Goal: Task Accomplishment & Management: Manage account settings

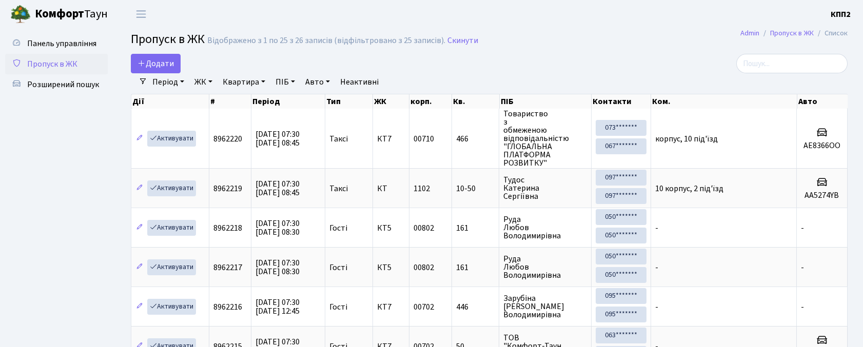
select select "25"
click at [72, 38] on span "Панель управління" at bounding box center [61, 43] width 69 height 11
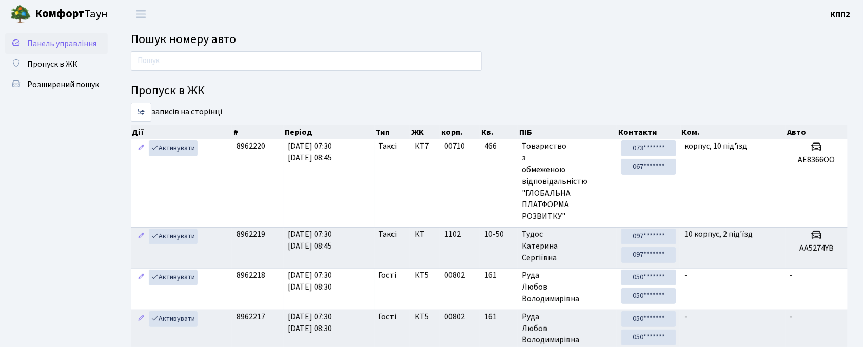
click at [46, 42] on span "Панель управління" at bounding box center [61, 43] width 69 height 11
click at [52, 42] on span "Панель управління" at bounding box center [61, 43] width 69 height 11
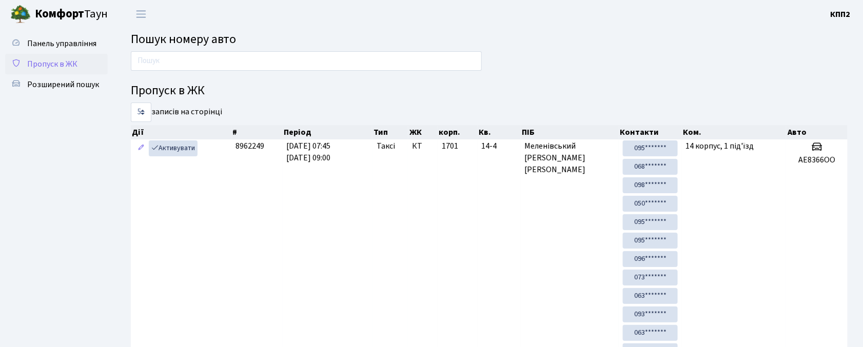
click at [56, 54] on link "Пропуск в ЖК" at bounding box center [56, 64] width 103 height 21
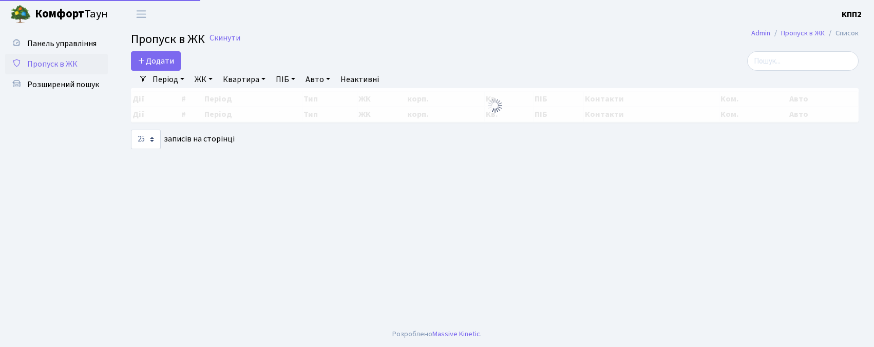
select select "25"
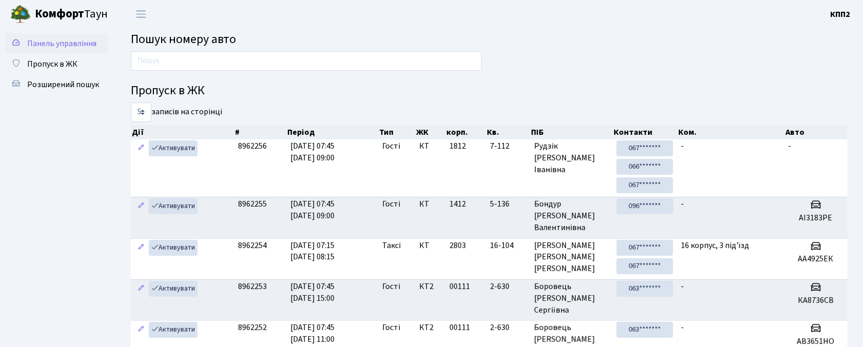
click at [37, 38] on span "Панель управління" at bounding box center [61, 43] width 69 height 11
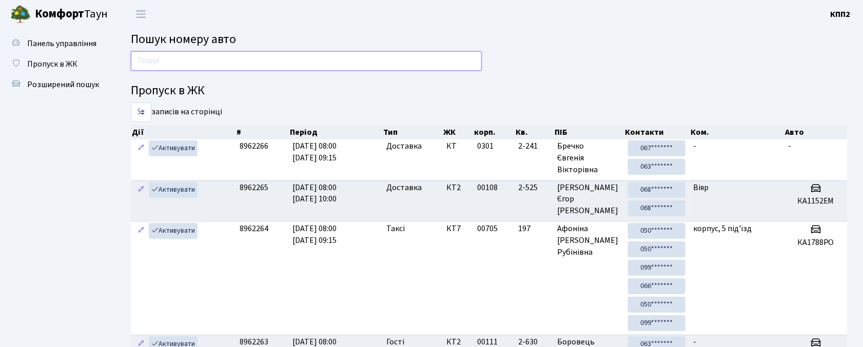
click at [230, 58] on input "text" at bounding box center [306, 61] width 351 height 20
click at [374, 56] on input "text" at bounding box center [306, 61] width 351 height 20
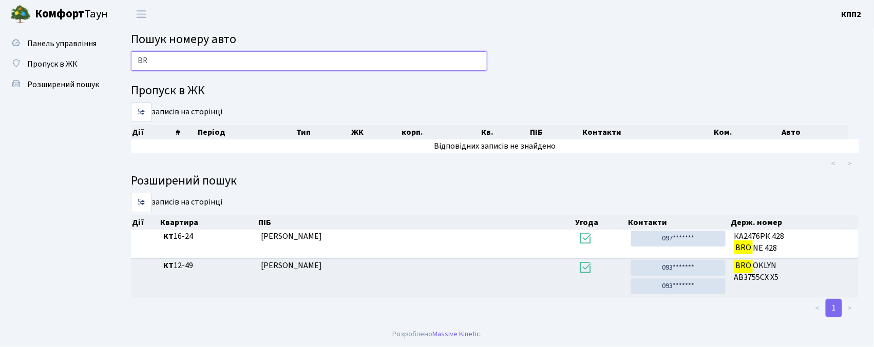
type input "B"
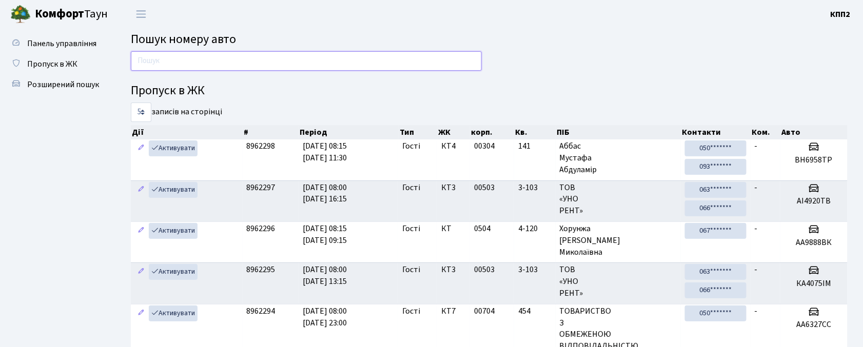
click at [280, 70] on input "text" at bounding box center [306, 61] width 351 height 20
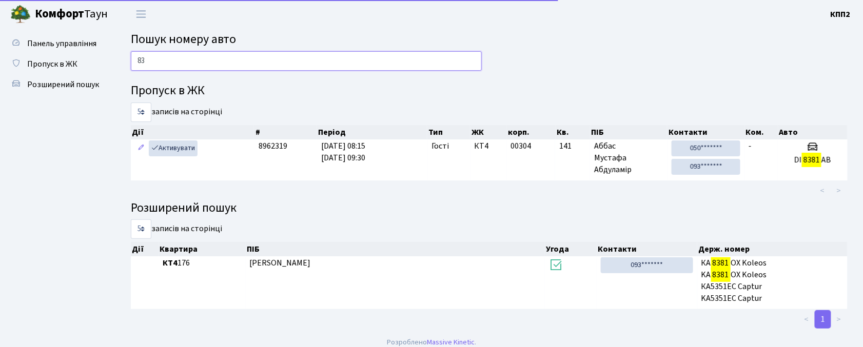
type input "8"
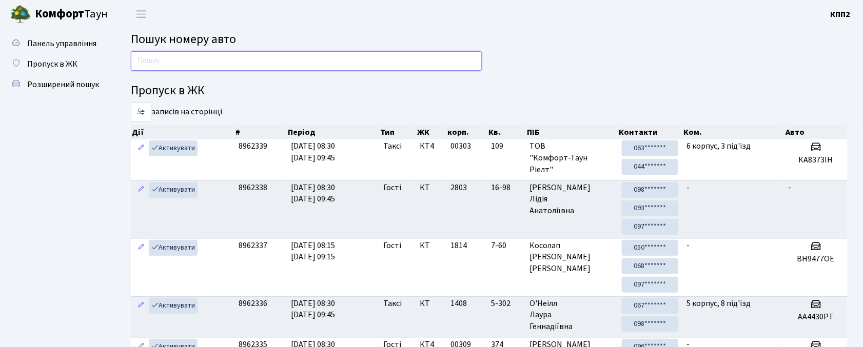
click at [311, 51] on input "text" at bounding box center [306, 61] width 351 height 20
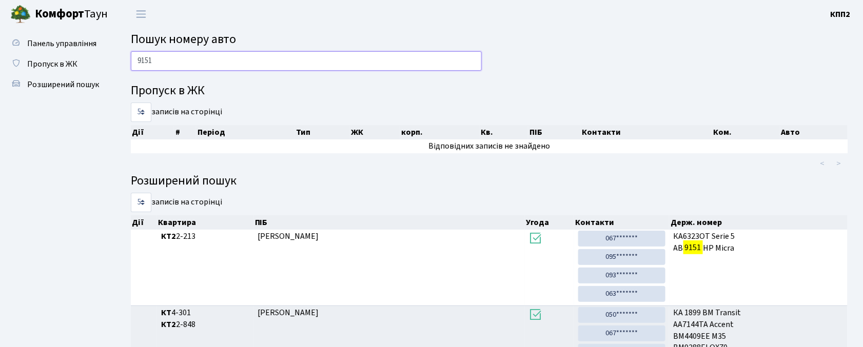
click at [229, 59] on input "9151" at bounding box center [306, 61] width 351 height 20
type input "9"
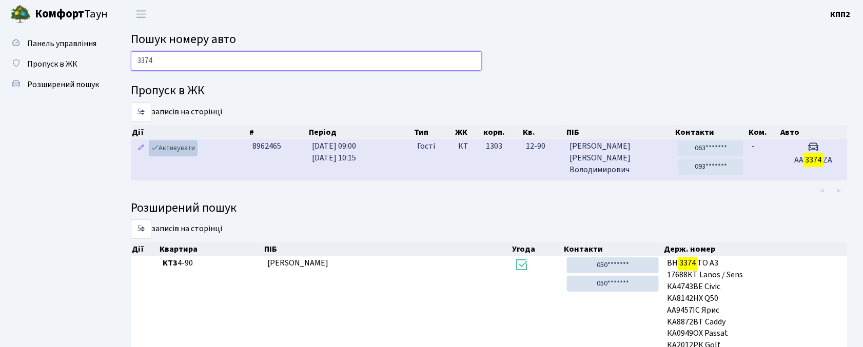
type input "3374"
click at [188, 154] on link "Активувати" at bounding box center [173, 149] width 49 height 16
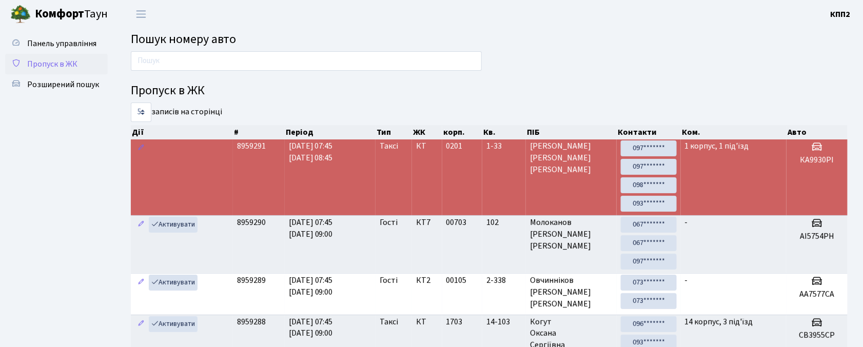
click at [55, 63] on span "Пропуск в ЖК" at bounding box center [52, 64] width 50 height 11
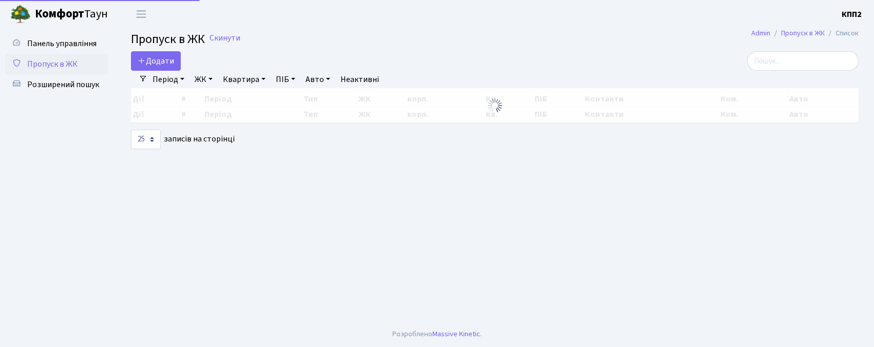
select select "25"
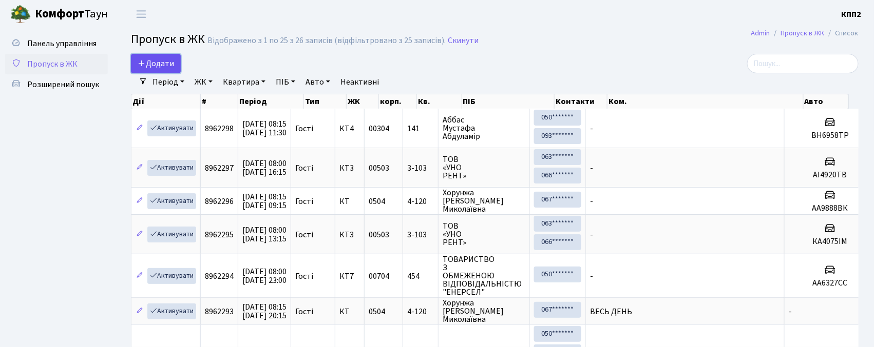
click at [161, 55] on link "Додати" at bounding box center [156, 64] width 50 height 20
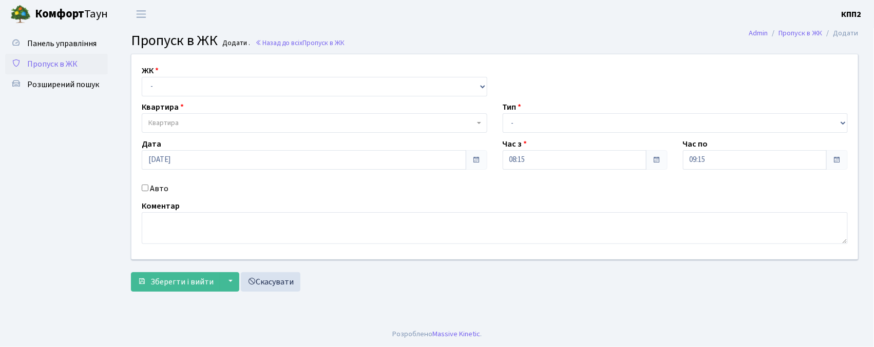
click at [142, 185] on input "Авто" at bounding box center [145, 188] width 7 height 7
checkbox input "true"
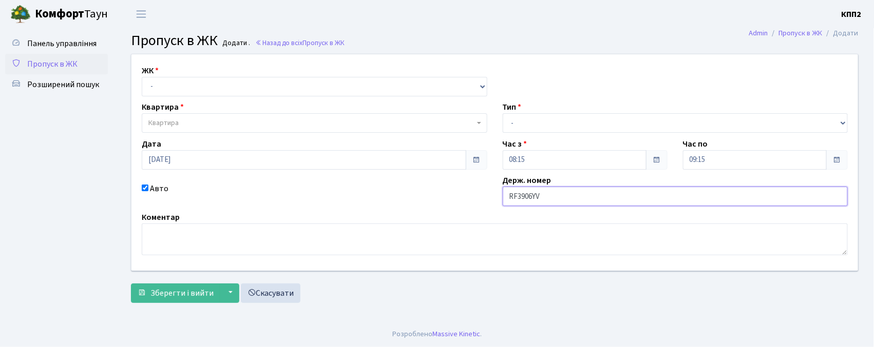
type input "RF3906YV"
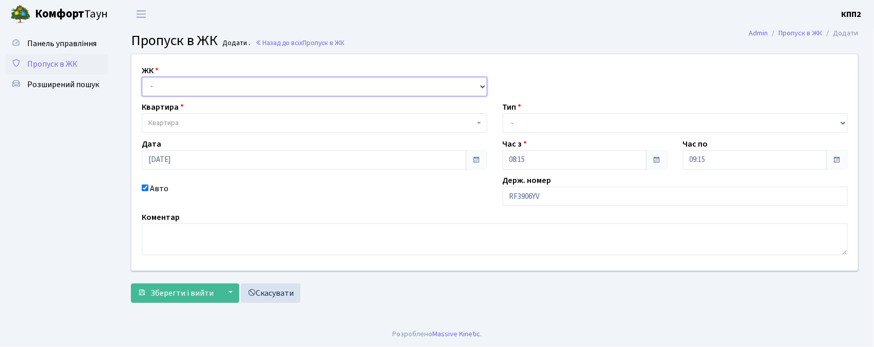
click at [222, 87] on select "- КТ, вул. Регенераторна, 4 КТ2, просп. Соборності, 17 КТ3, вул. Березнева, 16 …" at bounding box center [314, 87] width 345 height 20
select select "302"
click at [142, 77] on select "- КТ, вул. Регенераторна, 4 КТ2, просп. Соборності, 17 КТ3, вул. Березнева, 16 …" at bounding box center [314, 87] width 345 height 20
select select
click at [216, 120] on span "Квартира" at bounding box center [311, 123] width 326 height 10
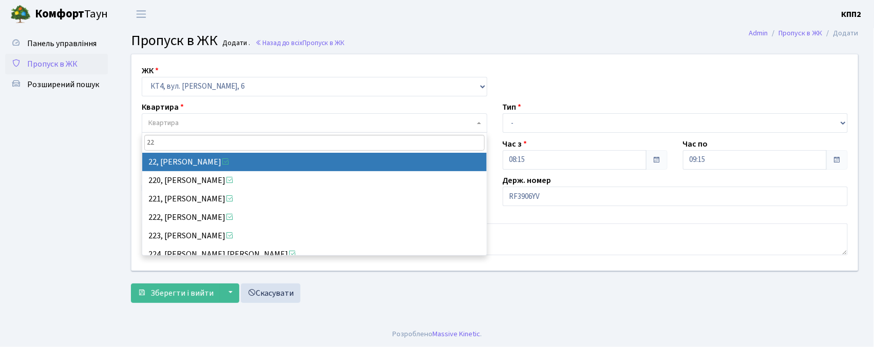
type input "22"
select select "16752"
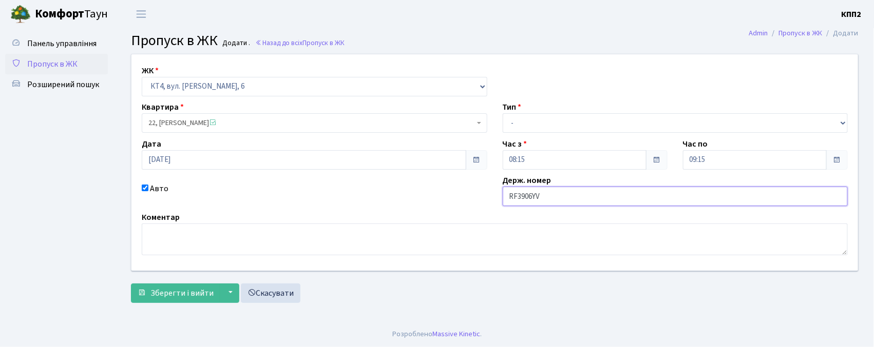
click at [517, 197] on input "RF3906YV" at bounding box center [674, 197] width 345 height 20
click at [543, 193] on input "КА3906YV" at bounding box center [674, 197] width 345 height 20
type input "КА3906НМ"
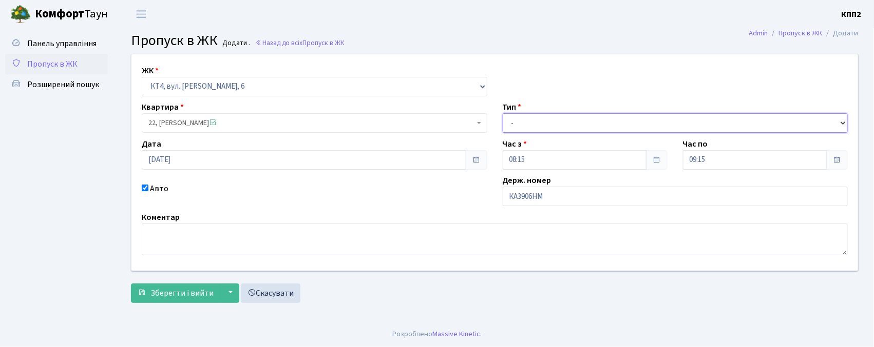
click at [622, 124] on select "- Доставка Таксі Гості Сервіс" at bounding box center [674, 123] width 345 height 20
select select "2"
click at [502, 113] on select "- Доставка Таксі Гості Сервіс" at bounding box center [674, 123] width 345 height 20
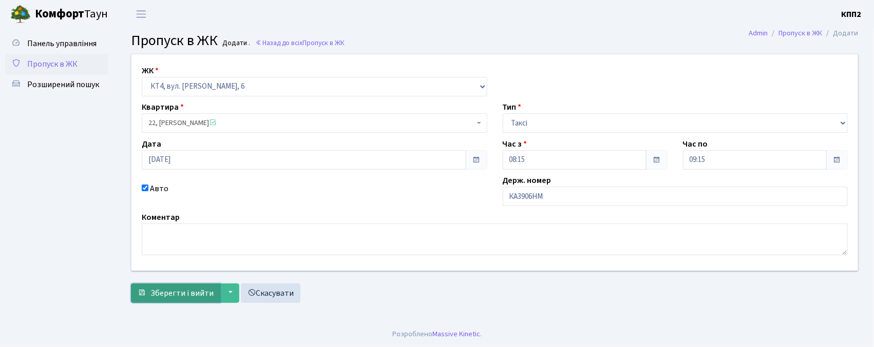
click at [202, 296] on span "Зберегти і вийти" at bounding box center [181, 293] width 63 height 11
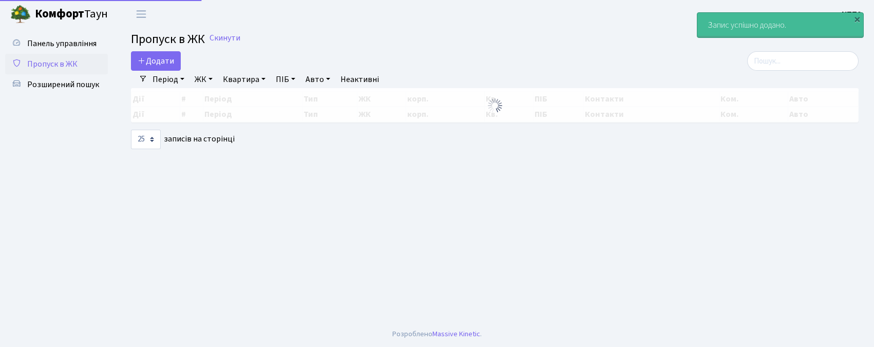
select select "25"
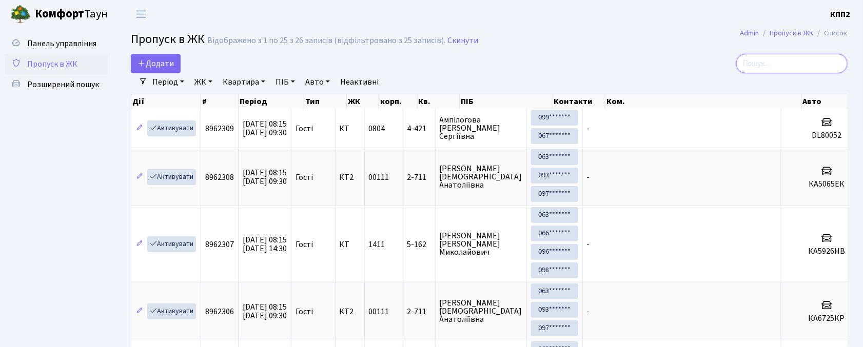
click at [822, 59] on input "search" at bounding box center [791, 64] width 111 height 20
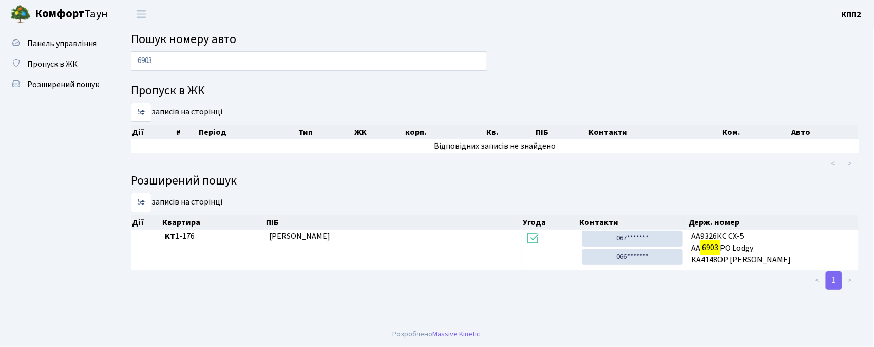
click at [68, 44] on span "Панель управління" at bounding box center [61, 43] width 69 height 11
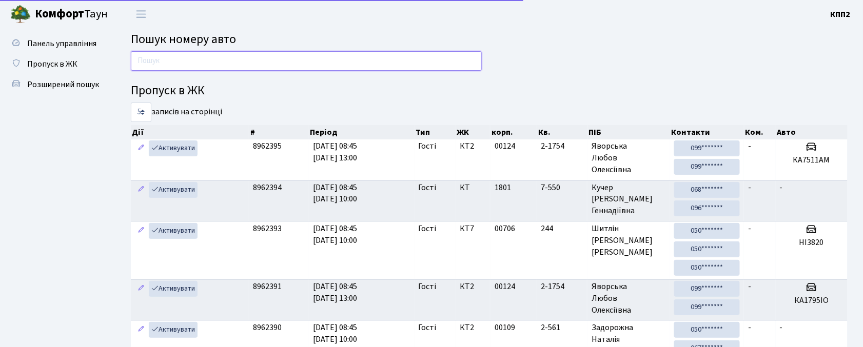
click at [283, 60] on input "text" at bounding box center [306, 61] width 351 height 20
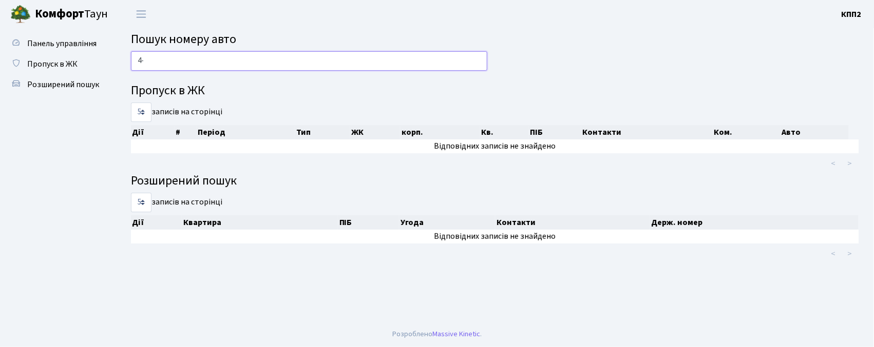
type input "4"
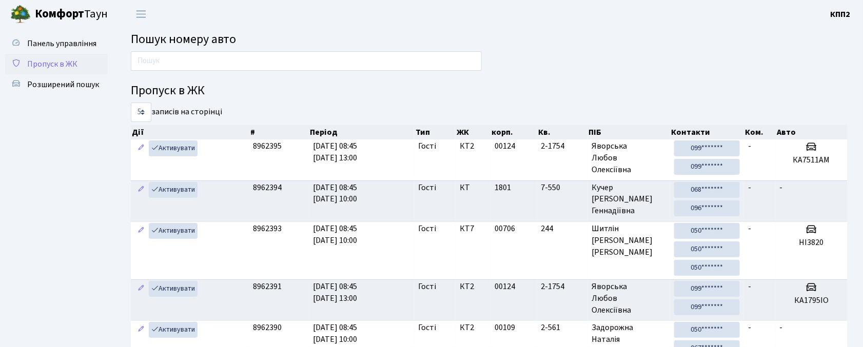
click at [47, 59] on span "Пропуск в ЖК" at bounding box center [52, 64] width 50 height 11
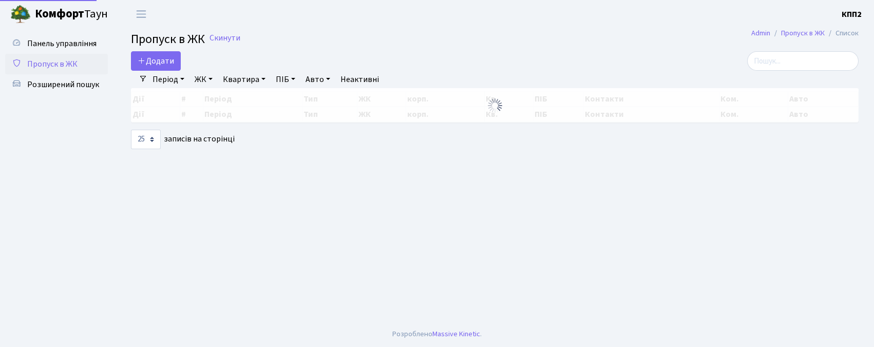
select select "25"
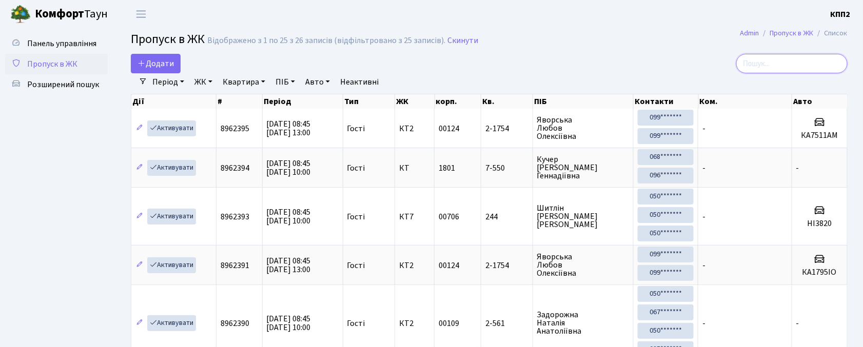
click at [770, 66] on input "search" at bounding box center [791, 64] width 111 height 20
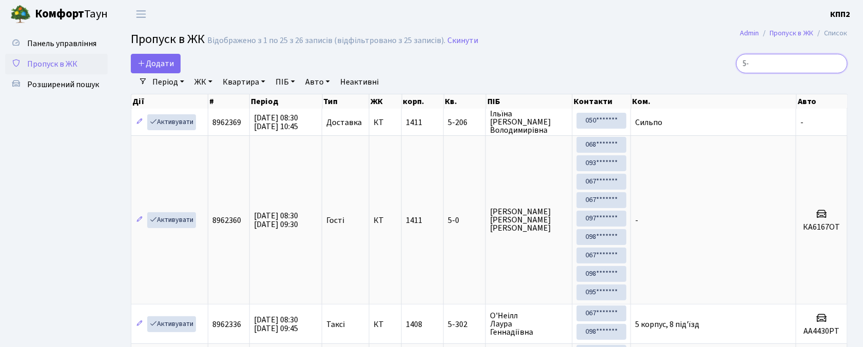
type input "5"
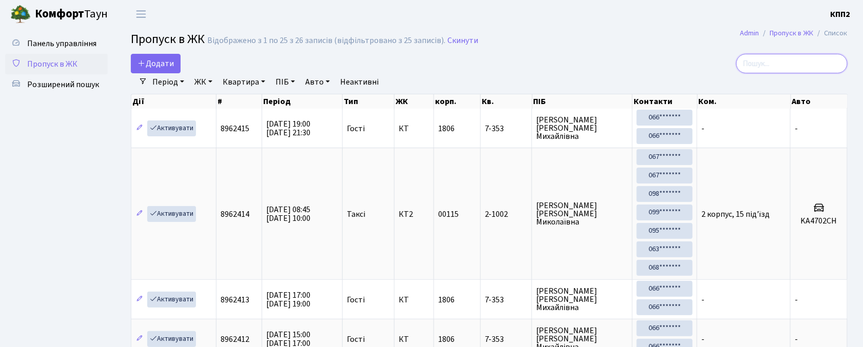
type input "0"
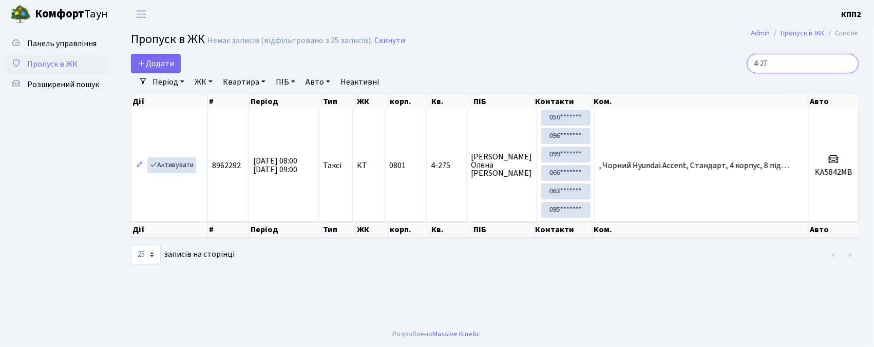
click at [771, 65] on input "4-27" at bounding box center [802, 64] width 111 height 20
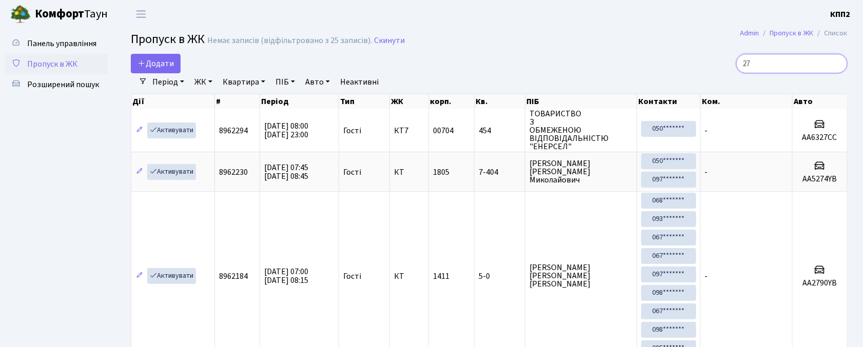
click at [783, 62] on input "27" at bounding box center [791, 64] width 111 height 20
type input "2"
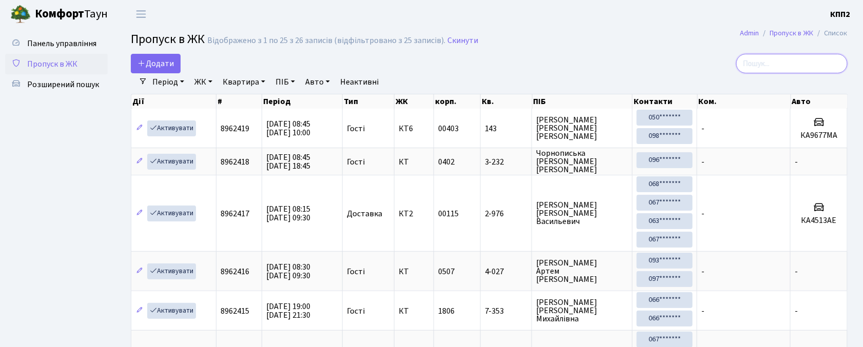
click at [816, 66] on input "search" at bounding box center [791, 64] width 111 height 20
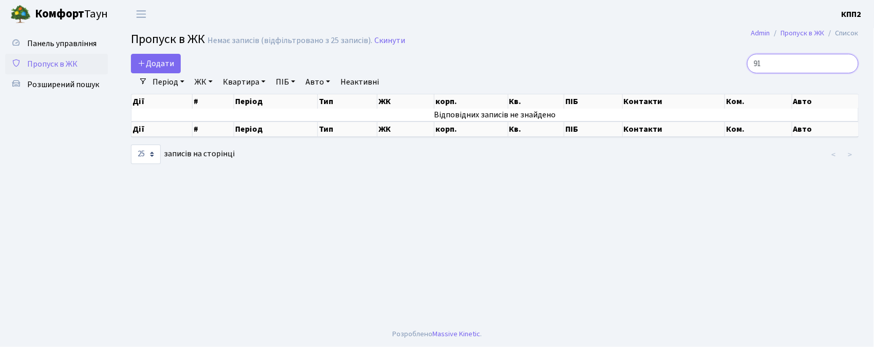
type input "9"
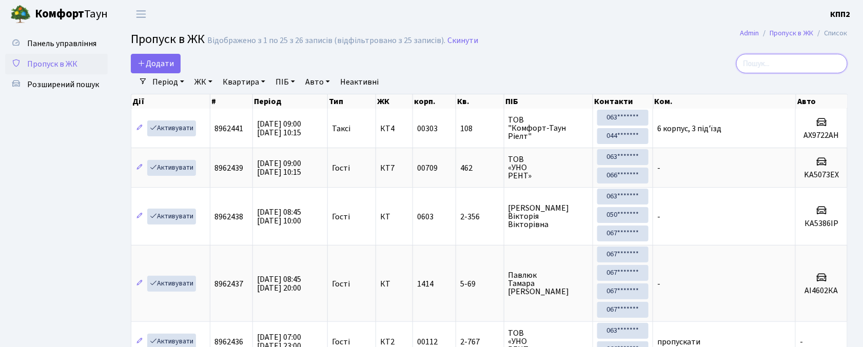
click at [815, 62] on input "search" at bounding box center [791, 64] width 111 height 20
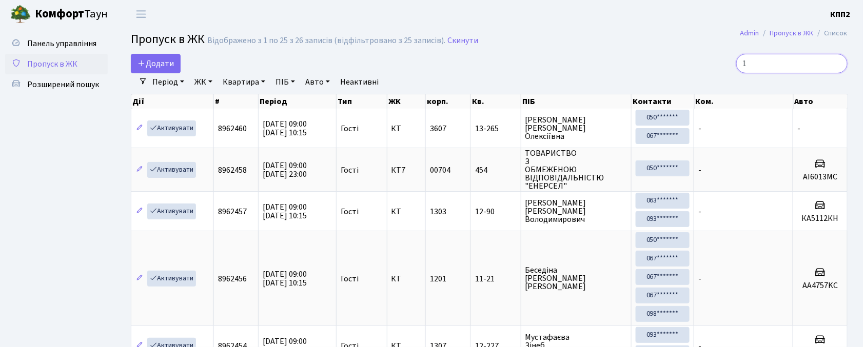
type input "1"
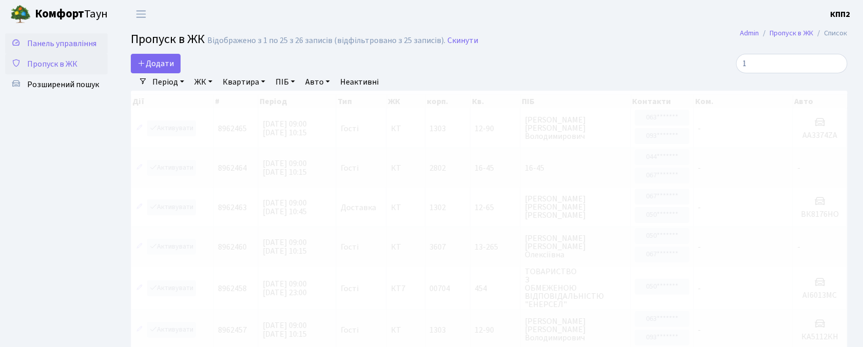
click at [76, 41] on span "Панель управління" at bounding box center [61, 43] width 69 height 11
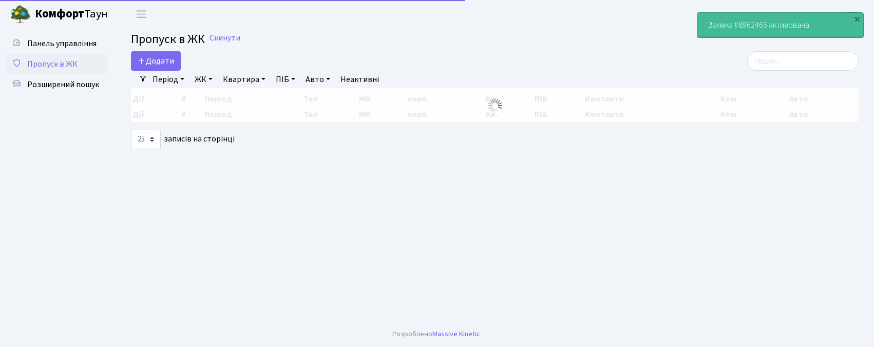
select select "25"
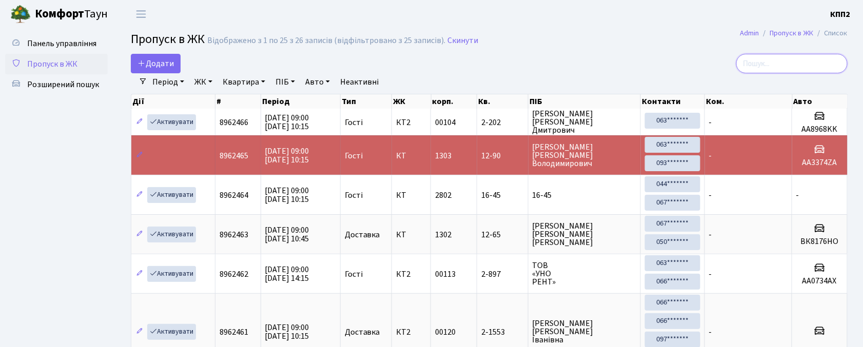
click at [796, 63] on input "search" at bounding box center [791, 64] width 111 height 20
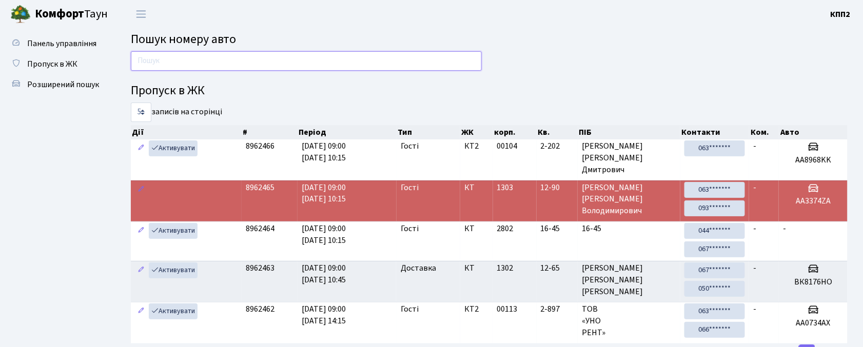
drag, startPoint x: 432, startPoint y: 67, endPoint x: 434, endPoint y: 40, distance: 27.3
click at [433, 67] on input "text" at bounding box center [306, 61] width 351 height 20
click at [210, 60] on input "text" at bounding box center [306, 61] width 351 height 20
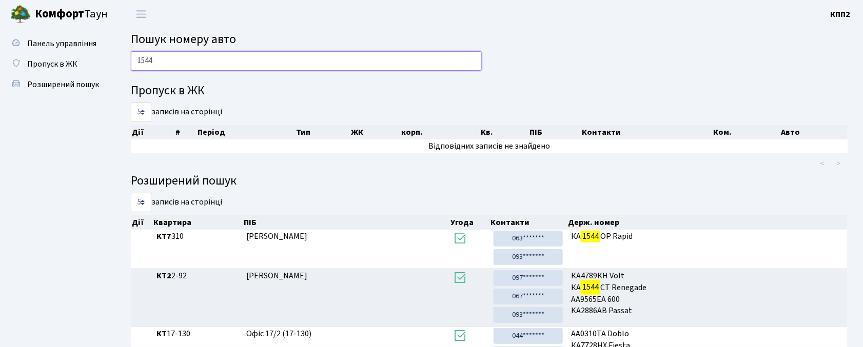
click at [238, 54] on input "1544" at bounding box center [306, 61] width 351 height 20
type input "1"
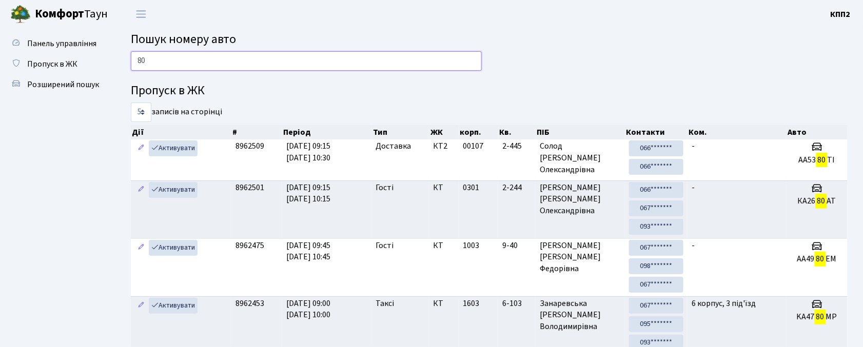
type input "8"
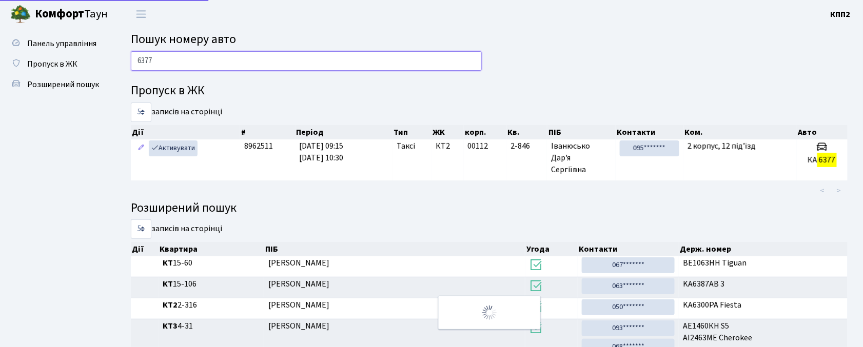
type input "6377"
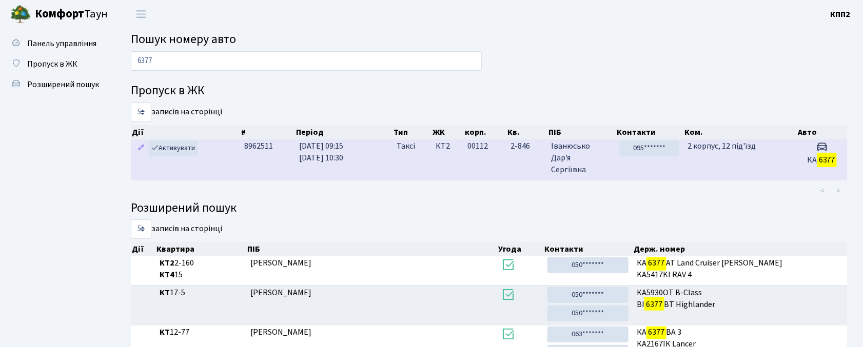
click at [794, 152] on td "2 корпус, 12 під'їзд" at bounding box center [740, 160] width 113 height 41
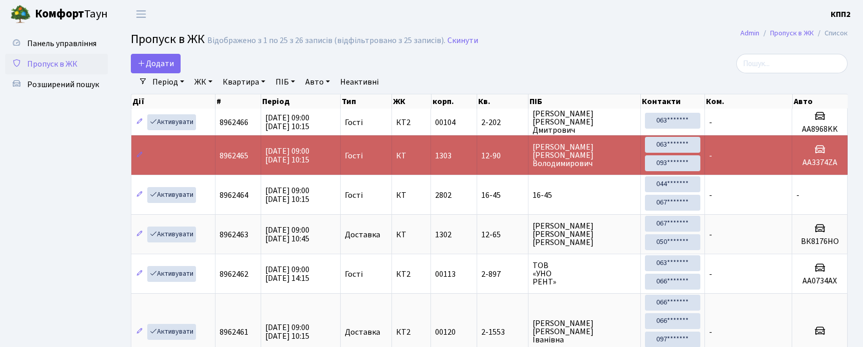
select select "25"
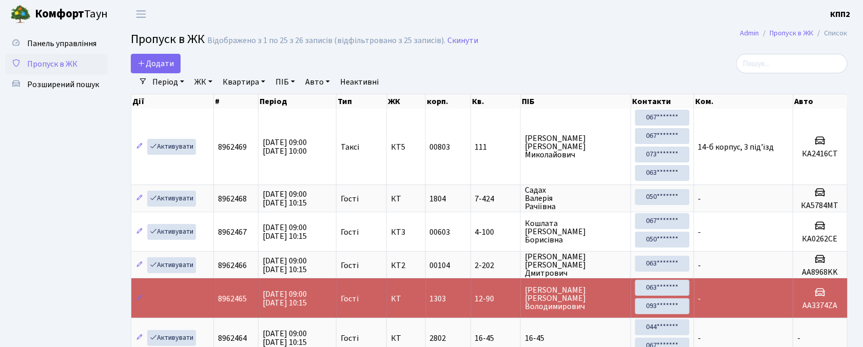
click at [770, 60] on input "search" at bounding box center [791, 64] width 111 height 20
type input "4"
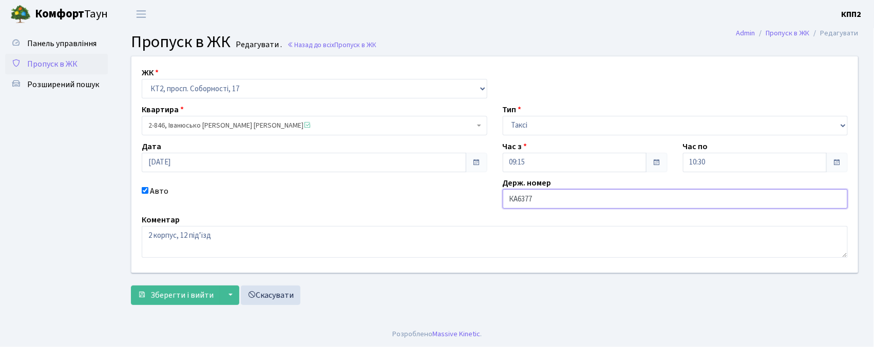
click at [540, 198] on input "КА6377" at bounding box center [674, 199] width 345 height 20
type input "КА6377ЕС"
click at [197, 289] on button "Зберегти і вийти" at bounding box center [175, 296] width 89 height 20
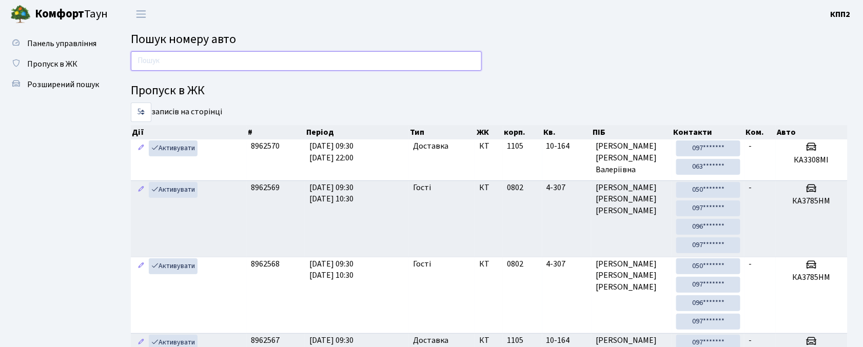
click at [232, 59] on input "text" at bounding box center [306, 61] width 351 height 20
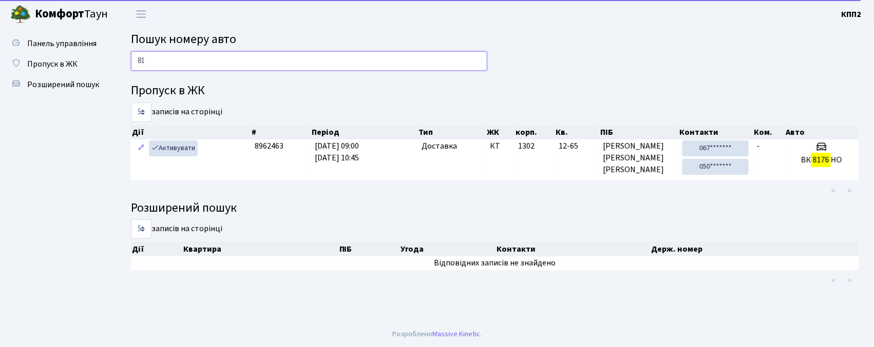
type input "8"
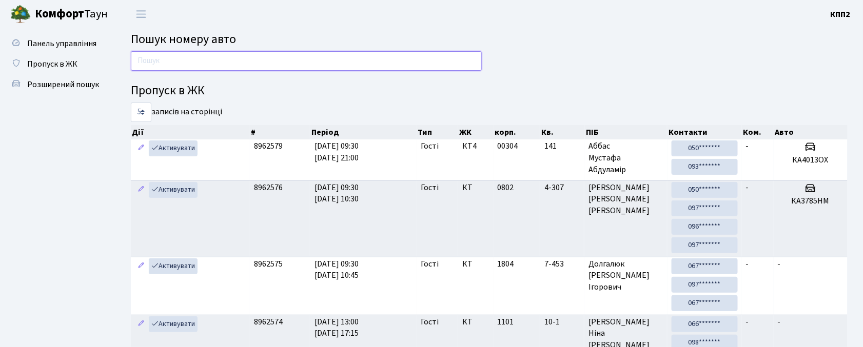
click at [182, 53] on input "text" at bounding box center [306, 61] width 351 height 20
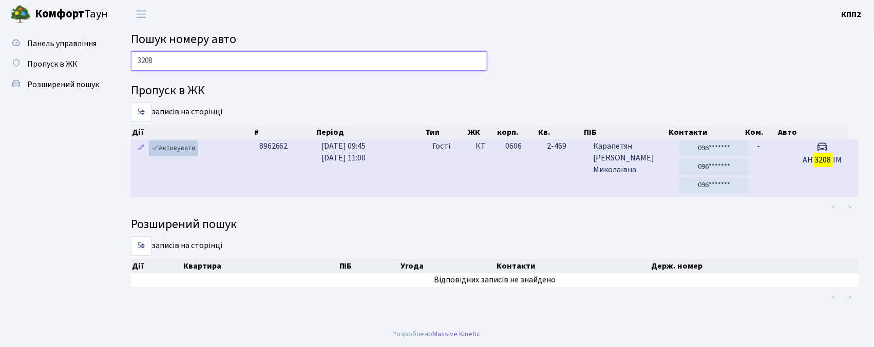
type input "3208"
click at [188, 149] on link "Активувати" at bounding box center [173, 149] width 49 height 16
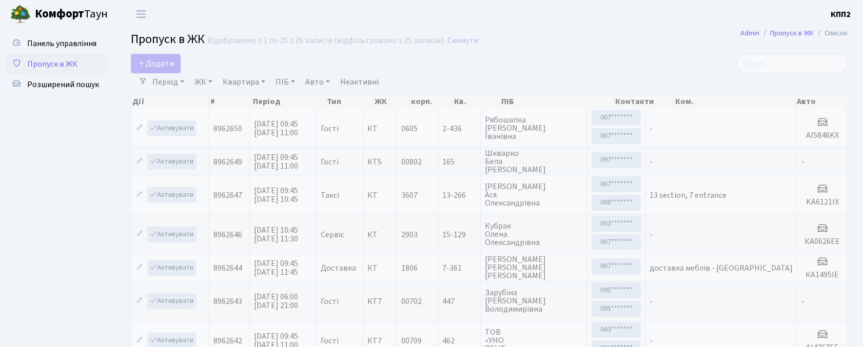
select select "25"
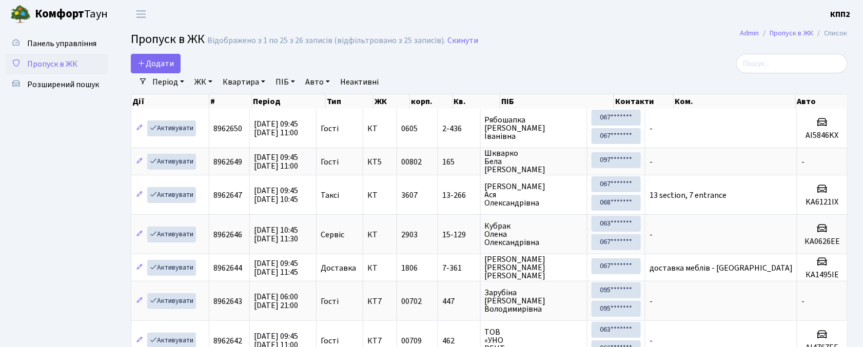
click at [811, 70] on input "search" at bounding box center [791, 64] width 111 height 20
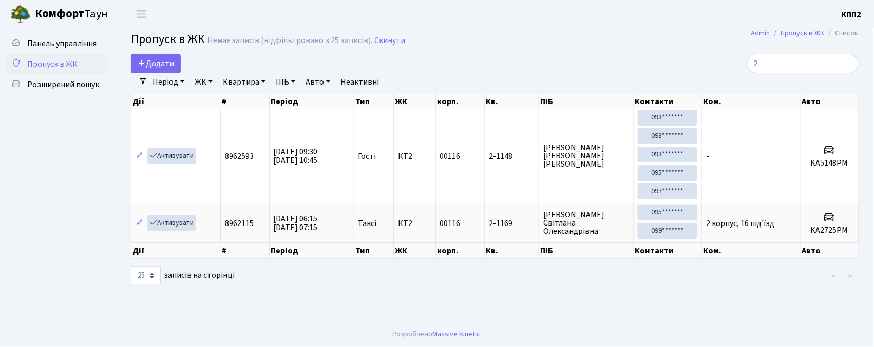
type input "2"
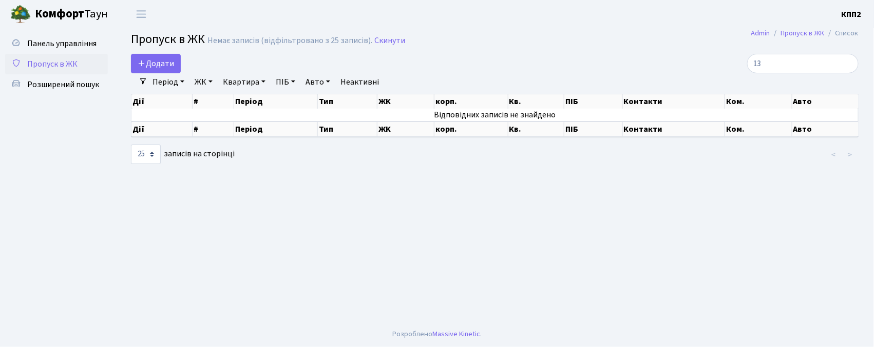
type input "1"
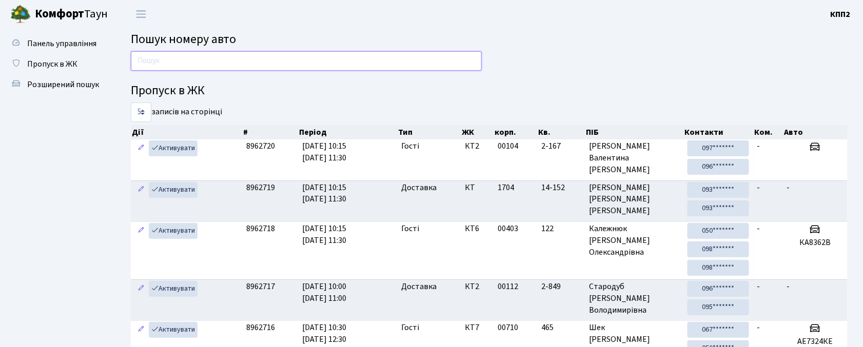
click at [212, 60] on input "text" at bounding box center [306, 61] width 351 height 20
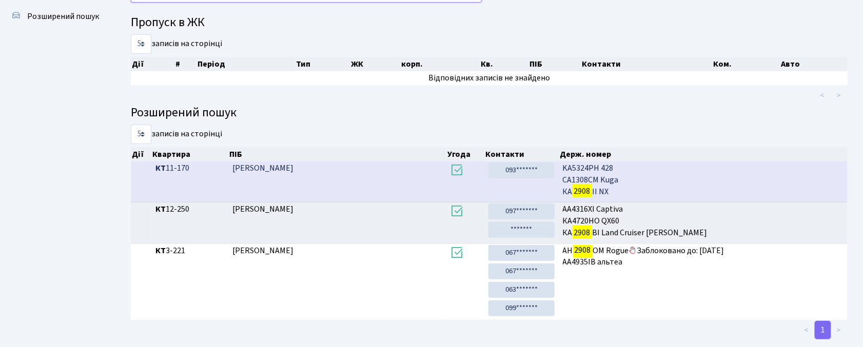
scroll to position [55, 0]
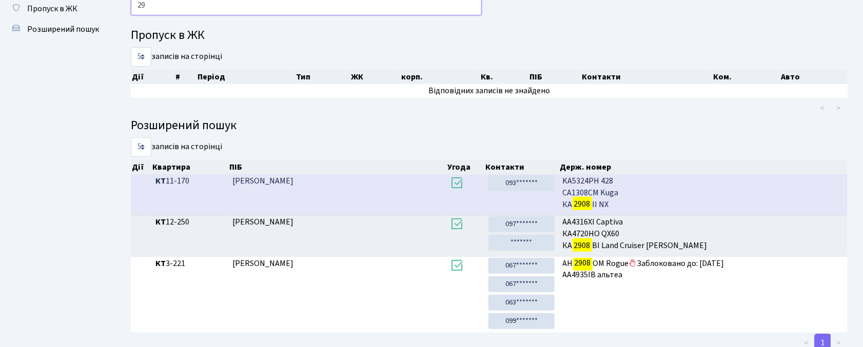
type input "2"
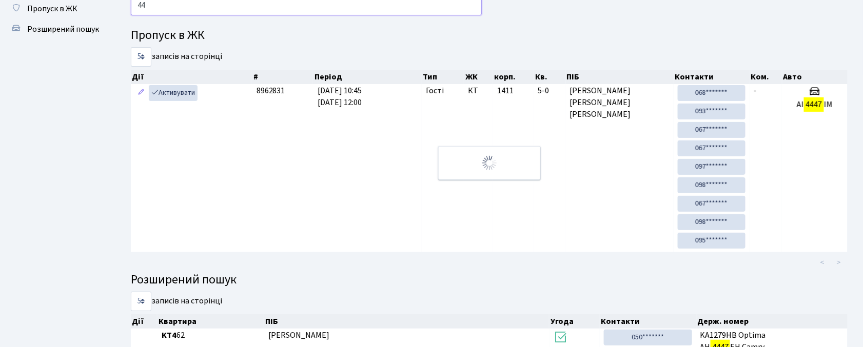
type input "4"
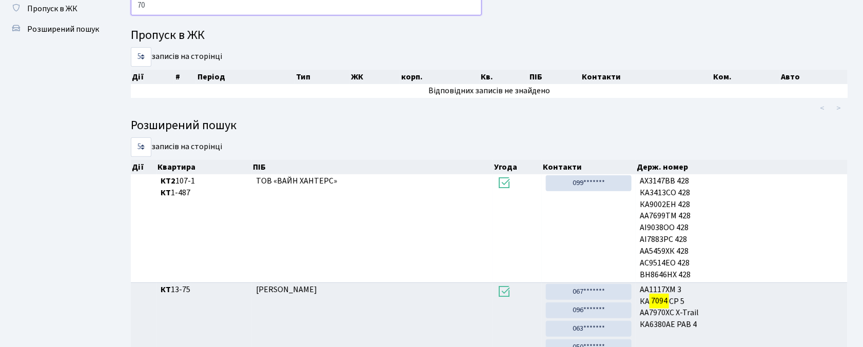
type input "7"
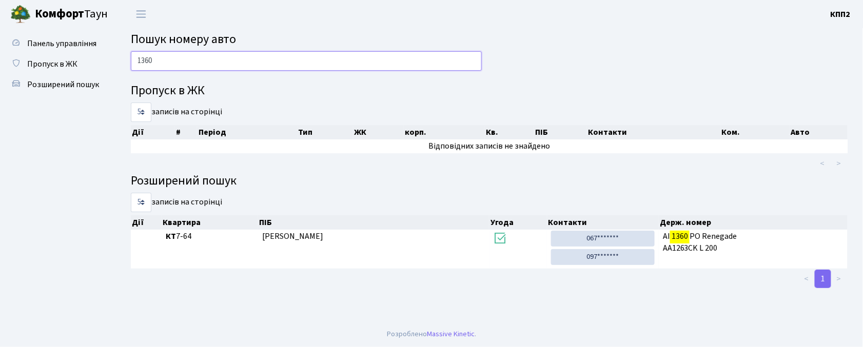
scroll to position [0, 0]
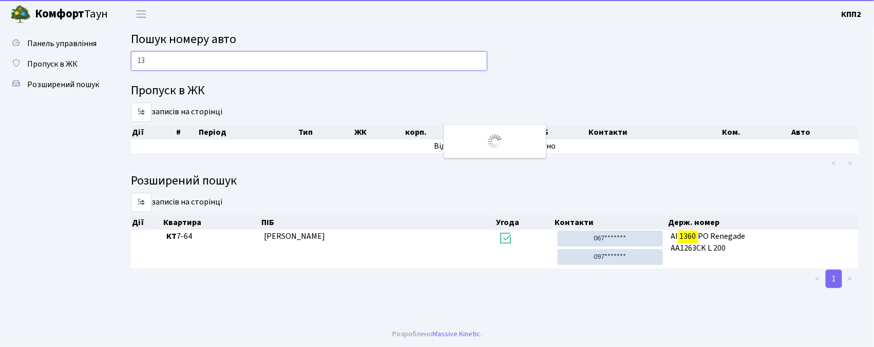
type input "1"
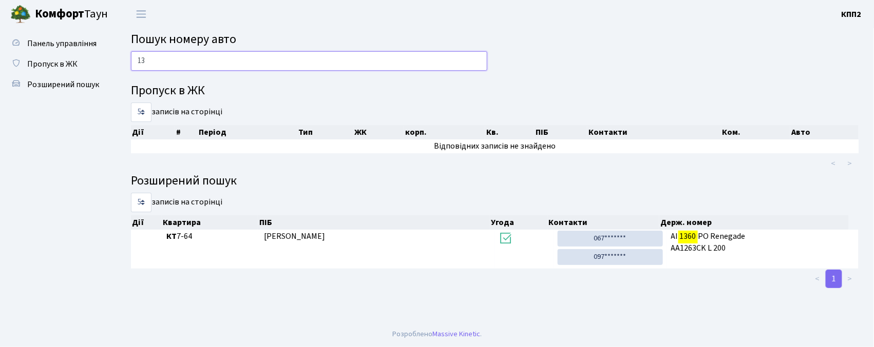
type input "1"
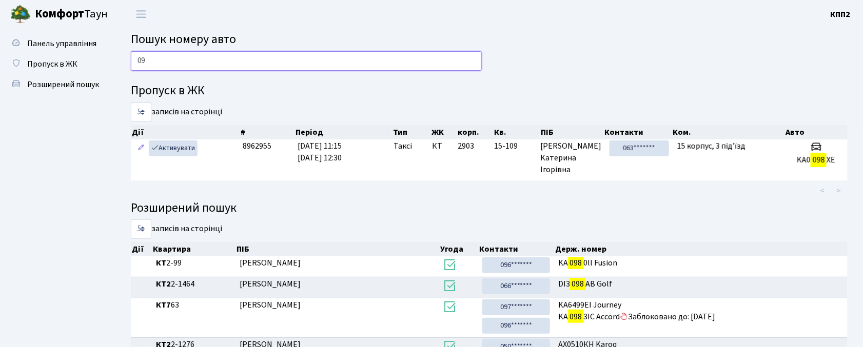
type input "0"
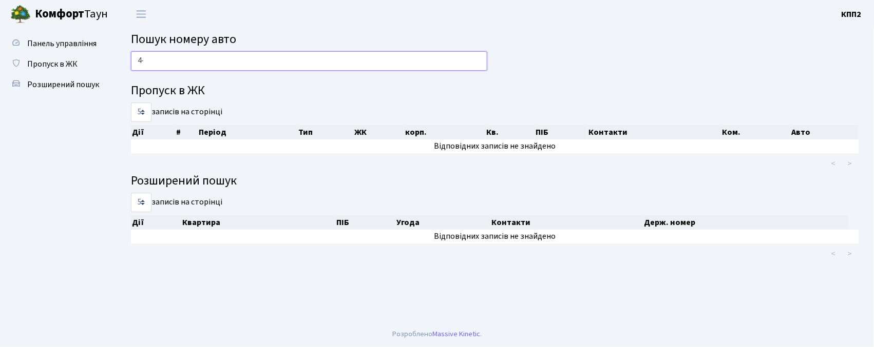
type input "4"
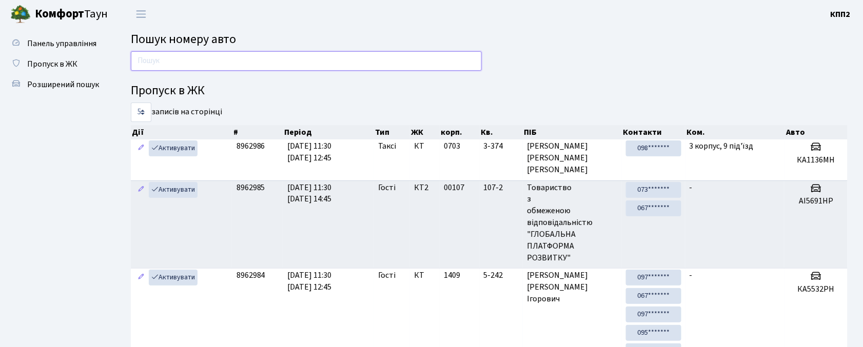
click at [179, 64] on input "text" at bounding box center [306, 61] width 351 height 20
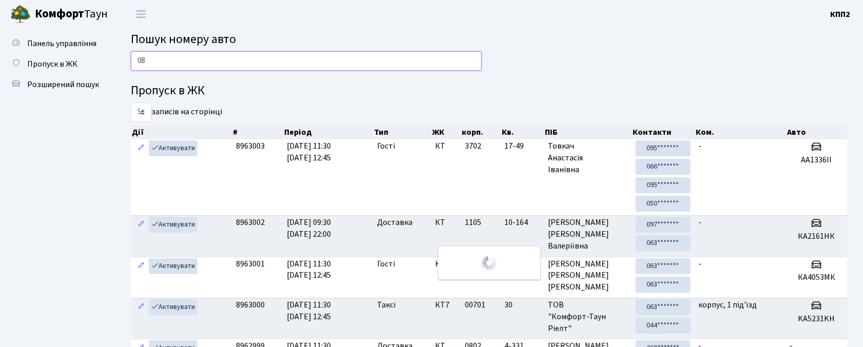
type input "0"
click at [198, 60] on input "text" at bounding box center [306, 61] width 351 height 20
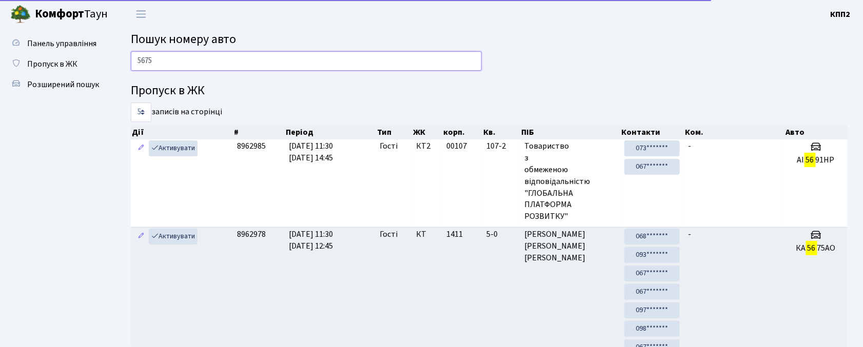
type input "5675"
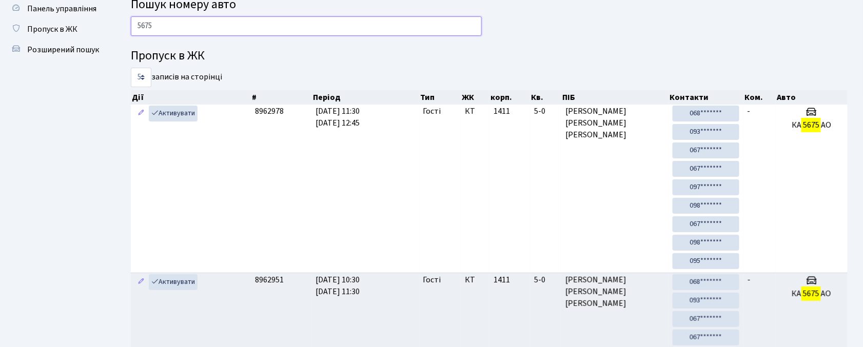
scroll to position [68, 0]
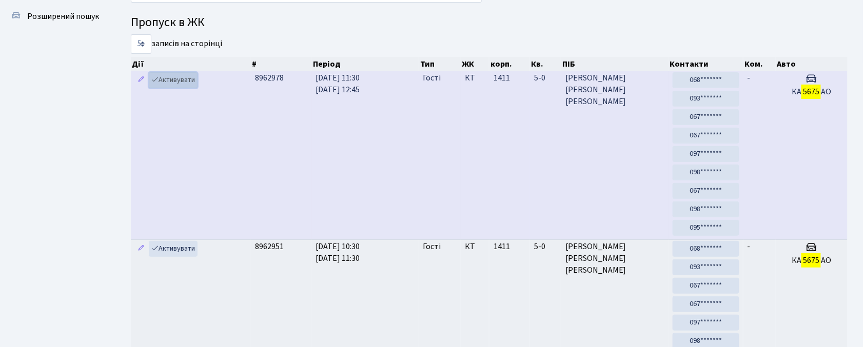
click at [183, 80] on link "Активувати" at bounding box center [173, 80] width 49 height 16
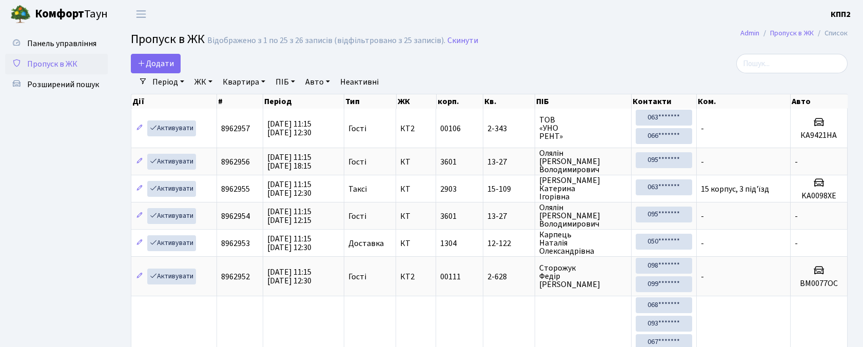
select select "25"
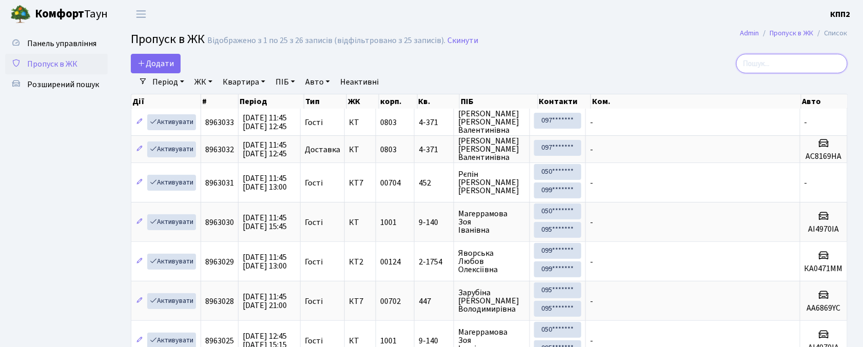
drag, startPoint x: 805, startPoint y: 68, endPoint x: 805, endPoint y: 62, distance: 5.7
click at [805, 67] on input "search" at bounding box center [791, 64] width 111 height 20
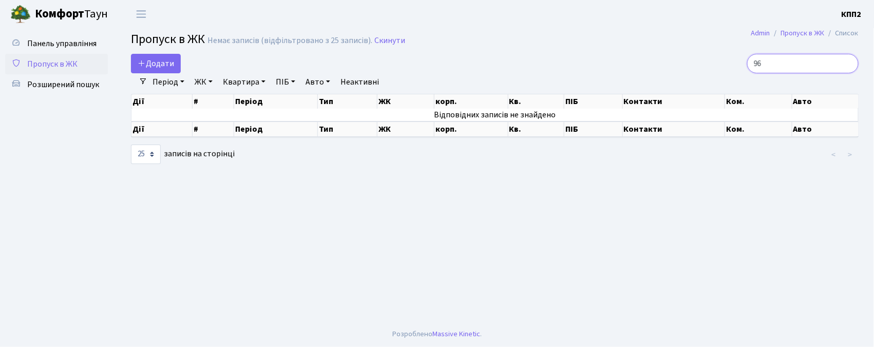
type input "9"
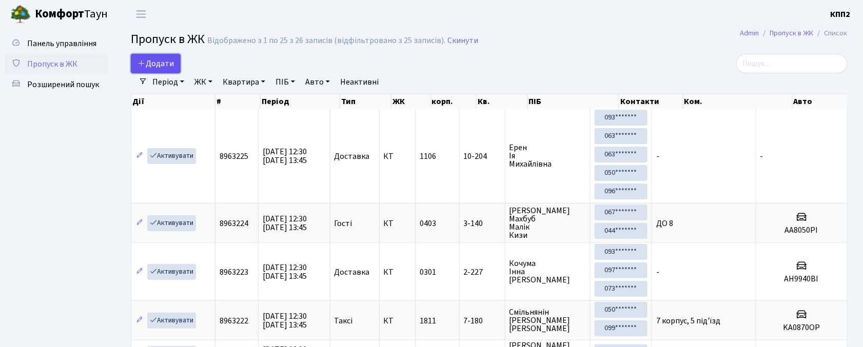
click at [164, 56] on link "Додати" at bounding box center [156, 64] width 50 height 20
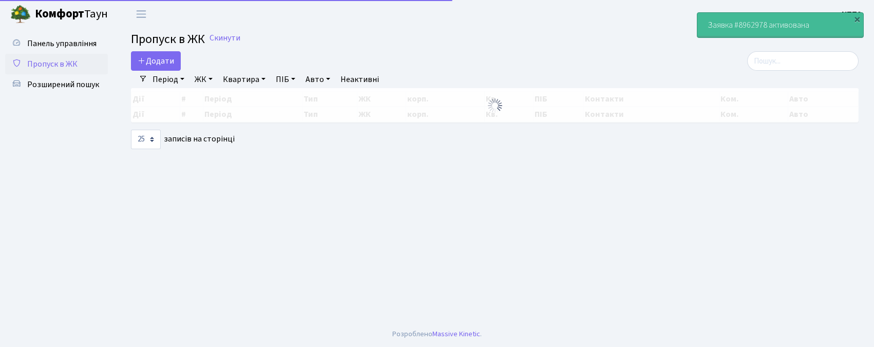
select select "25"
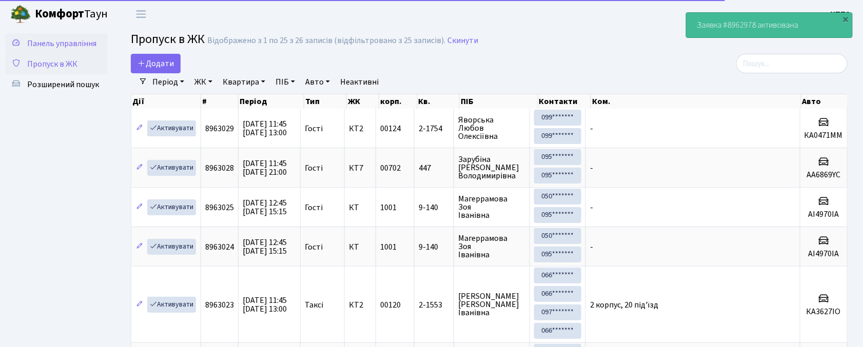
click at [68, 42] on span "Панель управління" at bounding box center [61, 43] width 69 height 11
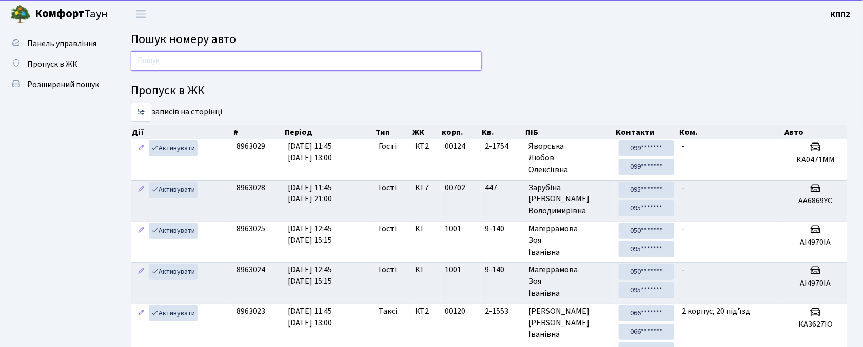
click at [378, 57] on input "text" at bounding box center [306, 61] width 351 height 20
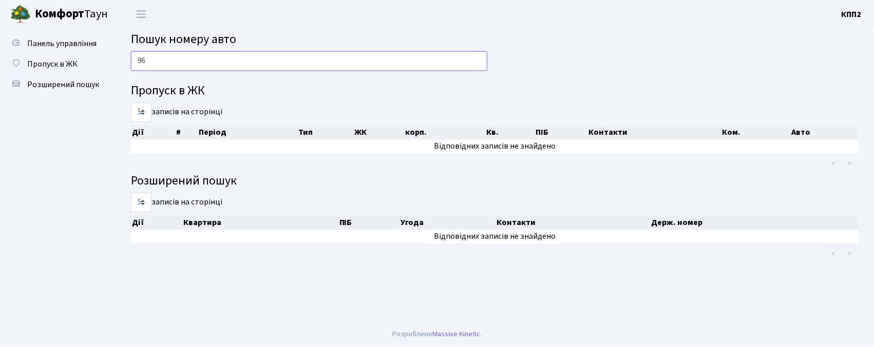
type input "9"
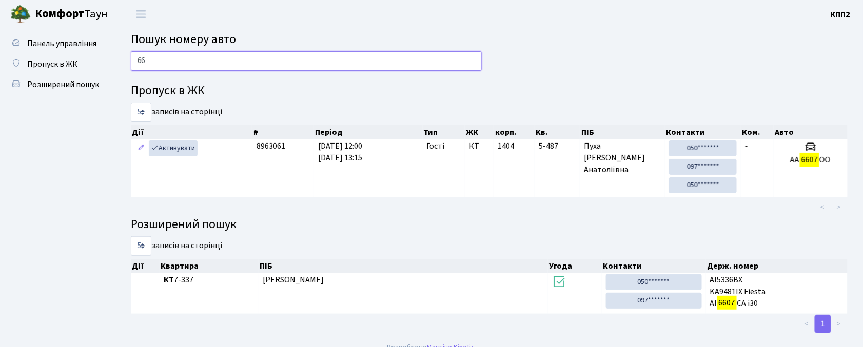
type input "6"
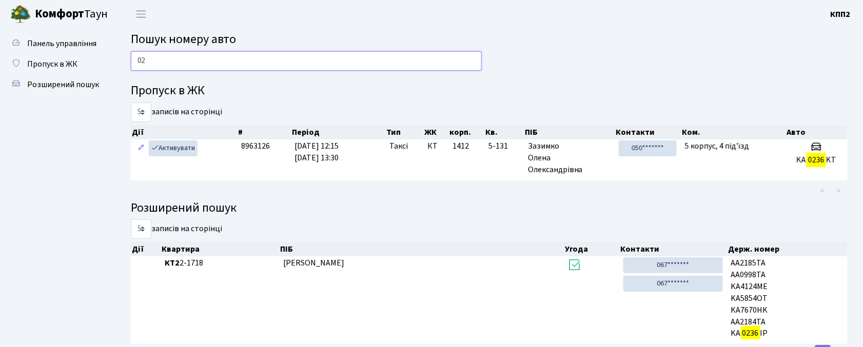
type input "0"
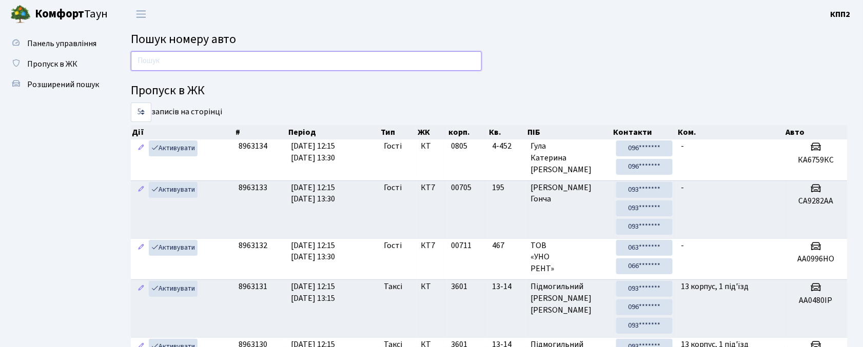
type input "1"
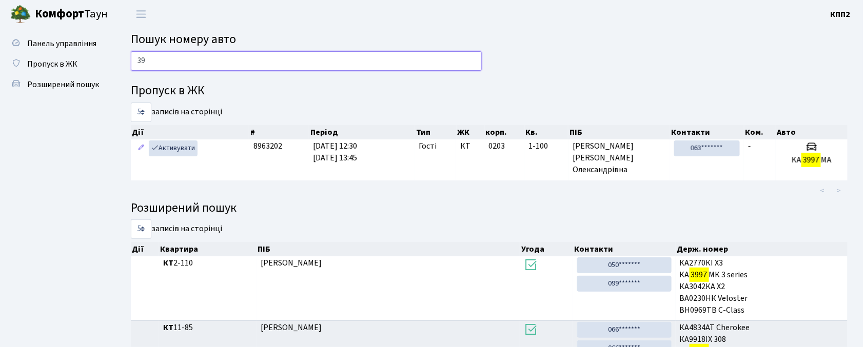
type input "3"
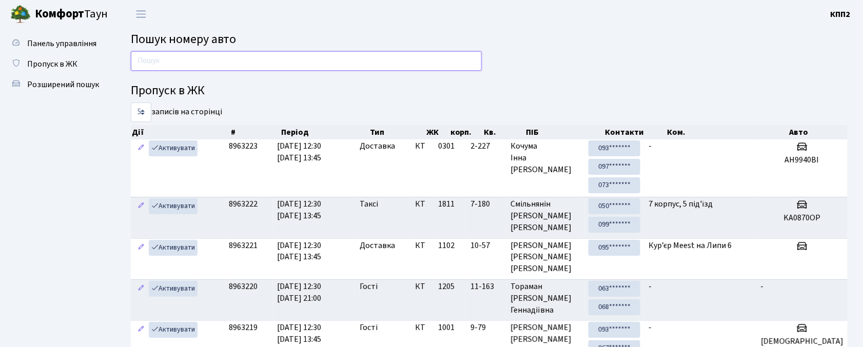
click at [274, 64] on input "text" at bounding box center [306, 61] width 351 height 20
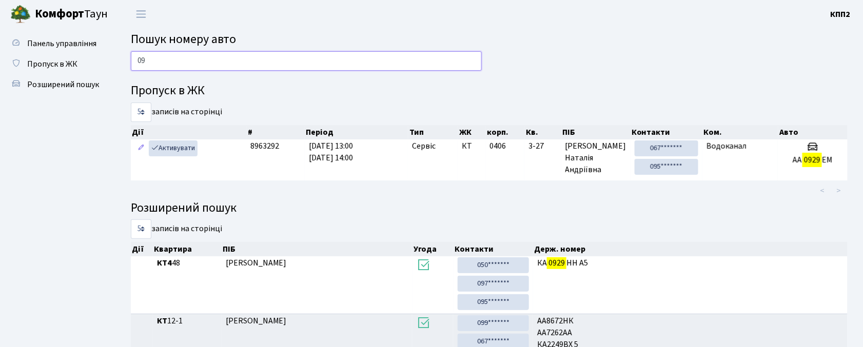
type input "0"
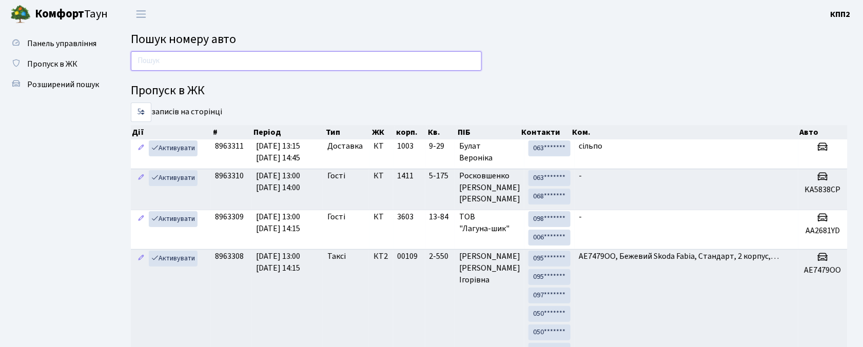
click at [399, 54] on input "text" at bounding box center [306, 61] width 351 height 20
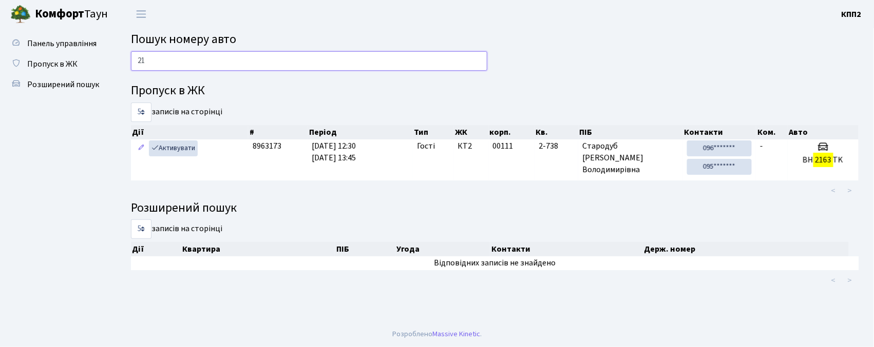
type input "2"
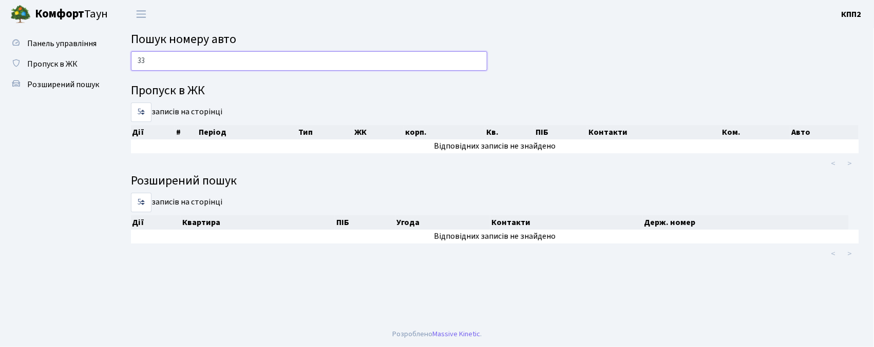
type input "3"
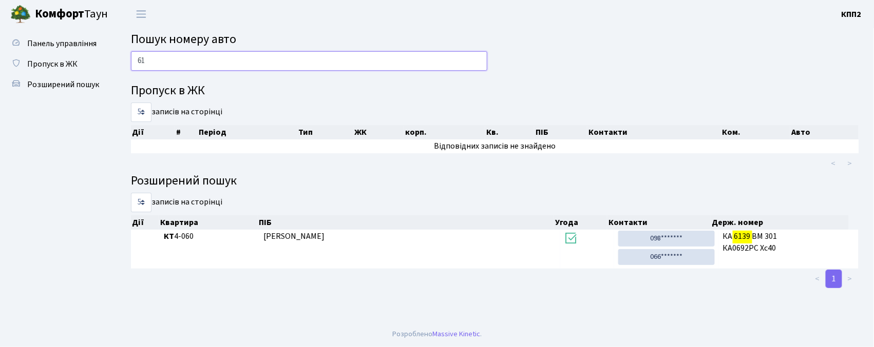
type input "6"
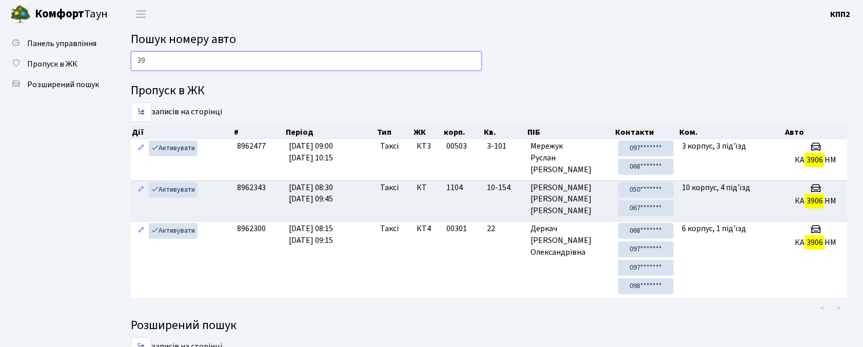
type input "3"
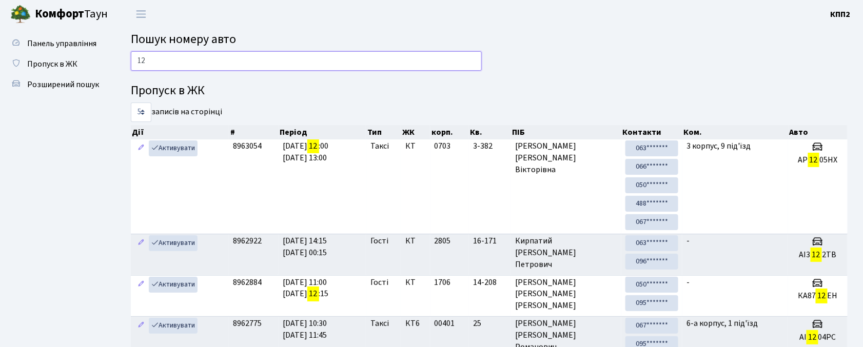
type input "1"
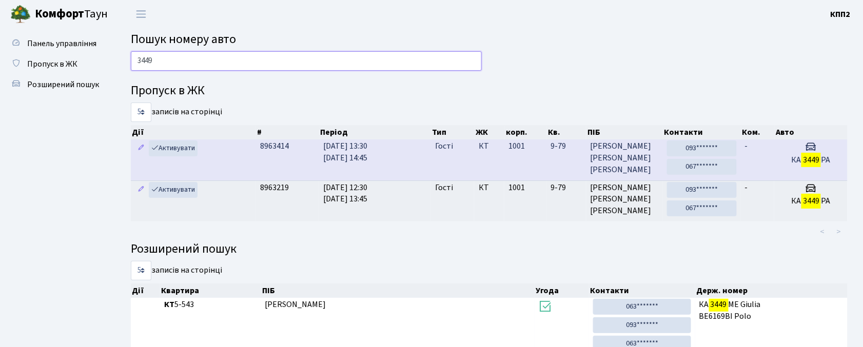
type input "3449"
click at [764, 161] on td "-" at bounding box center [757, 160] width 33 height 41
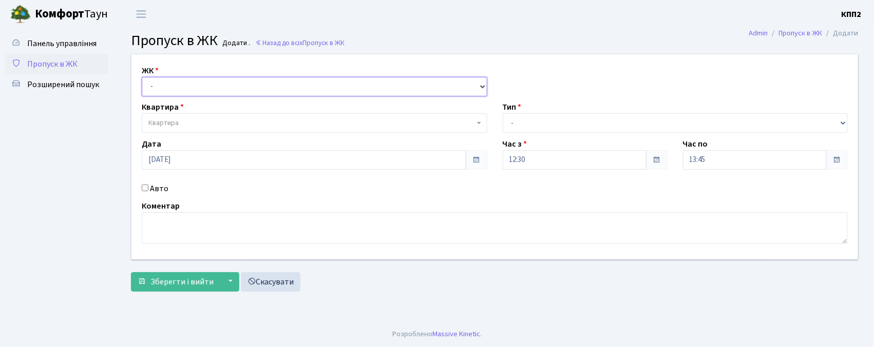
click at [179, 83] on select "- КТ, вул. Регенераторна, 4 КТ2, просп. [STREET_ADDRESS] [STREET_ADDRESS] [PERS…" at bounding box center [314, 87] width 345 height 20
select select "302"
click at [142, 77] on select "- КТ, вул. Регенераторна, 4 КТ2, просп. [STREET_ADDRESS] [STREET_ADDRESS] [PERS…" at bounding box center [314, 87] width 345 height 20
select select
click at [169, 121] on span "Квартира" at bounding box center [163, 123] width 30 height 10
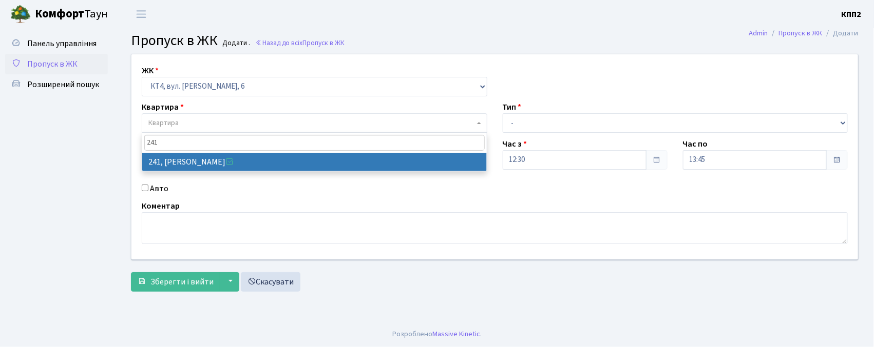
type input "241"
select select "16958"
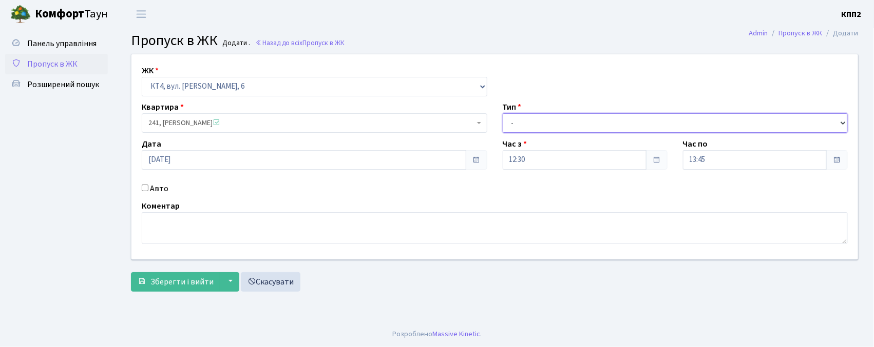
click at [540, 118] on select "- Доставка Таксі Гості Сервіс" at bounding box center [674, 123] width 345 height 20
select select "1"
click at [502, 113] on select "- Доставка Таксі Гості Сервіс" at bounding box center [674, 123] width 345 height 20
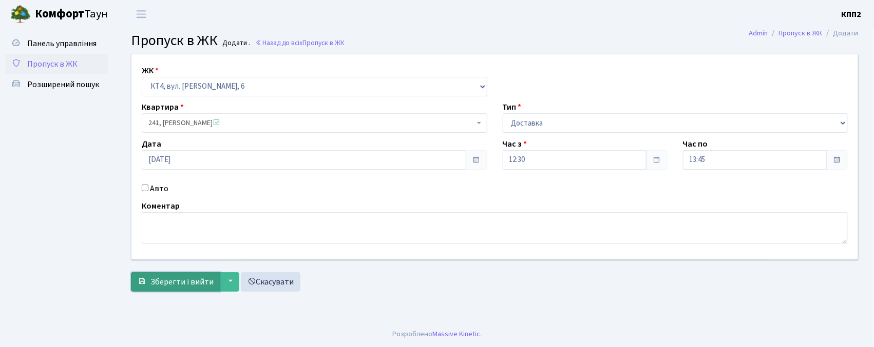
click at [183, 287] on span "Зберегти і вийти" at bounding box center [181, 282] width 63 height 11
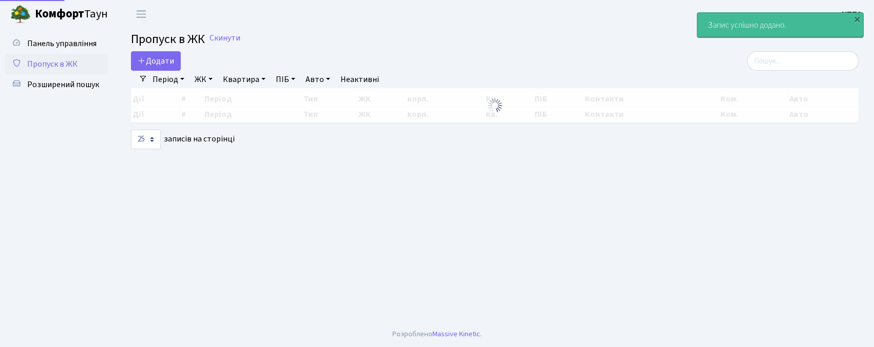
select select "25"
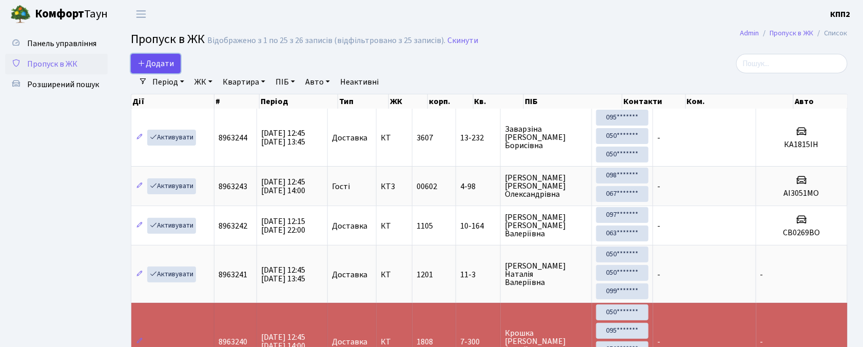
click at [173, 64] on span "Додати" at bounding box center [156, 63] width 36 height 11
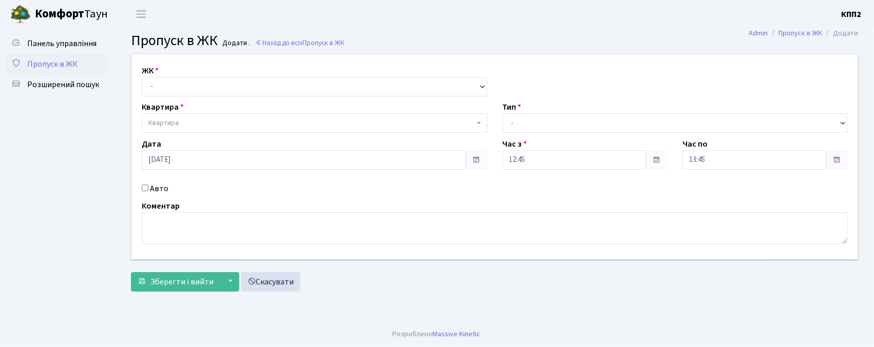
click at [145, 185] on input "Авто" at bounding box center [145, 188] width 7 height 7
checkbox input "true"
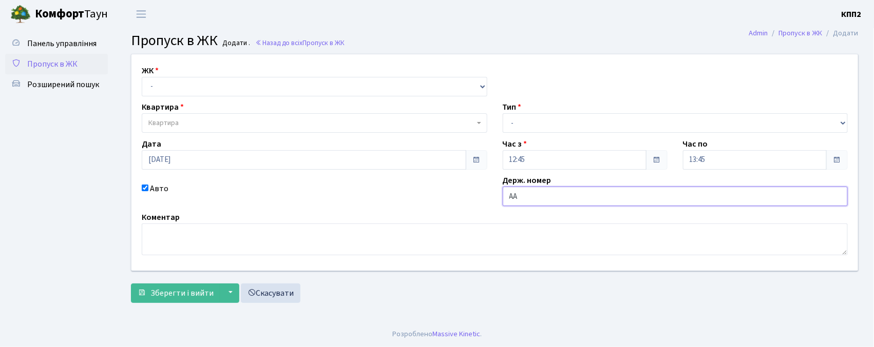
type input "[PERSON_NAME]"
type input "[DEMOGRAPHIC_DATA]"
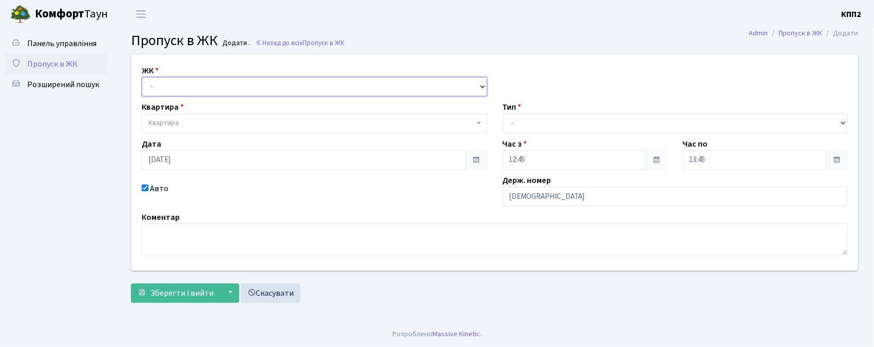
click at [155, 89] on select "- КТ, вул. Регенераторна, 4 КТ2, просп. [STREET_ADDRESS] [STREET_ADDRESS] [PERS…" at bounding box center [314, 87] width 345 height 20
select select "271"
click at [142, 77] on select "- КТ, вул. Регенераторна, 4 КТ2, просп. [STREET_ADDRESS] [STREET_ADDRESS] [PERS…" at bounding box center [314, 87] width 345 height 20
select select
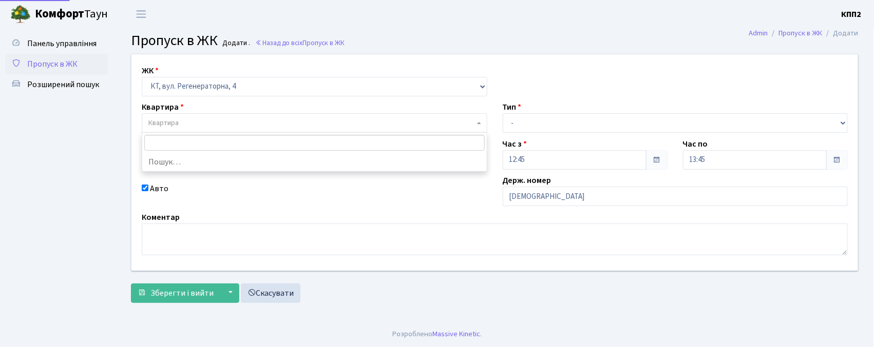
click at [163, 122] on span "Квартира" at bounding box center [163, 123] width 30 height 10
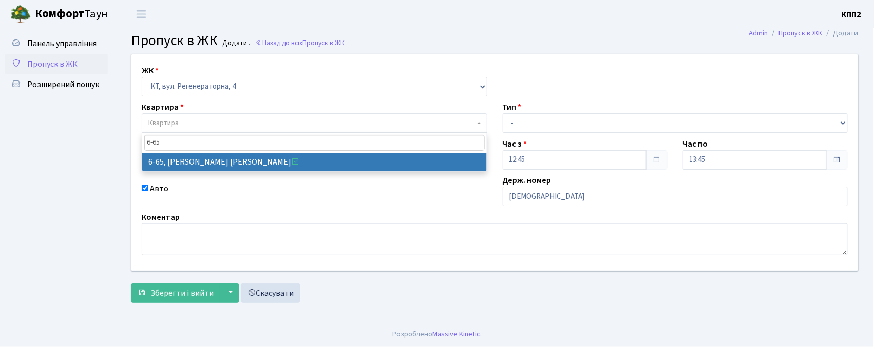
type input "6-65"
select select "5290"
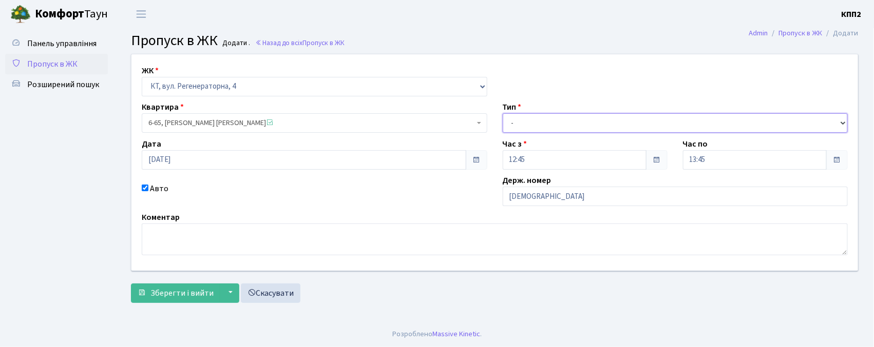
click at [512, 127] on select "- Доставка Таксі Гості Сервіс" at bounding box center [674, 123] width 345 height 20
select select "2"
click at [502, 113] on select "- Доставка Таксі Гості Сервіс" at bounding box center [674, 123] width 345 height 20
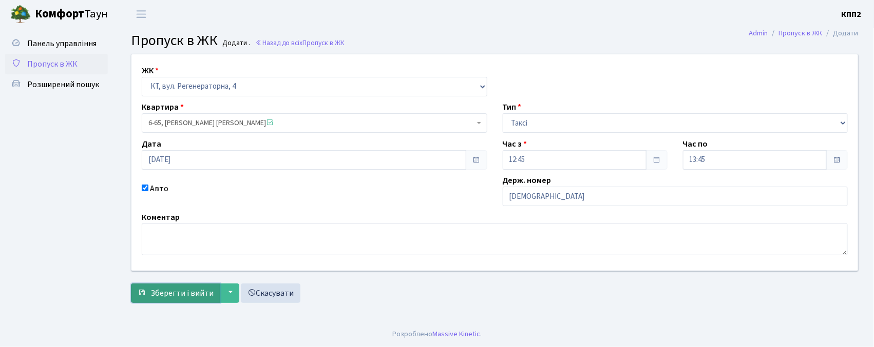
click at [173, 290] on span "Зберегти і вийти" at bounding box center [181, 293] width 63 height 11
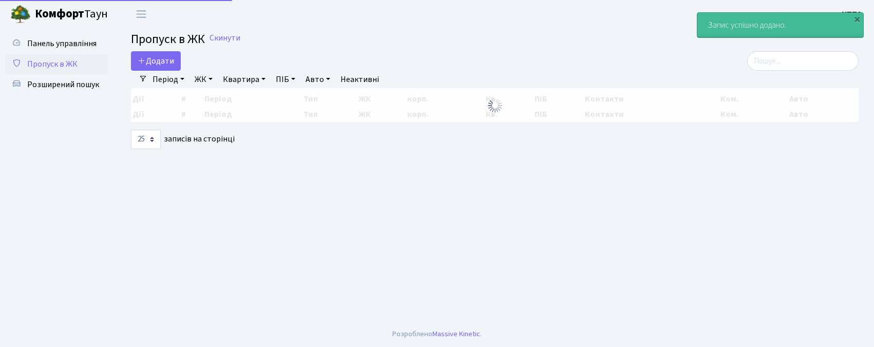
select select "25"
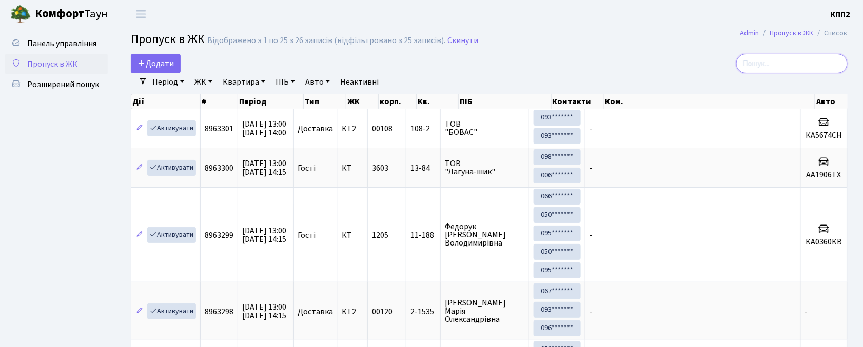
click at [797, 66] on input "search" at bounding box center [791, 64] width 111 height 20
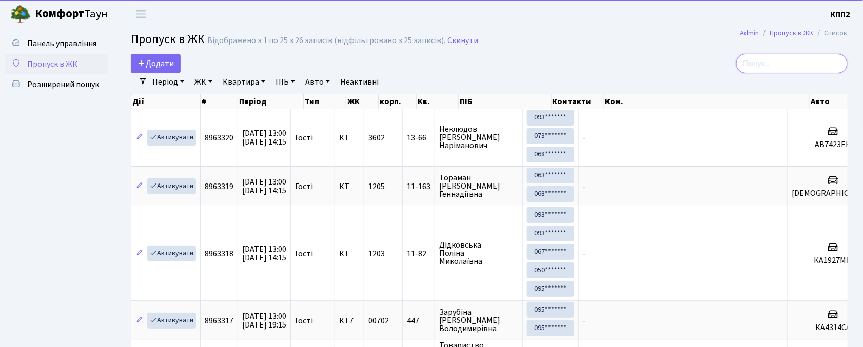
click at [785, 60] on input "search" at bounding box center [791, 64] width 111 height 20
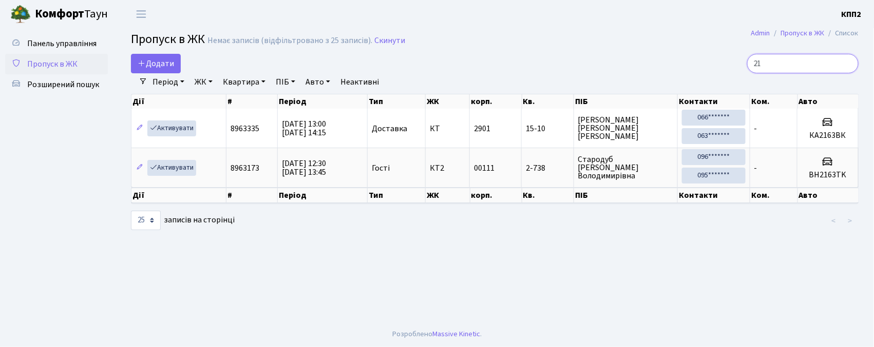
type input "2"
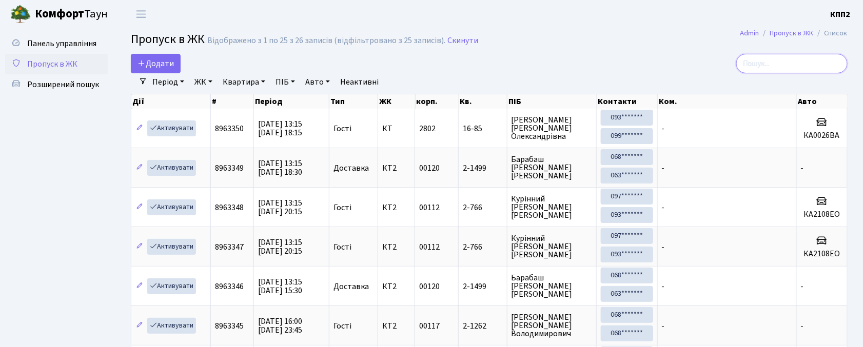
click at [800, 64] on input "search" at bounding box center [791, 64] width 111 height 20
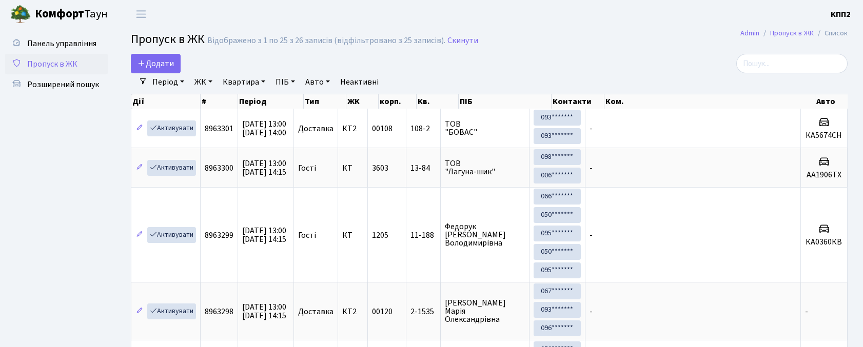
select select "25"
click at [163, 62] on span "Додати" at bounding box center [156, 63] width 36 height 11
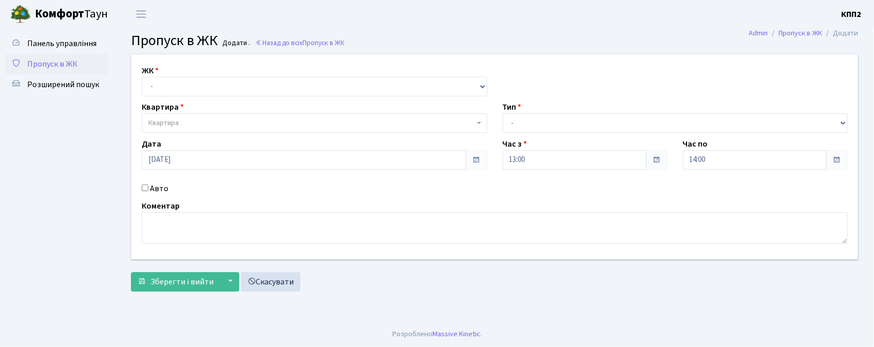
click at [142, 189] on input "Авто" at bounding box center [145, 188] width 7 height 7
checkbox input "true"
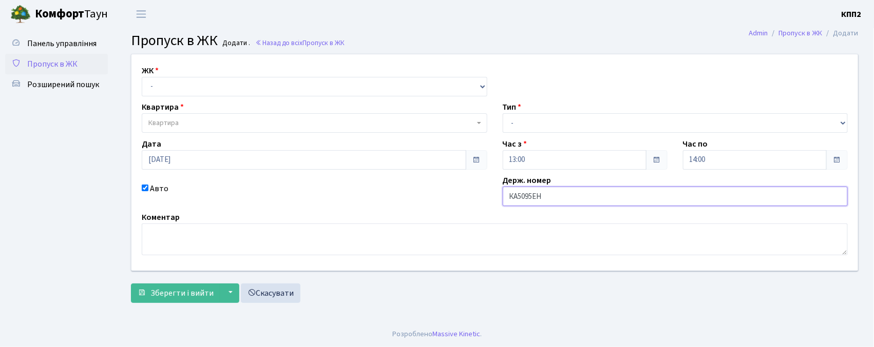
type input "КА5095ЕН"
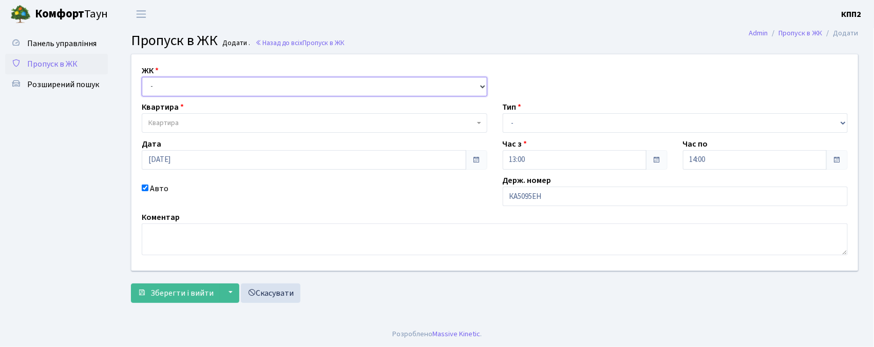
click at [220, 86] on select "- КТ, вул. Регенераторна, 4 КТ2, просп. Соборності, 17 КТ3, вул. Березнева, 16 …" at bounding box center [314, 87] width 345 height 20
select select "271"
click at [142, 77] on select "- КТ, вул. Регенераторна, 4 КТ2, просп. Соборності, 17 КТ3, вул. Березнева, 16 …" at bounding box center [314, 87] width 345 height 20
select select
click at [235, 120] on span "Квартира" at bounding box center [311, 123] width 326 height 10
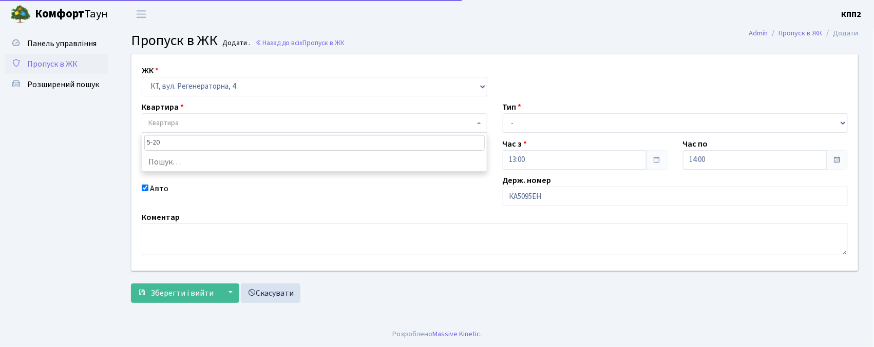
type input "5-200"
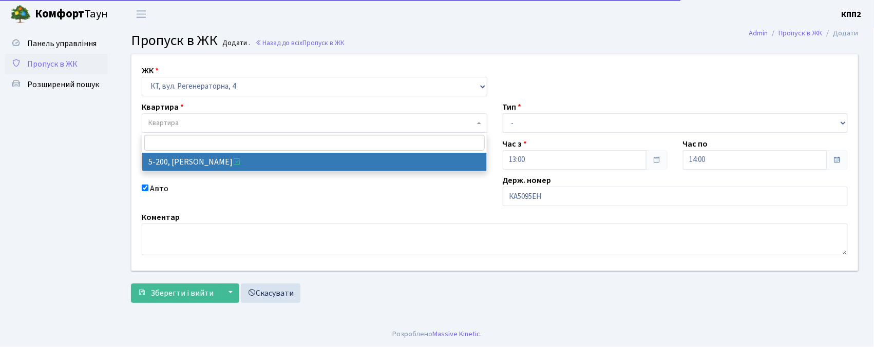
select select "2358"
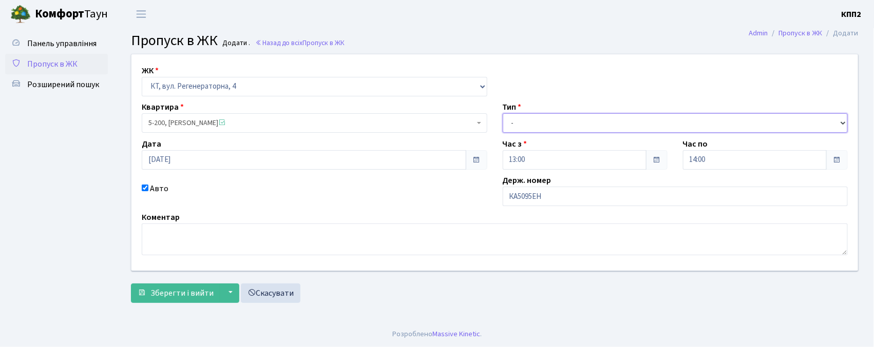
click at [623, 119] on select "- Доставка Таксі Гості Сервіс" at bounding box center [674, 123] width 345 height 20
select select "3"
click at [502, 113] on select "- Доставка Таксі Гості Сервіс" at bounding box center [674, 123] width 345 height 20
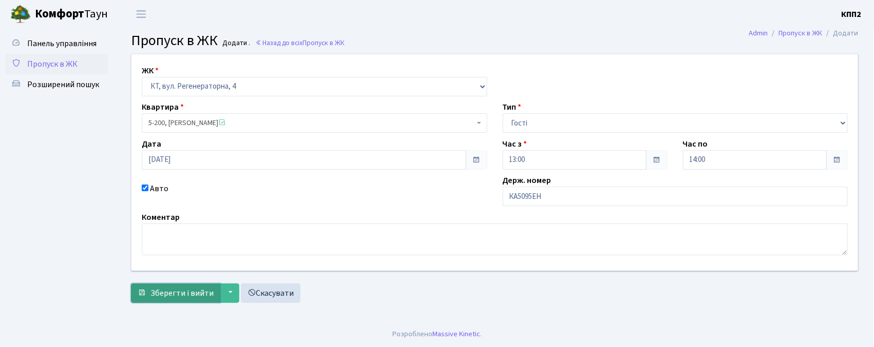
click at [196, 290] on span "Зберегти і вийти" at bounding box center [181, 293] width 63 height 11
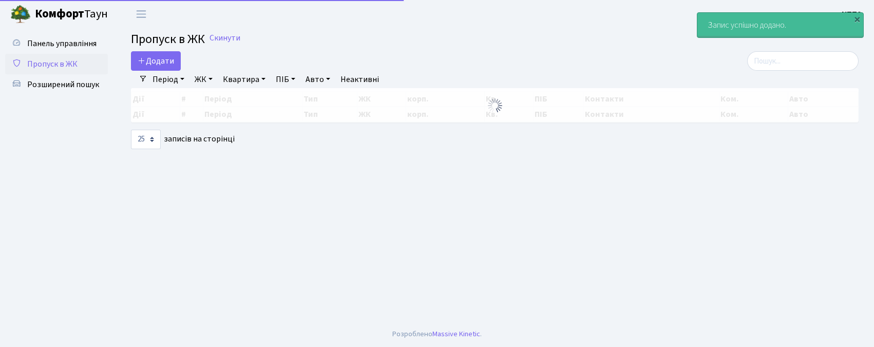
select select "25"
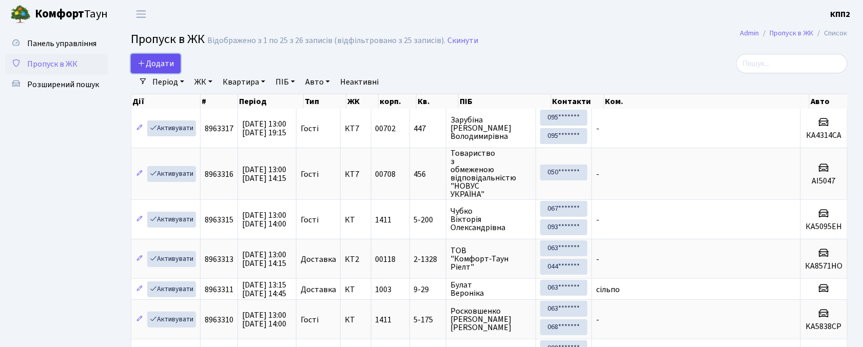
click at [163, 60] on span "Додати" at bounding box center [156, 63] width 36 height 11
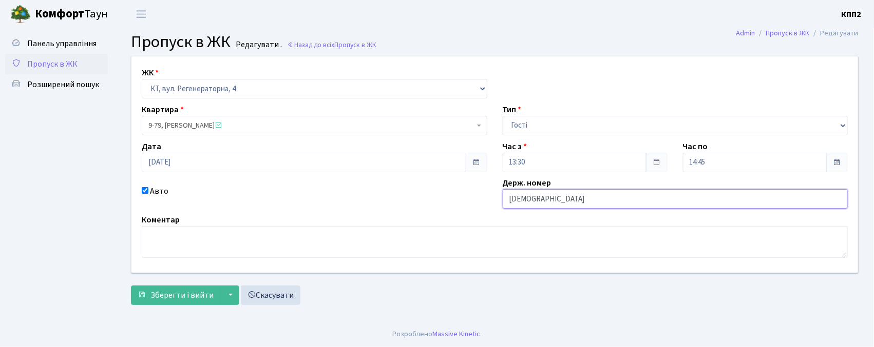
click at [542, 198] on input "[DEMOGRAPHIC_DATA]" at bounding box center [674, 199] width 345 height 20
type input "[DEMOGRAPHIC_DATA]"
click at [177, 298] on span "Зберегти і вийти" at bounding box center [181, 295] width 63 height 11
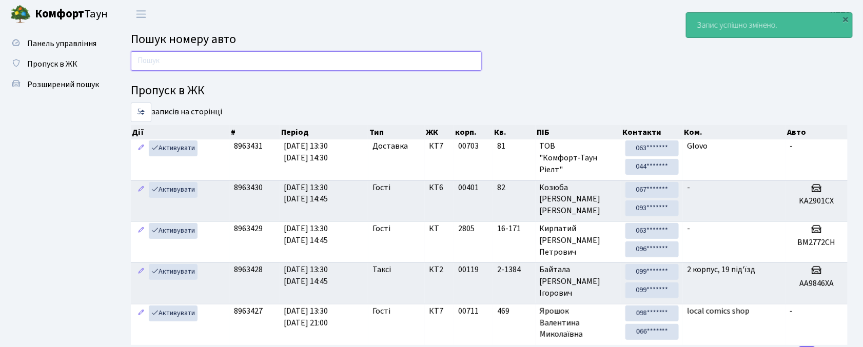
click at [254, 66] on input "text" at bounding box center [306, 61] width 351 height 20
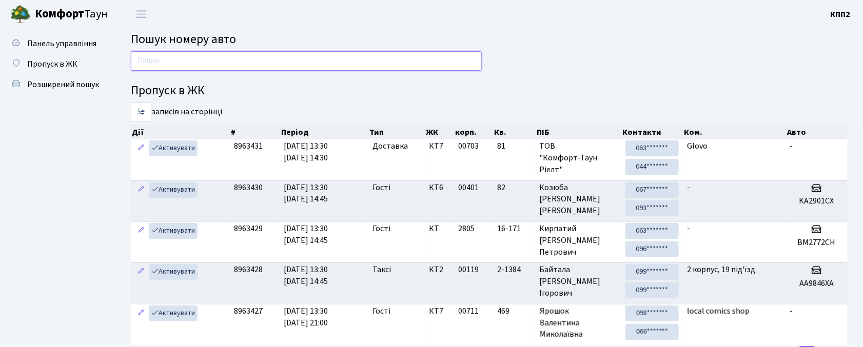
click at [270, 60] on input "text" at bounding box center [306, 61] width 351 height 20
click at [241, 64] on input "text" at bounding box center [306, 61] width 351 height 20
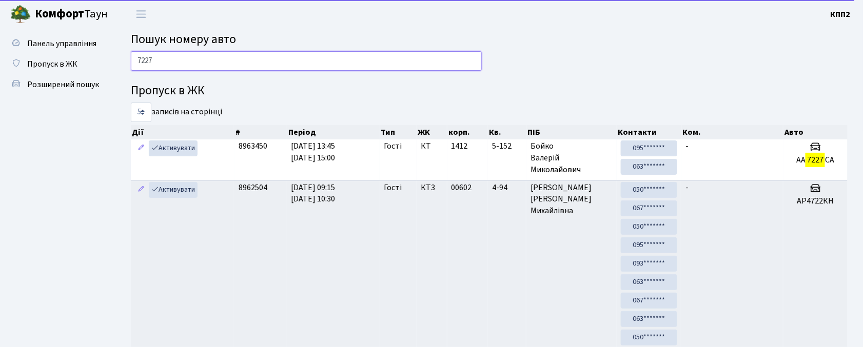
type input "7227"
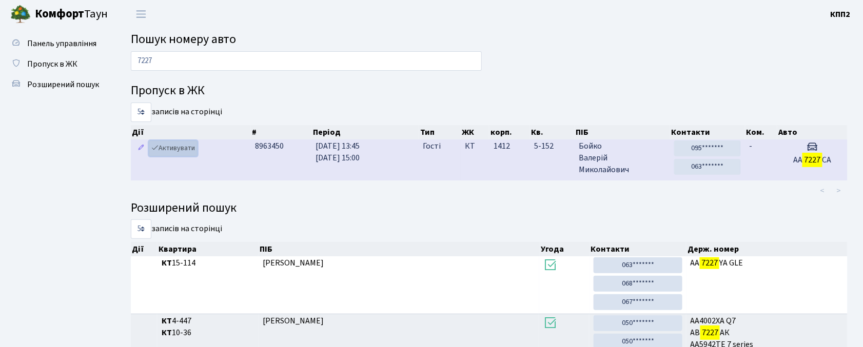
click at [169, 148] on link "Активувати" at bounding box center [173, 149] width 49 height 16
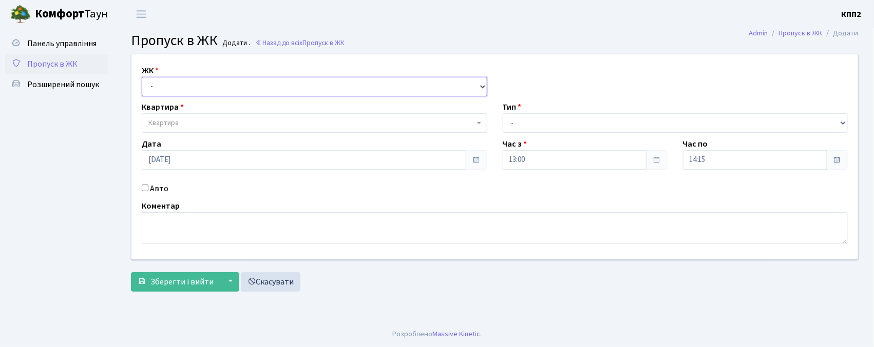
click at [367, 89] on select "- КТ, вул. Регенераторна, 4 КТ2, просп. [STREET_ADDRESS] [STREET_ADDRESS] [PERS…" at bounding box center [314, 87] width 345 height 20
select select "271"
click at [142, 77] on select "- КТ, вул. Регенераторна, 4 КТ2, просп. [STREET_ADDRESS] [STREET_ADDRESS] [PERS…" at bounding box center [314, 87] width 345 height 20
select select
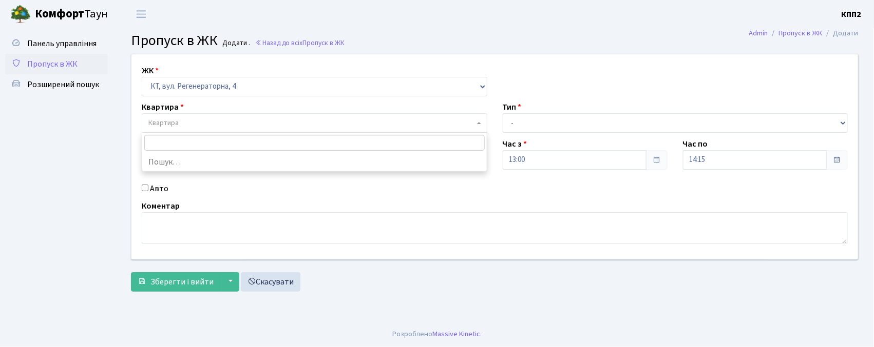
click at [362, 126] on span "Квартира" at bounding box center [311, 123] width 326 height 10
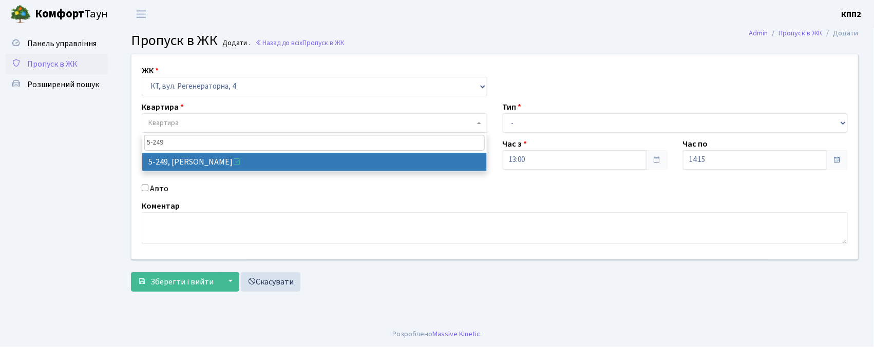
type input "5-249"
select select "2260"
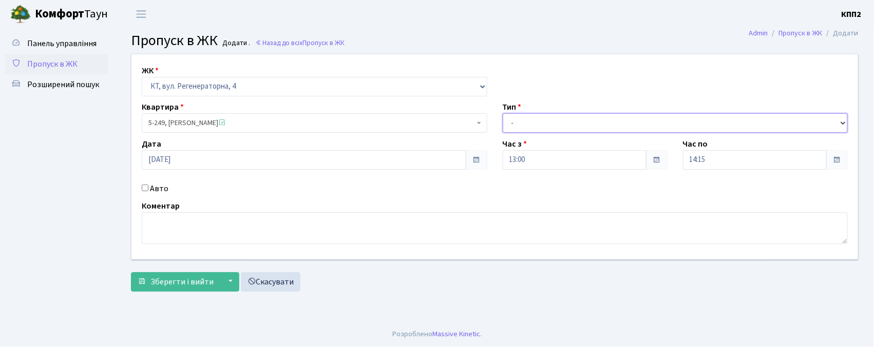
click at [514, 120] on select "- Доставка Таксі Гості Сервіс" at bounding box center [674, 123] width 345 height 20
select select "3"
click at [502, 113] on select "- Доставка Таксі Гості Сервіс" at bounding box center [674, 123] width 345 height 20
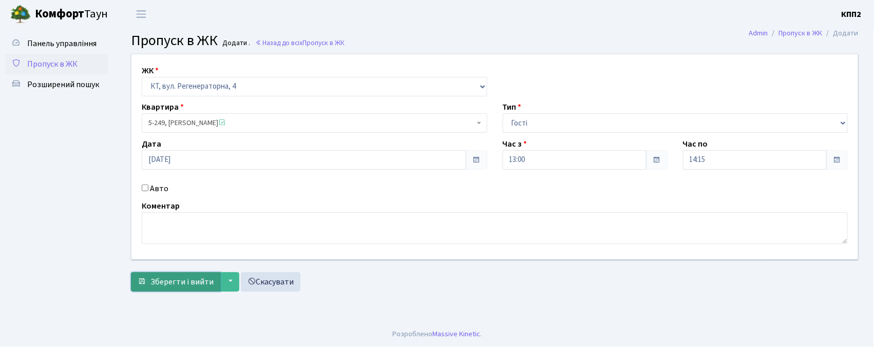
drag, startPoint x: 191, startPoint y: 283, endPoint x: 282, endPoint y: 265, distance: 93.2
click at [191, 284] on span "Зберегти і вийти" at bounding box center [181, 282] width 63 height 11
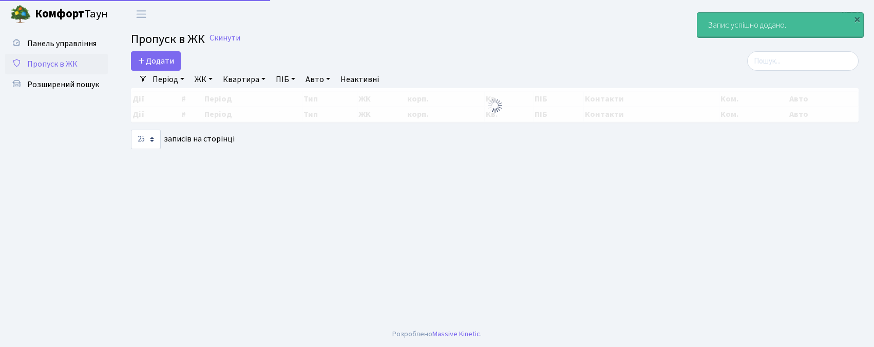
select select "25"
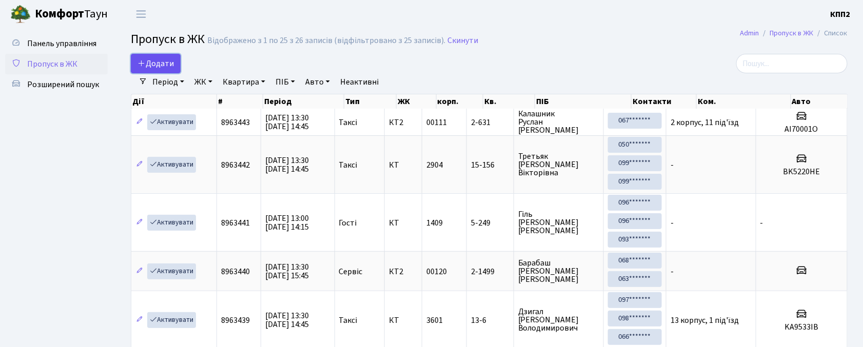
click at [165, 59] on span "Додати" at bounding box center [156, 63] width 36 height 11
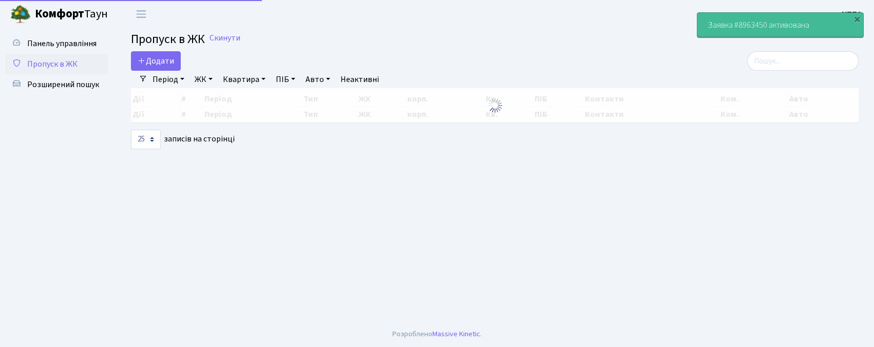
select select "25"
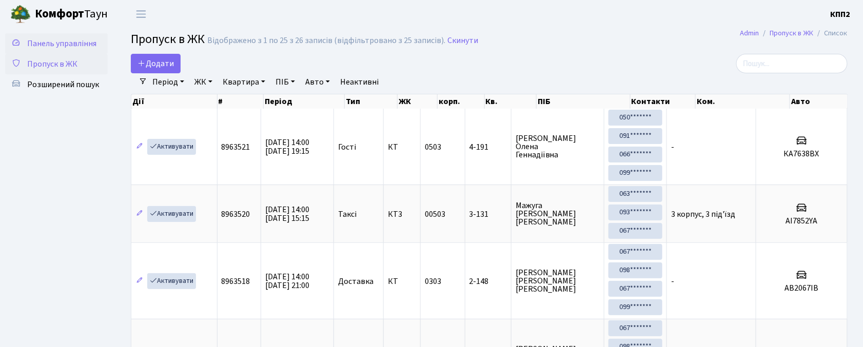
click at [92, 42] on span "Панель управління" at bounding box center [61, 43] width 69 height 11
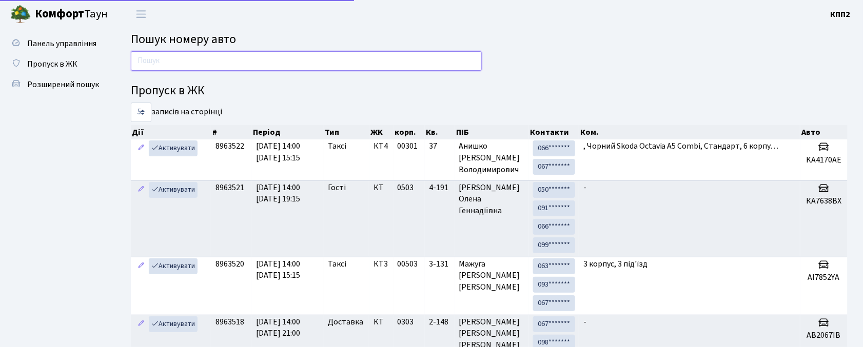
click at [226, 61] on input "text" at bounding box center [306, 61] width 351 height 20
click at [265, 58] on input "text" at bounding box center [306, 61] width 351 height 20
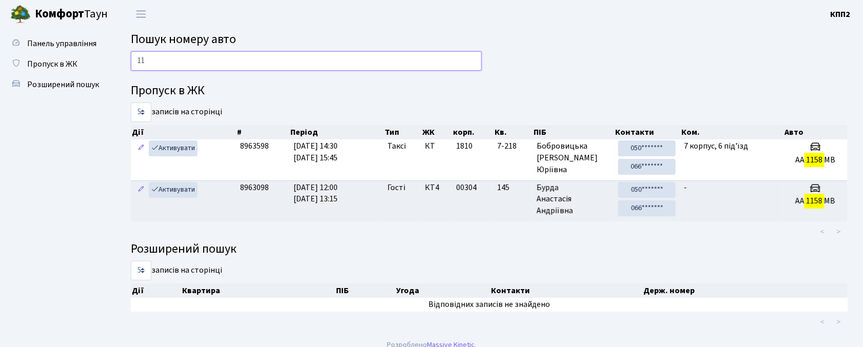
type input "1"
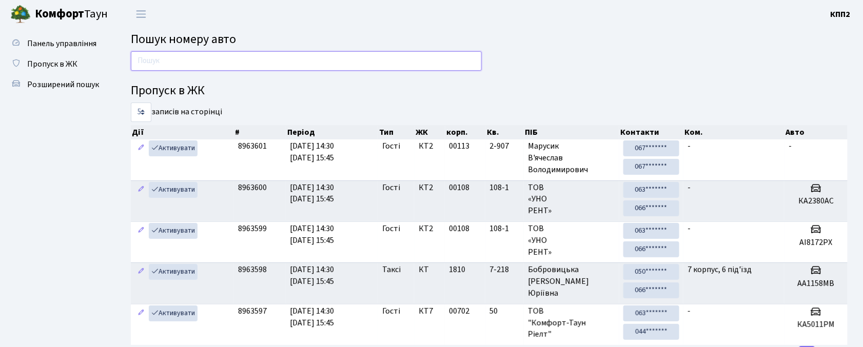
click at [289, 64] on input "text" at bounding box center [306, 61] width 351 height 20
drag, startPoint x: 512, startPoint y: 36, endPoint x: 512, endPoint y: 26, distance: 10.3
click at [514, 33] on h2 "Пошук номеру авто" at bounding box center [489, 39] width 717 height 15
click at [383, 60] on input "text" at bounding box center [306, 61] width 351 height 20
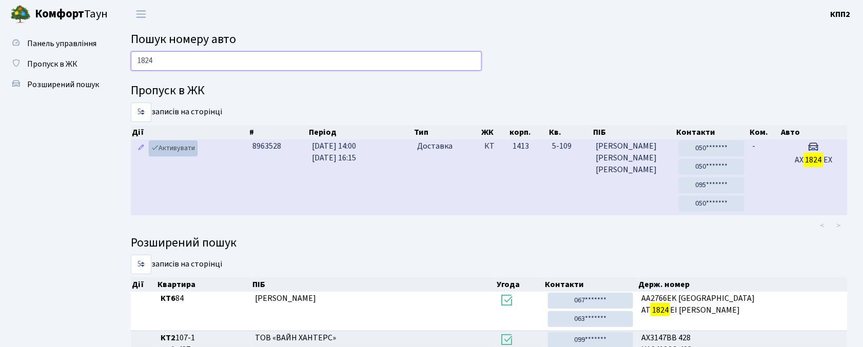
type input "1824"
click at [185, 145] on link "Активувати" at bounding box center [173, 149] width 49 height 16
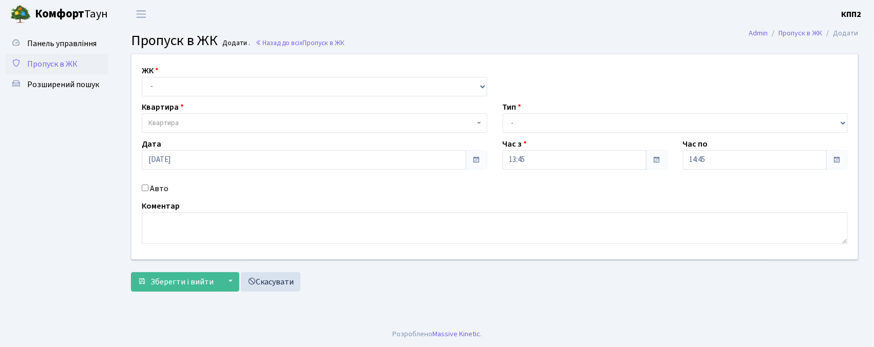
click at [146, 188] on input "Авто" at bounding box center [145, 188] width 7 height 7
checkbox input "true"
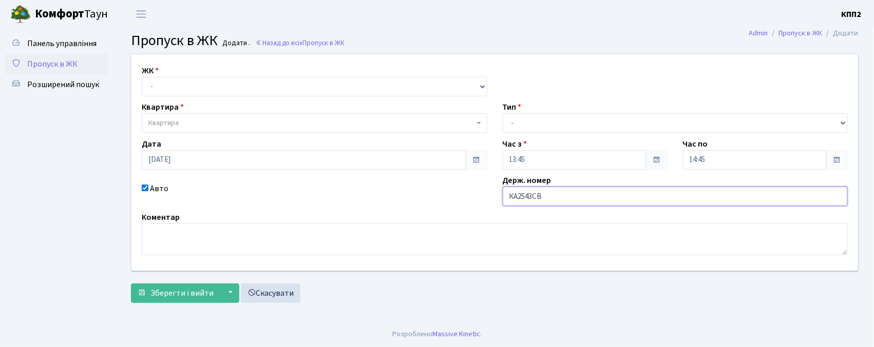
type input "КА2543СВ"
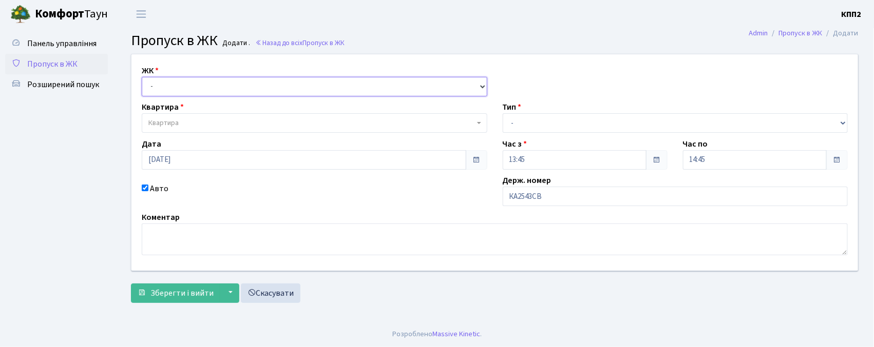
click at [210, 81] on select "- КТ, вул. Регенераторна, 4 КТ2, просп. Соборності, 17 КТ3, вул. Березнева, 16 …" at bounding box center [314, 87] width 345 height 20
select select "271"
click at [142, 77] on select "- КТ, вул. Регенераторна, 4 КТ2, просп. Соборності, 17 КТ3, вул. Березнева, 16 …" at bounding box center [314, 87] width 345 height 20
select select
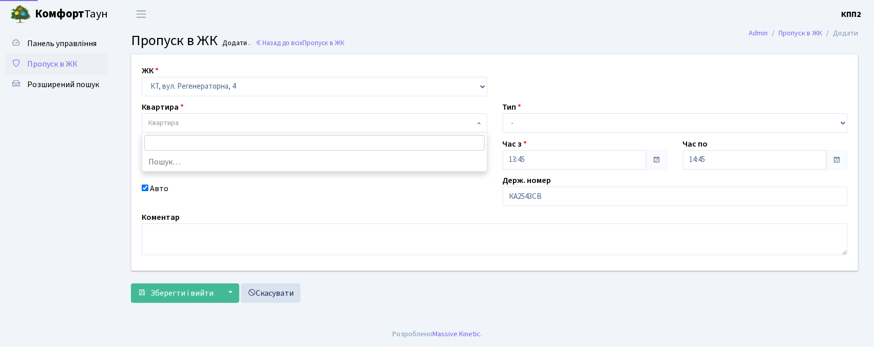
click at [216, 113] on span "Квартира" at bounding box center [314, 123] width 345 height 20
type input "5-563"
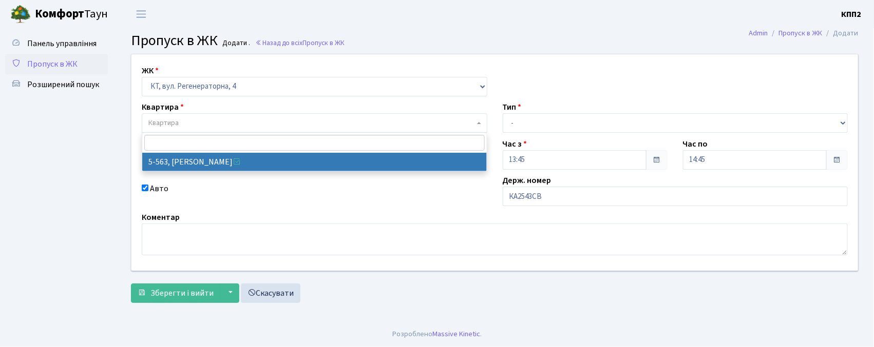
select select "1957"
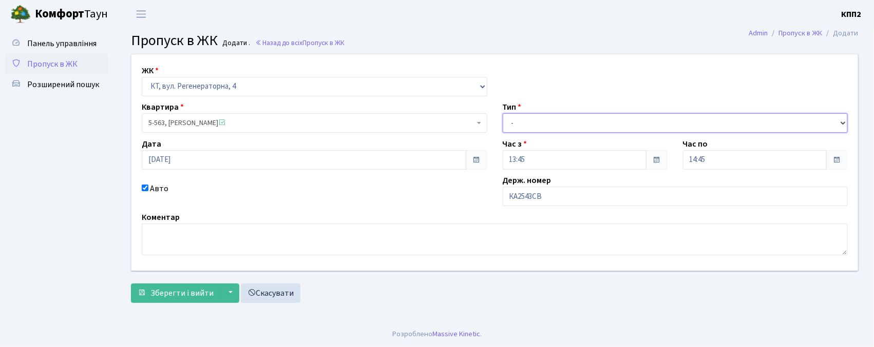
drag, startPoint x: 526, startPoint y: 125, endPoint x: 522, endPoint y: 132, distance: 8.0
click at [526, 125] on select "- Доставка Таксі Гості Сервіс" at bounding box center [674, 123] width 345 height 20
select select "2"
click at [502, 113] on select "- Доставка Таксі Гості Сервіс" at bounding box center [674, 123] width 345 height 20
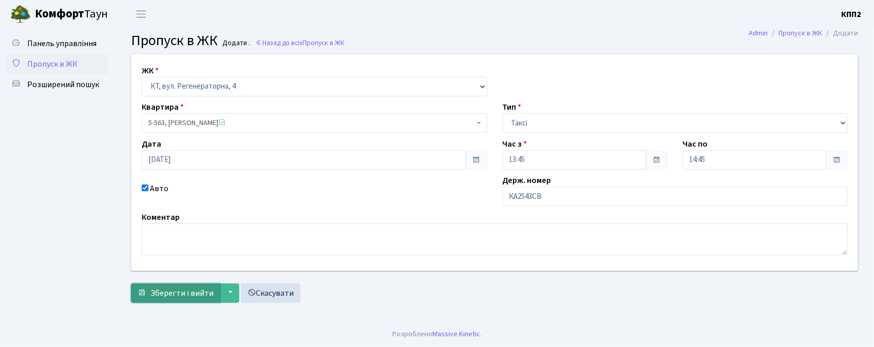
click at [200, 298] on span "Зберегти і вийти" at bounding box center [181, 293] width 63 height 11
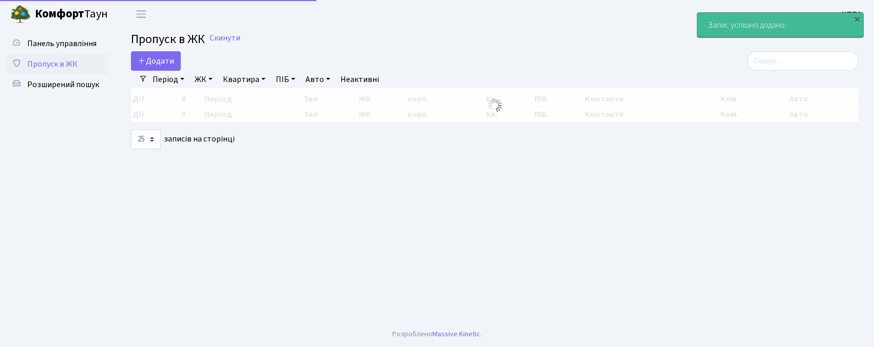
select select "25"
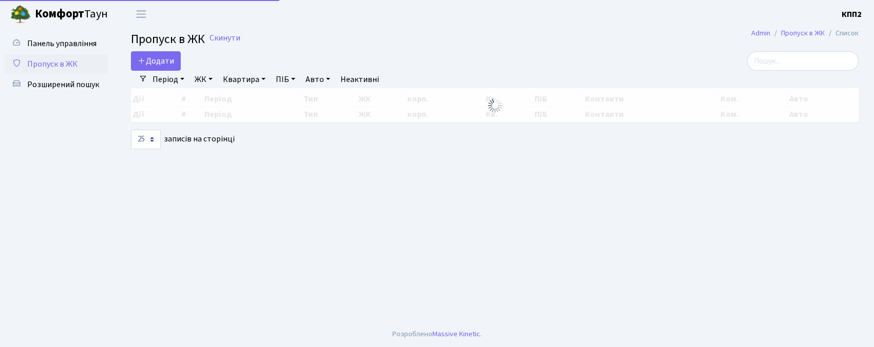
select select "25"
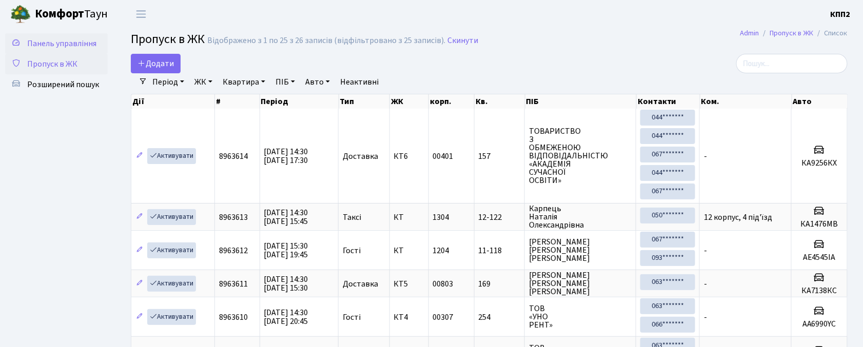
click at [71, 38] on span "Панель управління" at bounding box center [61, 43] width 69 height 11
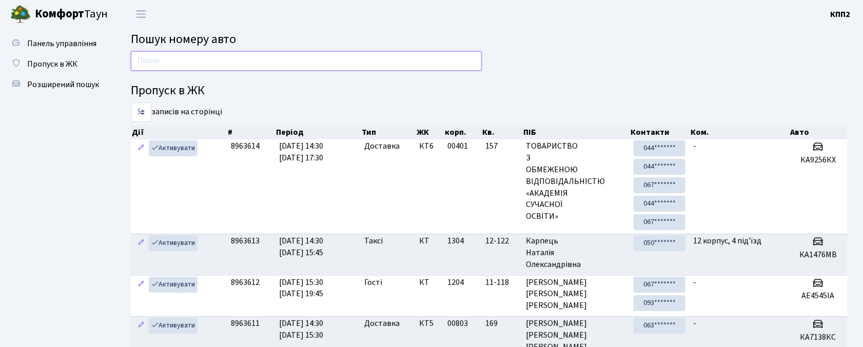
click at [223, 63] on input "text" at bounding box center [306, 61] width 351 height 20
click at [371, 56] on input "text" at bounding box center [306, 61] width 351 height 20
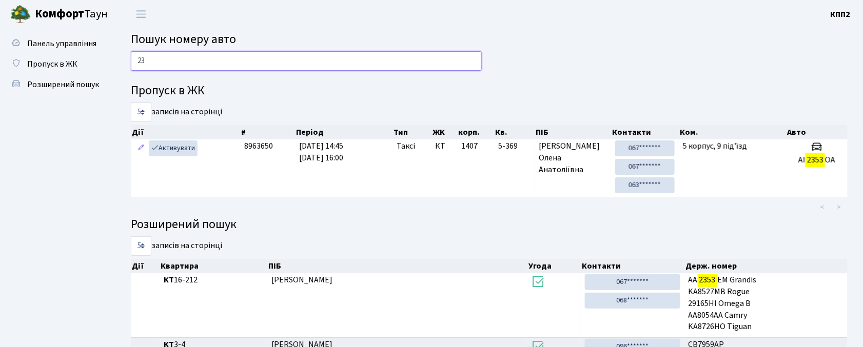
type input "2"
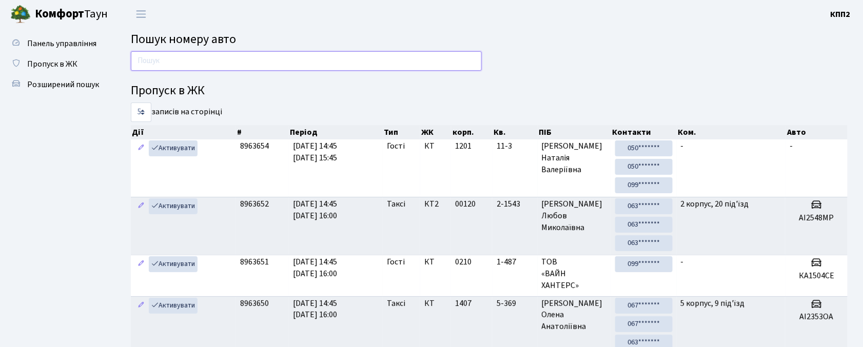
click at [356, 53] on input "text" at bounding box center [306, 61] width 351 height 20
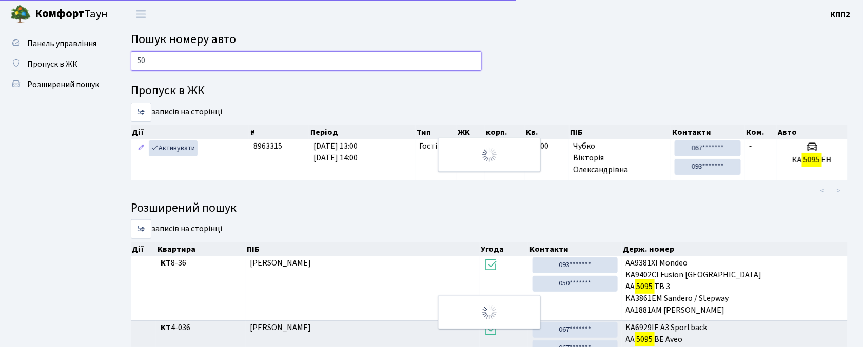
type input "5"
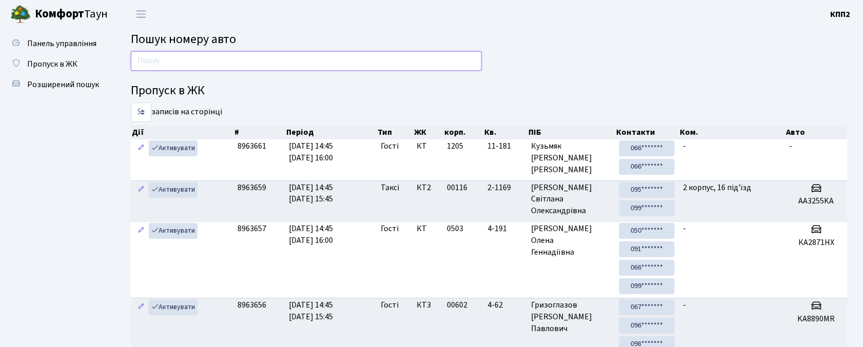
click at [214, 63] on input "text" at bounding box center [306, 61] width 351 height 20
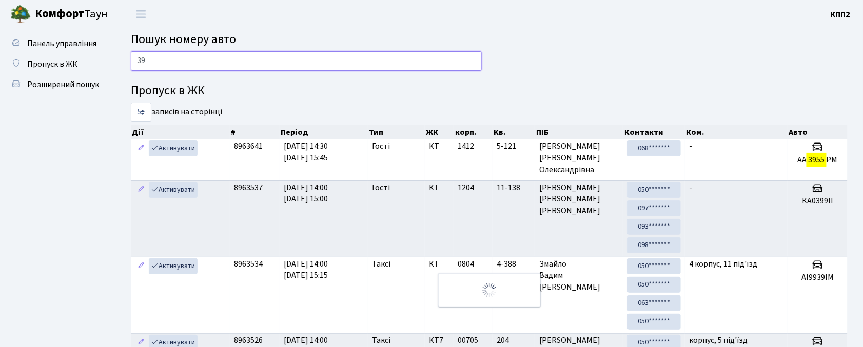
type input "3"
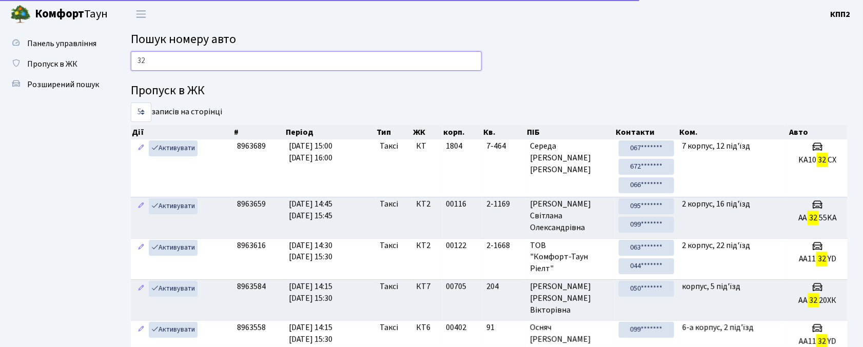
type input "3"
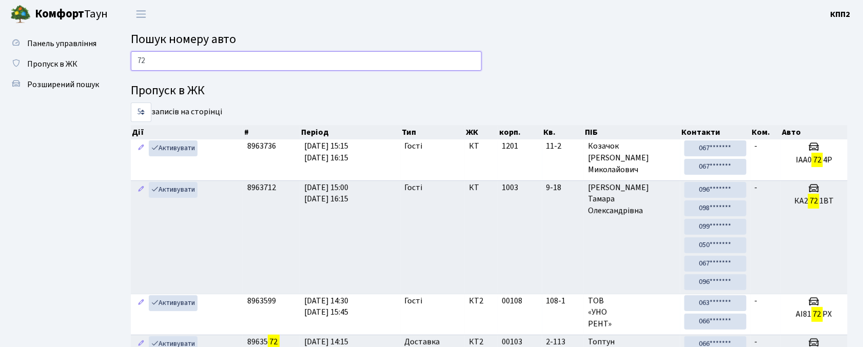
type input "7"
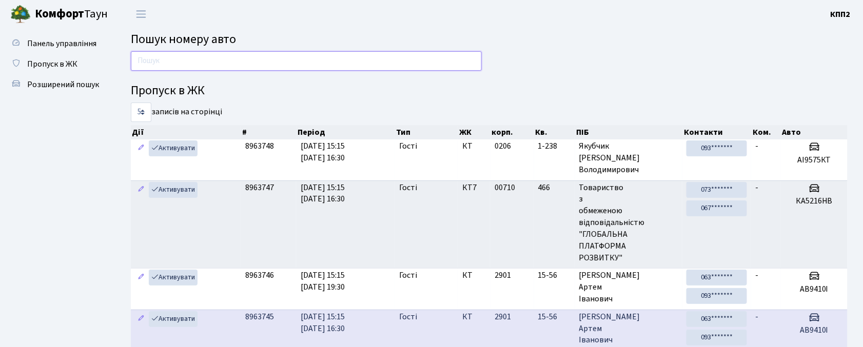
type input "6"
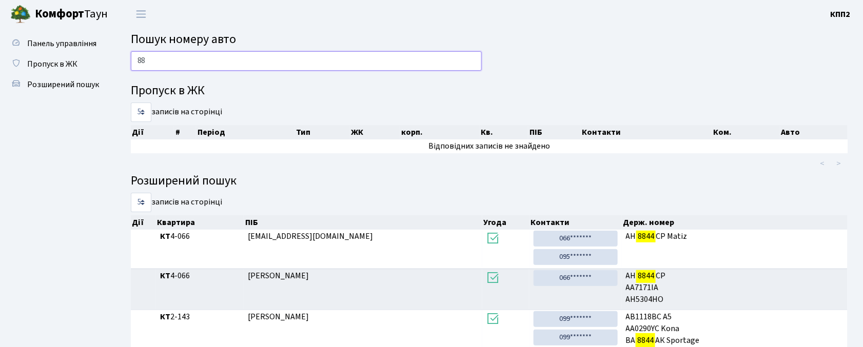
type input "8"
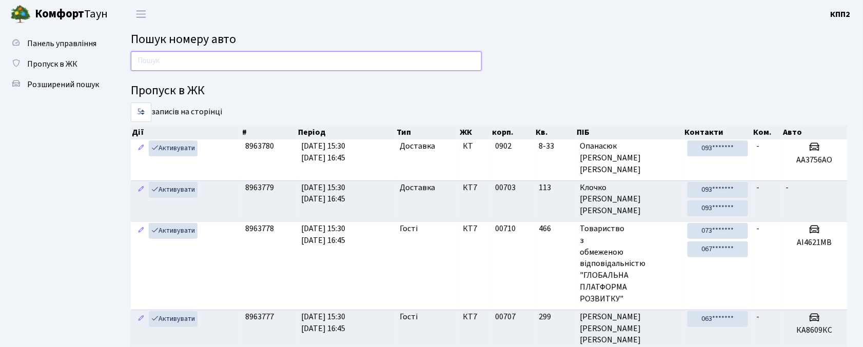
click at [287, 57] on input "text" at bounding box center [306, 61] width 351 height 20
click at [285, 62] on input "text" at bounding box center [306, 61] width 351 height 20
click at [280, 62] on input "text" at bounding box center [306, 61] width 351 height 20
click at [514, 27] on header "Комфорт Таун КПП2 Мій обліковий запис Вийти" at bounding box center [431, 14] width 863 height 28
click at [428, 52] on input "text" at bounding box center [306, 61] width 351 height 20
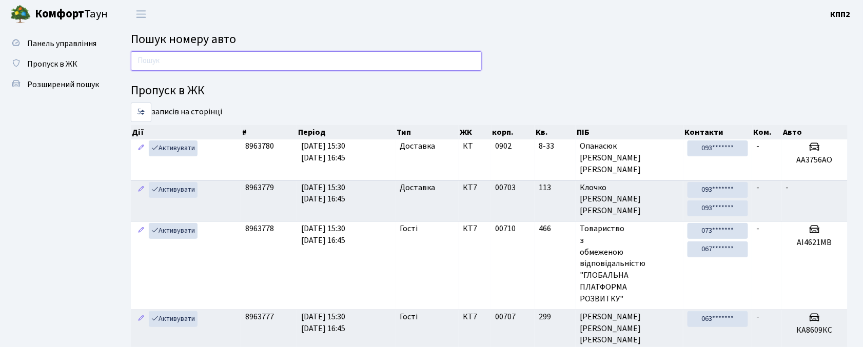
click at [232, 60] on input "text" at bounding box center [306, 61] width 351 height 20
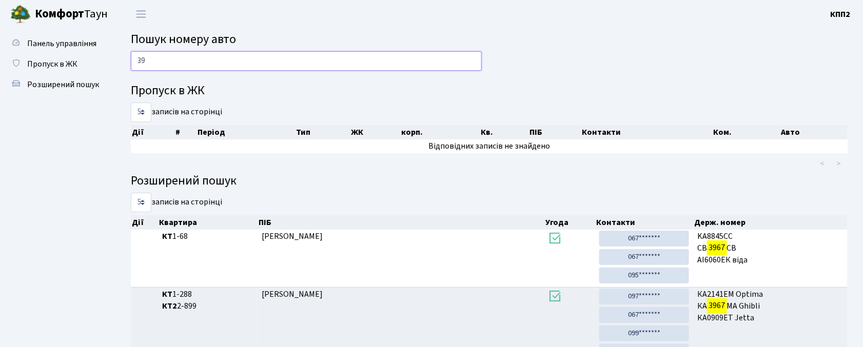
type input "3"
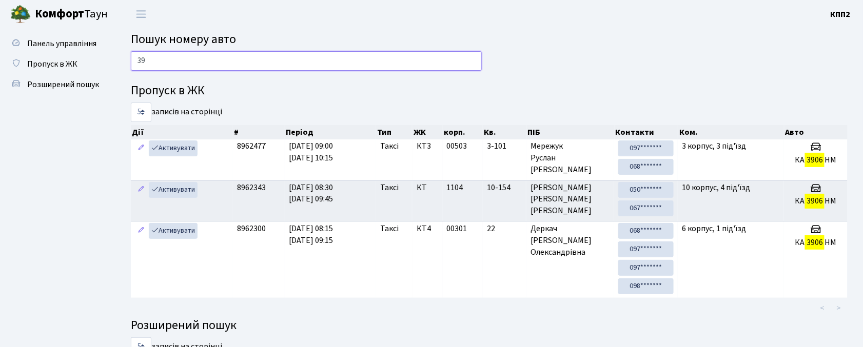
type input "3"
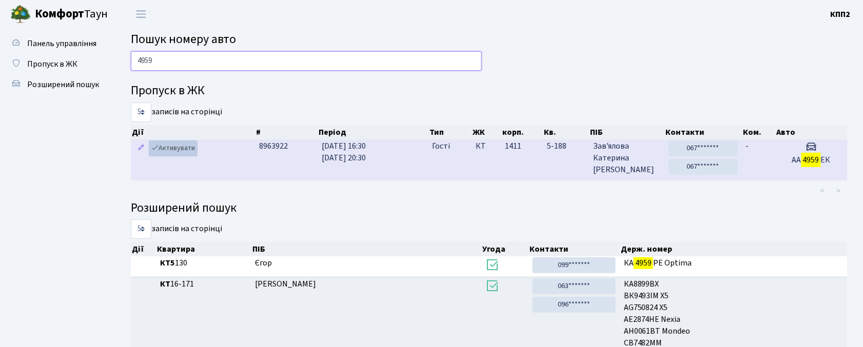
type input "4959"
click at [177, 148] on link "Активувати" at bounding box center [173, 149] width 49 height 16
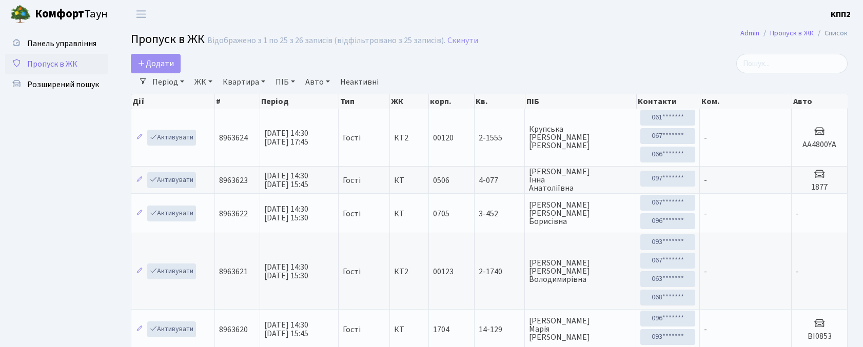
select select "25"
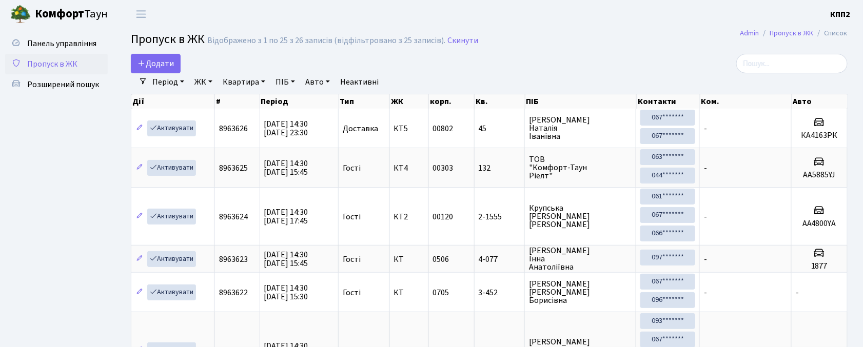
click at [820, 70] on input "search" at bounding box center [791, 64] width 111 height 20
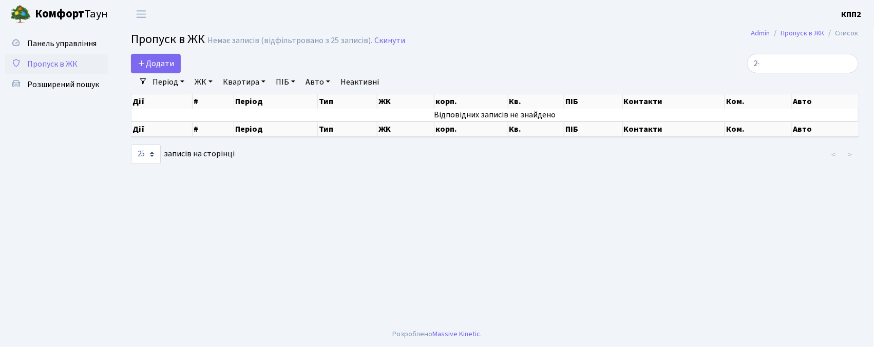
type input "2"
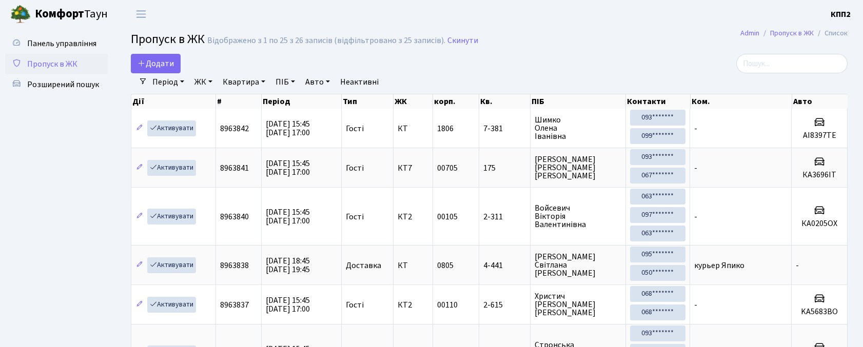
select select "25"
click at [172, 57] on link "Додати" at bounding box center [156, 64] width 50 height 20
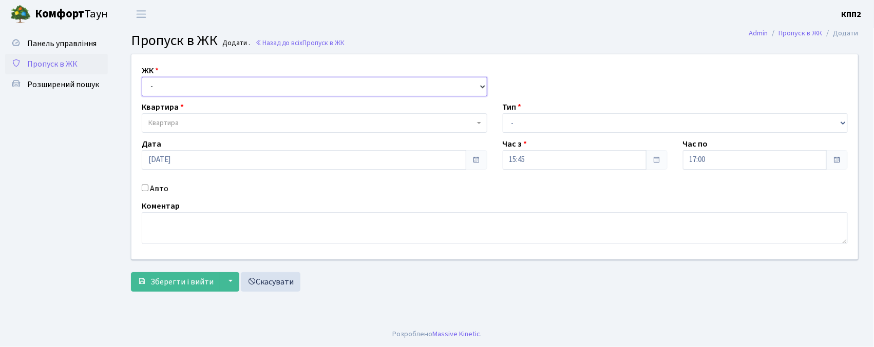
click at [235, 79] on select "- КТ, вул. Регенераторна, 4 КТ2, просп. [STREET_ADDRESS] [STREET_ADDRESS] [PERS…" at bounding box center [314, 87] width 345 height 20
select select "271"
click at [142, 77] on select "- КТ, вул. Регенераторна, 4 КТ2, просп. [STREET_ADDRESS] [STREET_ADDRESS] [PERS…" at bounding box center [314, 87] width 345 height 20
select select
click at [235, 120] on span "Квартира" at bounding box center [311, 123] width 326 height 10
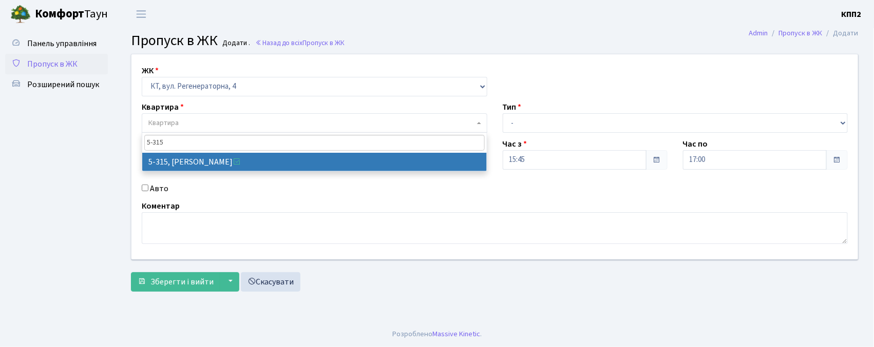
type input "5-315"
select select "2238"
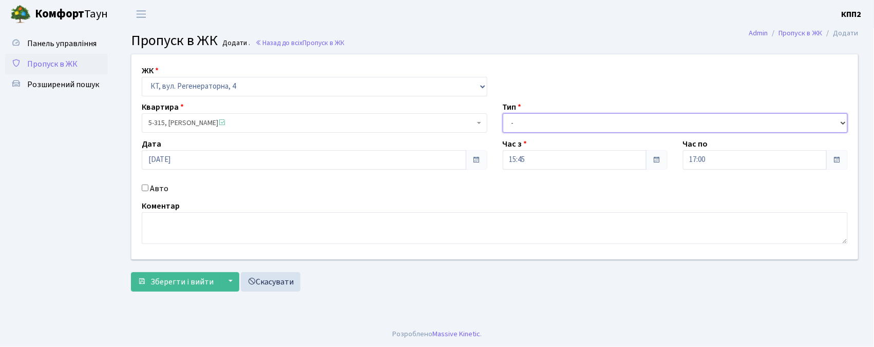
click at [565, 121] on select "- Доставка Таксі Гості Сервіс" at bounding box center [674, 123] width 345 height 20
select select "1"
click at [502, 113] on select "- Доставка Таксі Гості Сервіс" at bounding box center [674, 123] width 345 height 20
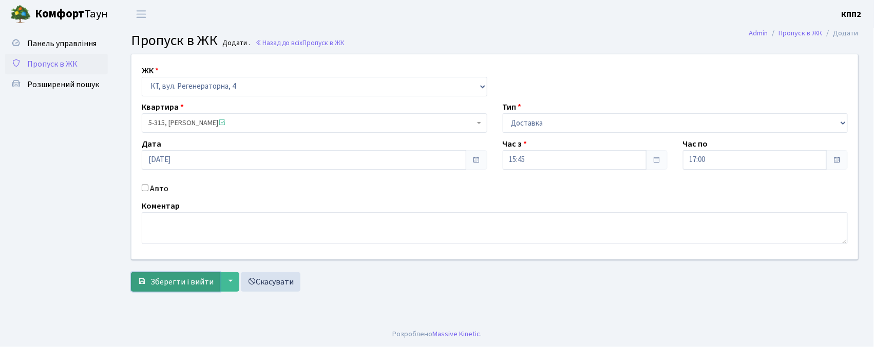
click at [153, 278] on span "Зберегти і вийти" at bounding box center [181, 282] width 63 height 11
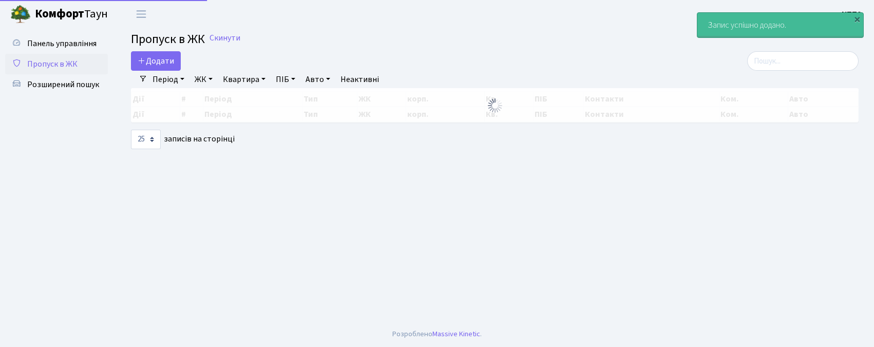
select select "25"
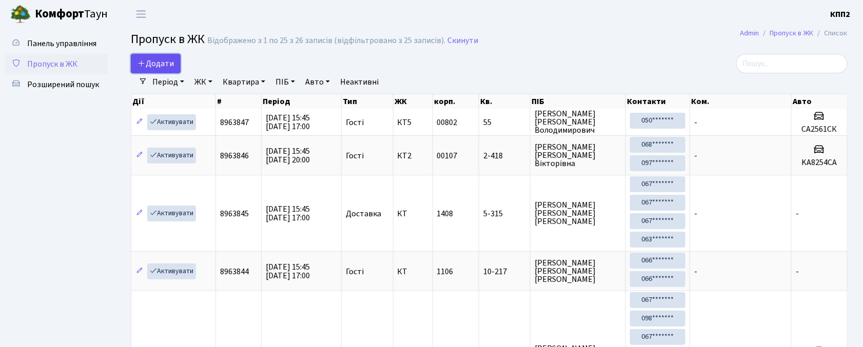
click at [161, 65] on span "Додати" at bounding box center [156, 63] width 36 height 11
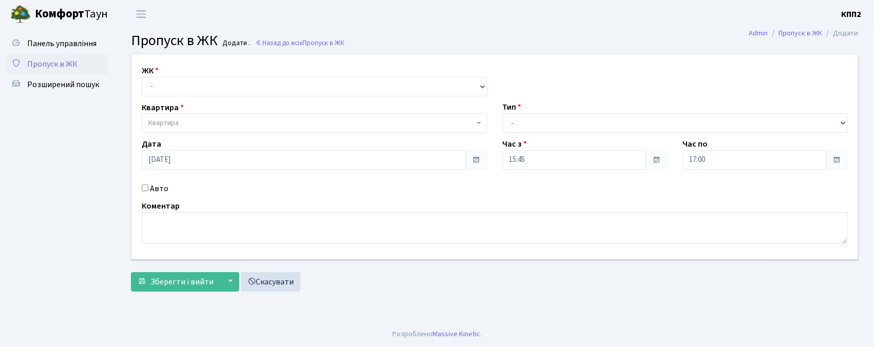
click at [144, 188] on input "Авто" at bounding box center [145, 188] width 7 height 7
checkbox input "true"
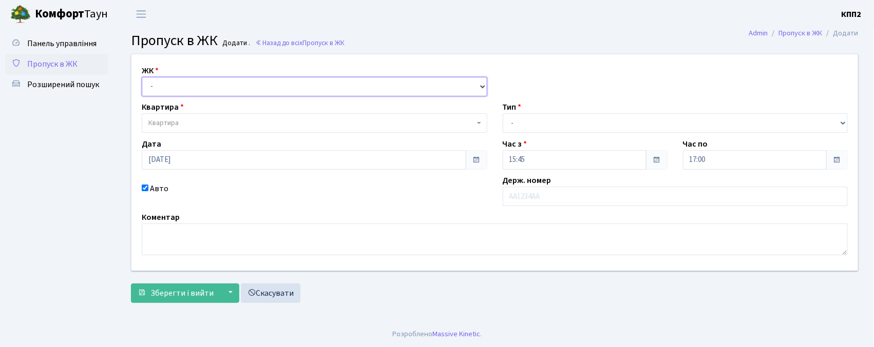
click at [174, 89] on select "- КТ, вул. Регенераторна, 4 КТ2, просп. [STREET_ADDRESS] [STREET_ADDRESS] [PERS…" at bounding box center [314, 87] width 345 height 20
select select "271"
click at [142, 77] on select "- КТ, вул. Регенераторна, 4 КТ2, просп. [STREET_ADDRESS] [STREET_ADDRESS] [PERS…" at bounding box center [314, 87] width 345 height 20
select select
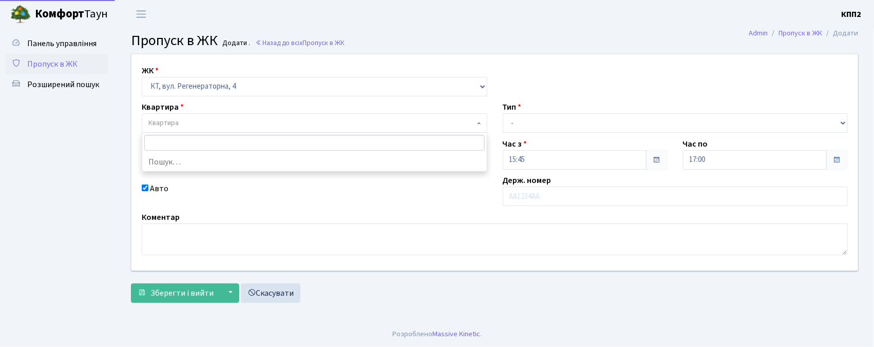
click at [171, 120] on span "Квартира" at bounding box center [163, 123] width 30 height 10
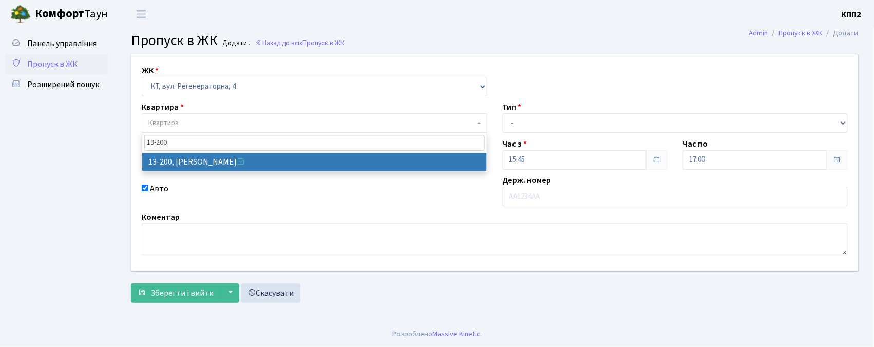
type input "13-200"
select select "7846"
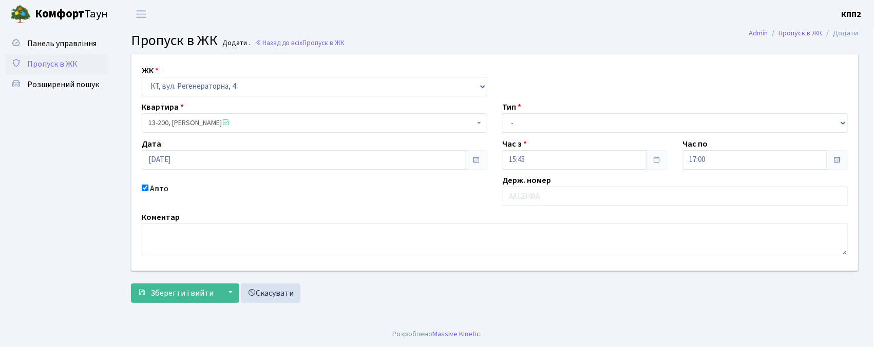
click at [146, 187] on input "Авто" at bounding box center [145, 188] width 7 height 7
checkbox input "false"
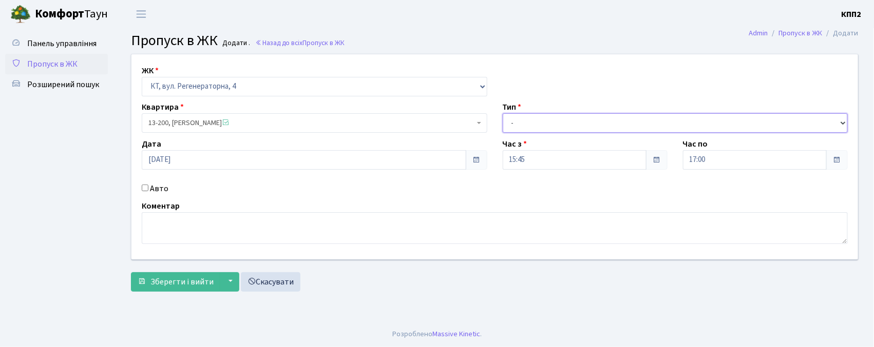
click at [542, 121] on select "- Доставка Таксі Гості Сервіс" at bounding box center [674, 123] width 345 height 20
select select "3"
click at [502, 113] on select "- Доставка Таксі Гості Сервіс" at bounding box center [674, 123] width 345 height 20
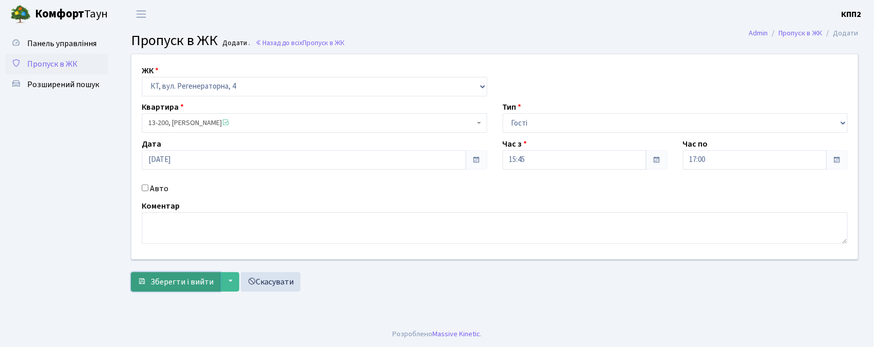
click at [181, 280] on span "Зберегти і вийти" at bounding box center [181, 282] width 63 height 11
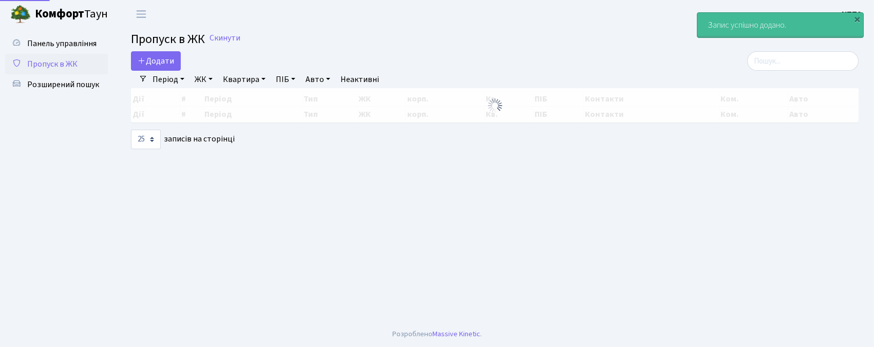
select select "25"
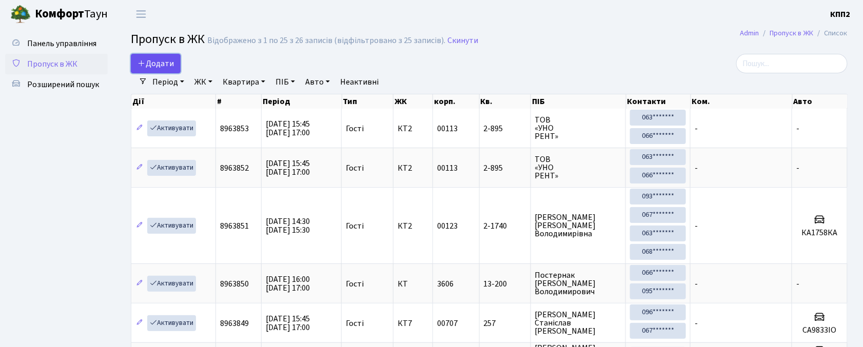
click at [167, 66] on span "Додати" at bounding box center [156, 63] width 36 height 11
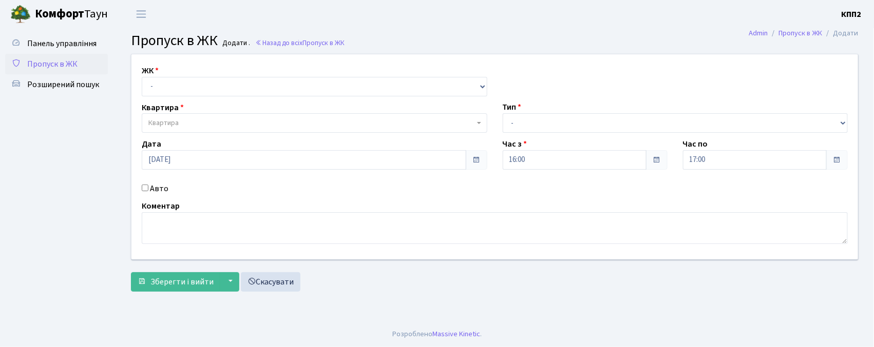
click at [144, 185] on input "Авто" at bounding box center [145, 188] width 7 height 7
checkbox input "true"
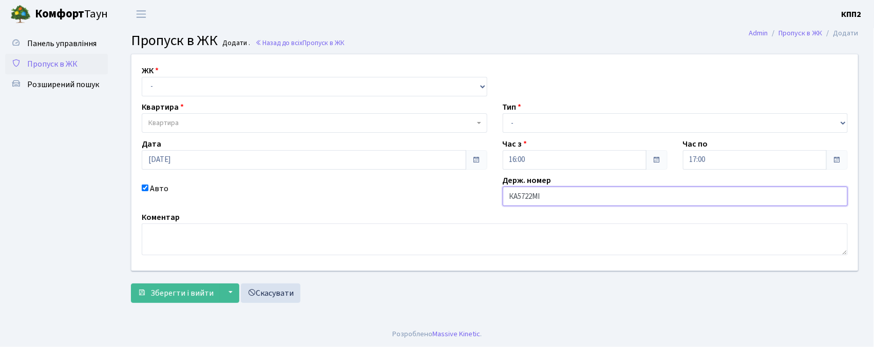
type input "КА5722МІ"
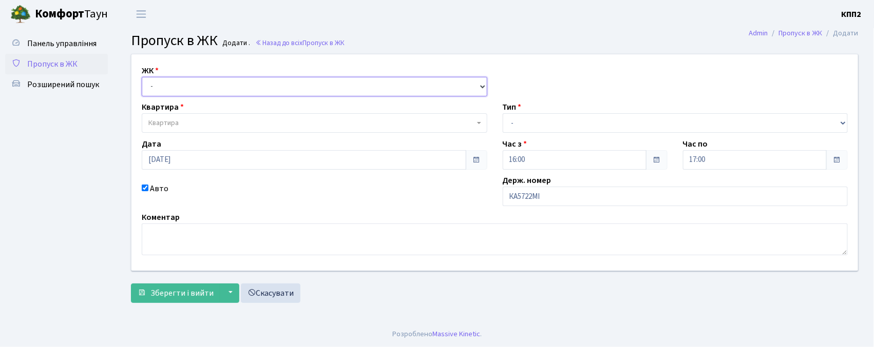
click at [320, 88] on select "- КТ, вул. Регенераторна, 4 КТ2, просп. [STREET_ADDRESS] [STREET_ADDRESS] [PERS…" at bounding box center [314, 87] width 345 height 20
select select "271"
click at [142, 77] on select "- КТ, вул. Регенераторна, 4 КТ2, просп. [STREET_ADDRESS] [STREET_ADDRESS] [PERS…" at bounding box center [314, 87] width 345 height 20
select select
click at [319, 125] on span "Квартира" at bounding box center [311, 123] width 326 height 10
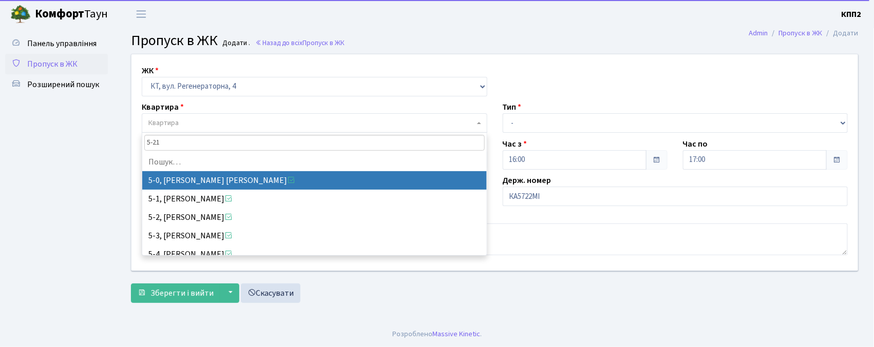
type input "5-213"
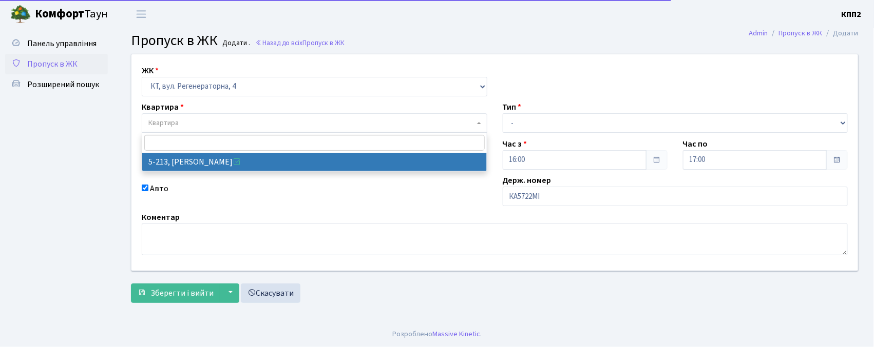
select select "2371"
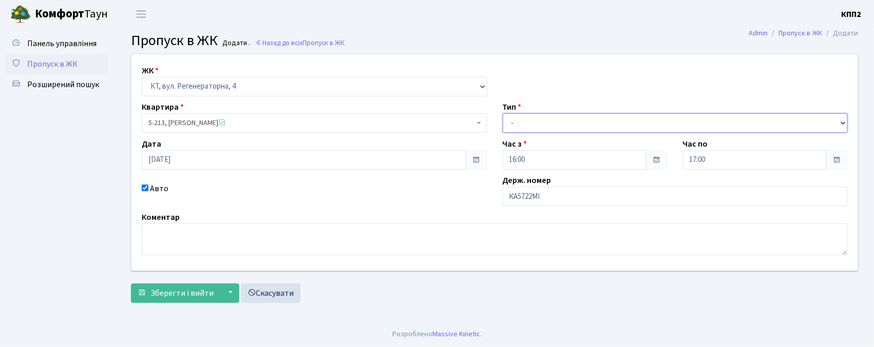
click at [525, 124] on select "- Доставка Таксі Гості Сервіс" at bounding box center [674, 123] width 345 height 20
select select "3"
click at [502, 113] on select "- Доставка Таксі Гості Сервіс" at bounding box center [674, 123] width 345 height 20
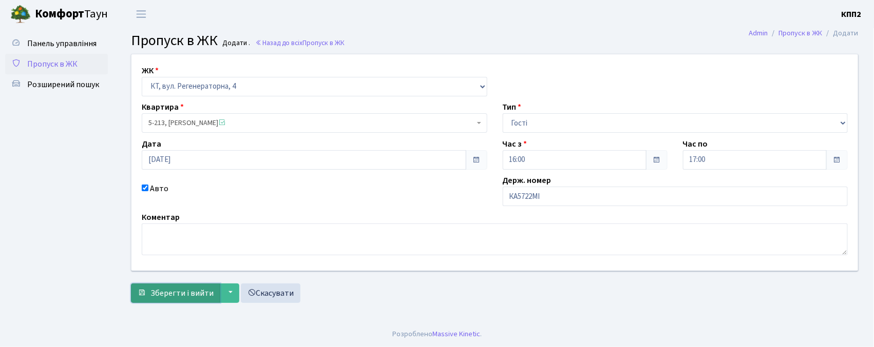
drag, startPoint x: 208, startPoint y: 292, endPoint x: 218, endPoint y: 288, distance: 10.4
click at [210, 292] on span "Зберегти і вийти" at bounding box center [181, 293] width 63 height 11
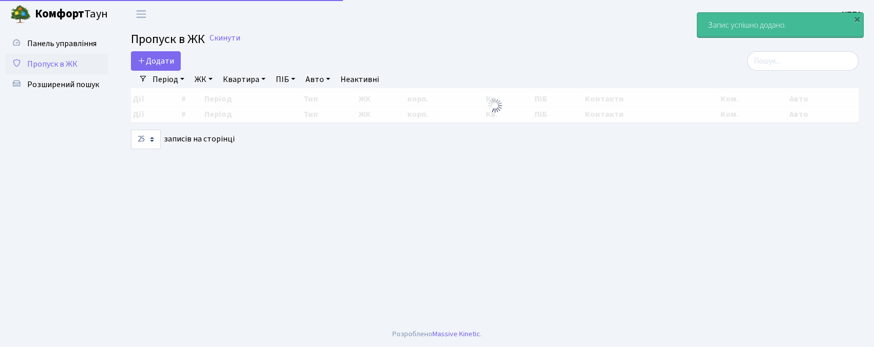
select select "25"
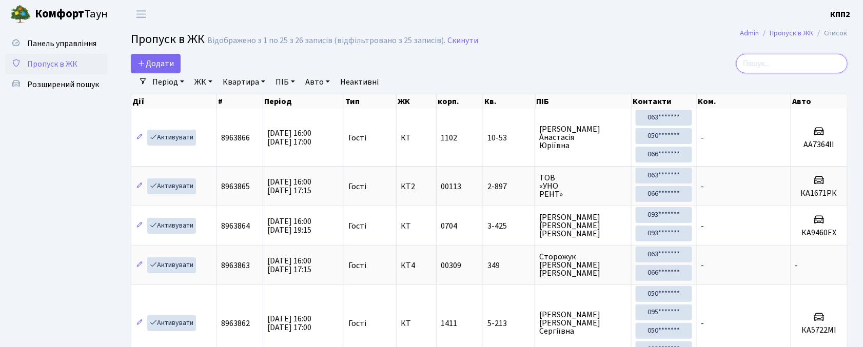
click at [823, 61] on input "search" at bounding box center [791, 64] width 111 height 20
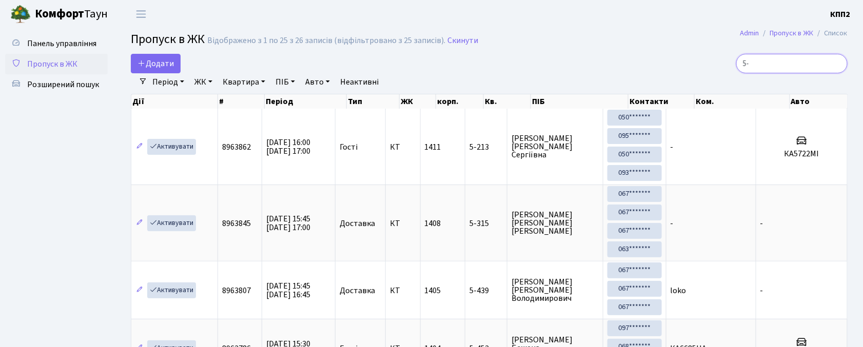
type input "5"
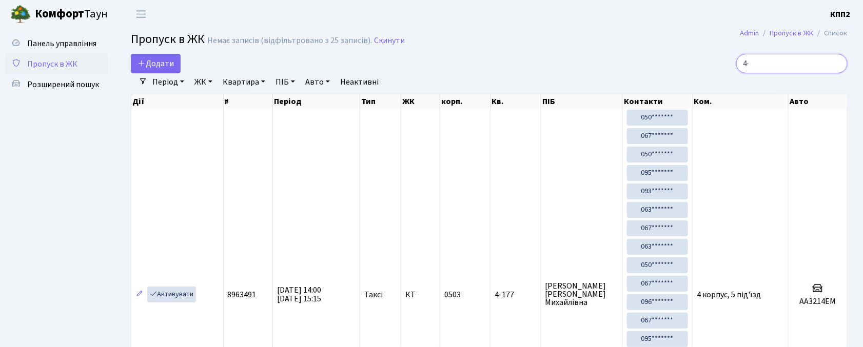
type input "4"
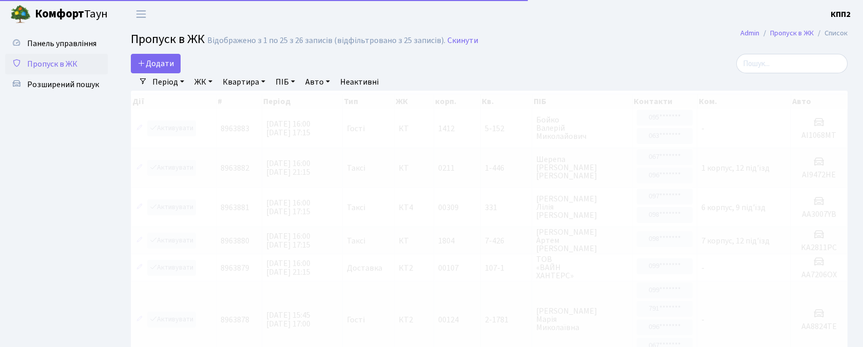
select select "25"
click at [168, 65] on span "Додати" at bounding box center [156, 63] width 36 height 11
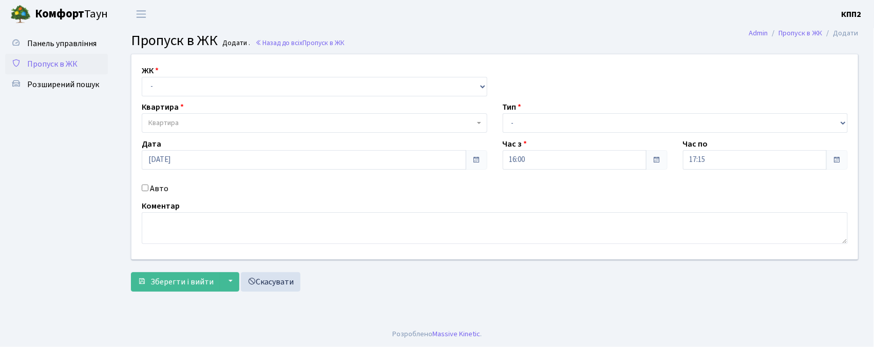
click at [52, 63] on span "Пропуск в ЖК" at bounding box center [52, 64] width 50 height 11
click at [142, 191] on input "Авто" at bounding box center [145, 188] width 7 height 7
checkbox input "true"
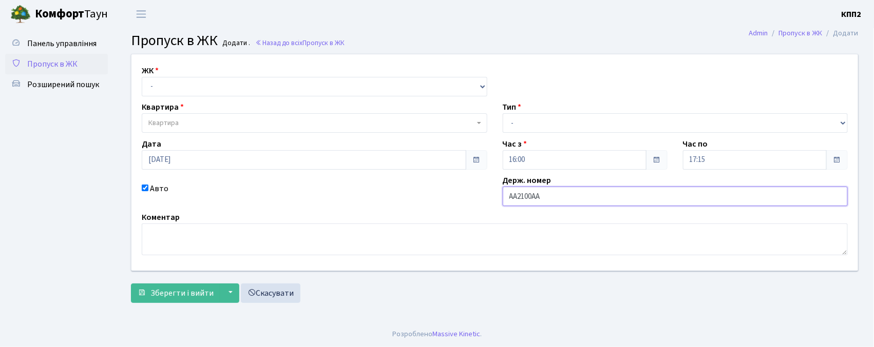
type input "АА2100АА"
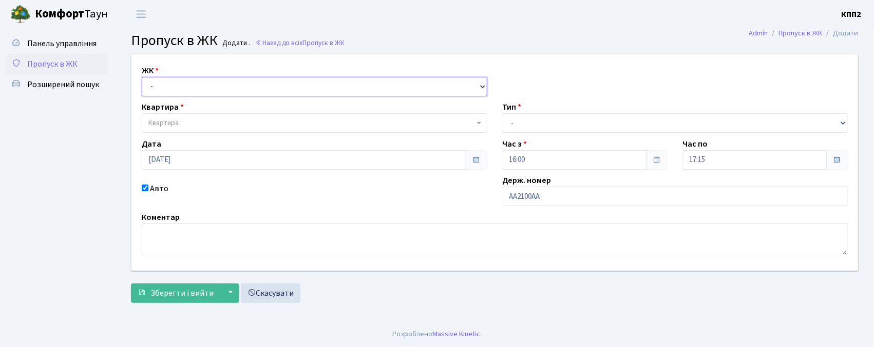
click at [201, 87] on select "- КТ, вул. Регенераторна, 4 КТ2, просп. [STREET_ADDRESS] [STREET_ADDRESS] [PERS…" at bounding box center [314, 87] width 345 height 20
select select "271"
click at [142, 77] on select "- КТ, вул. Регенераторна, 4 КТ2, просп. [STREET_ADDRESS] [STREET_ADDRESS] [PERS…" at bounding box center [314, 87] width 345 height 20
select select
click at [202, 117] on span "Квартира" at bounding box center [314, 123] width 345 height 20
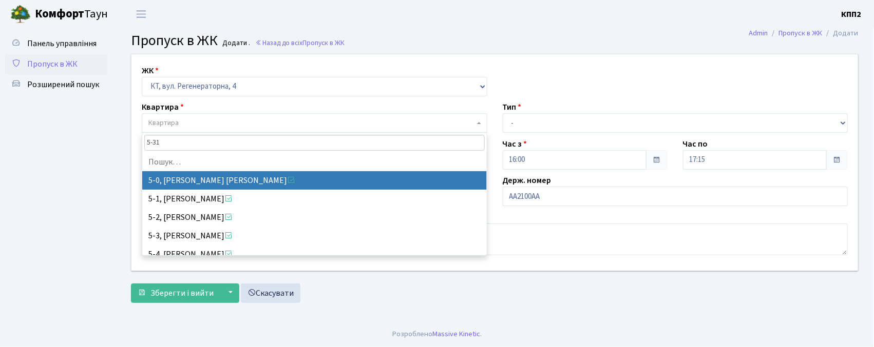
type input "5-315"
select select "2238"
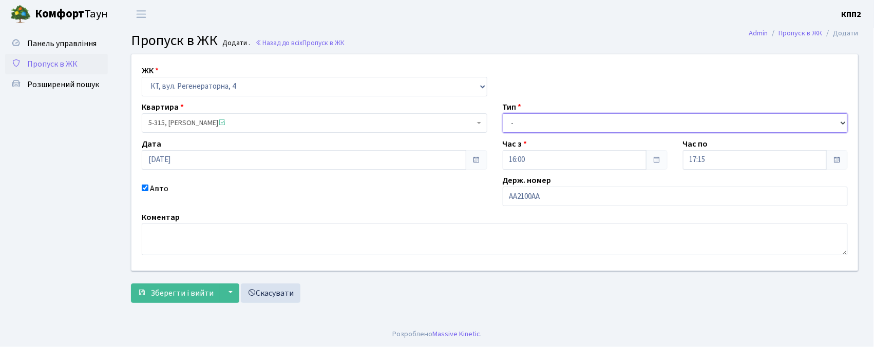
click at [520, 118] on select "- Доставка Таксі Гості Сервіс" at bounding box center [674, 123] width 345 height 20
select select "1"
click at [502, 113] on select "- Доставка Таксі Гості Сервіс" at bounding box center [674, 123] width 345 height 20
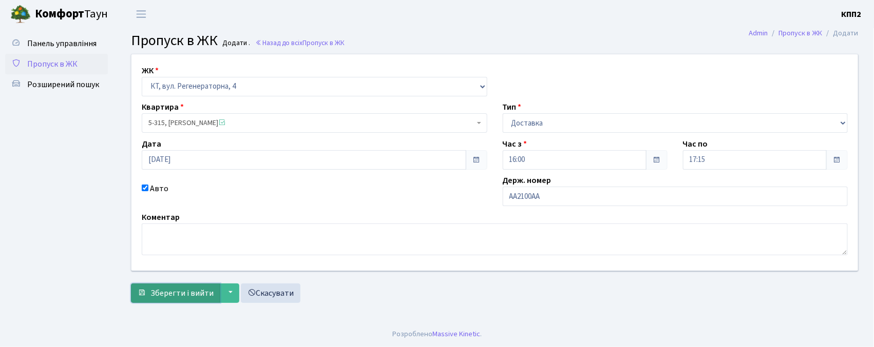
click at [194, 292] on span "Зберегти і вийти" at bounding box center [181, 293] width 63 height 11
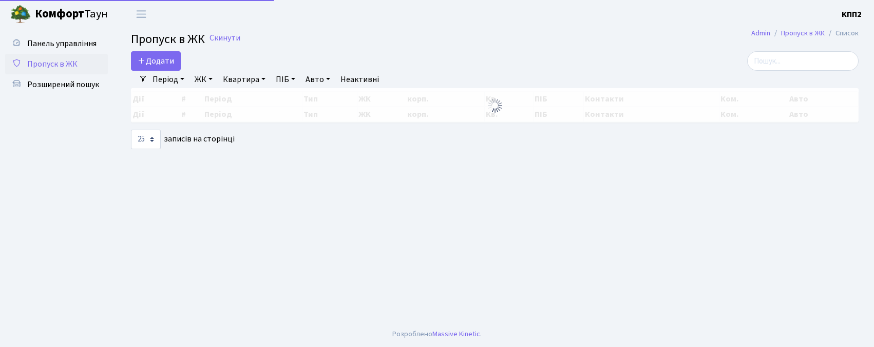
select select "25"
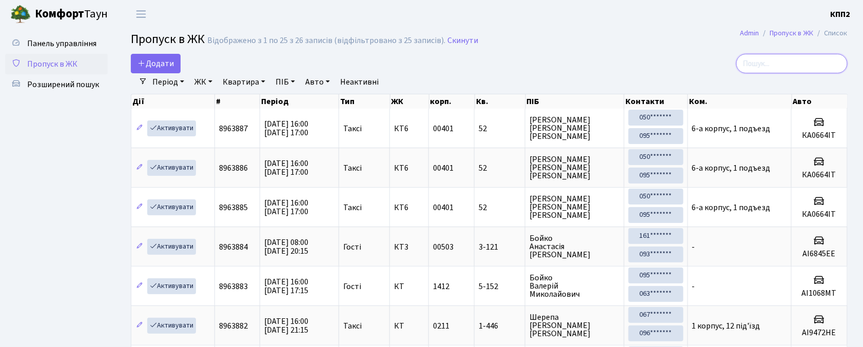
click at [816, 70] on input "search" at bounding box center [791, 64] width 111 height 20
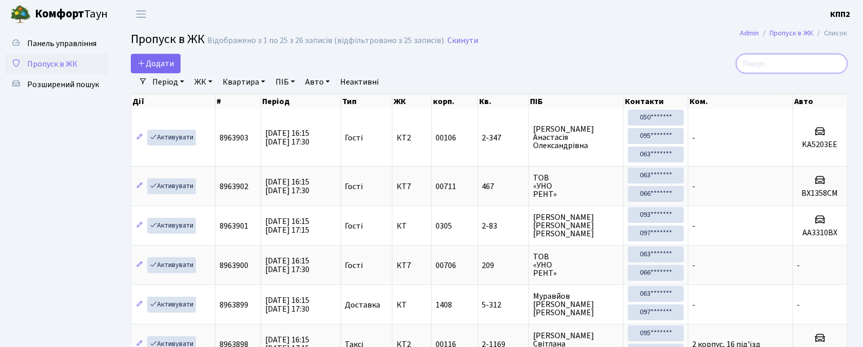
click at [811, 66] on input "search" at bounding box center [791, 64] width 111 height 20
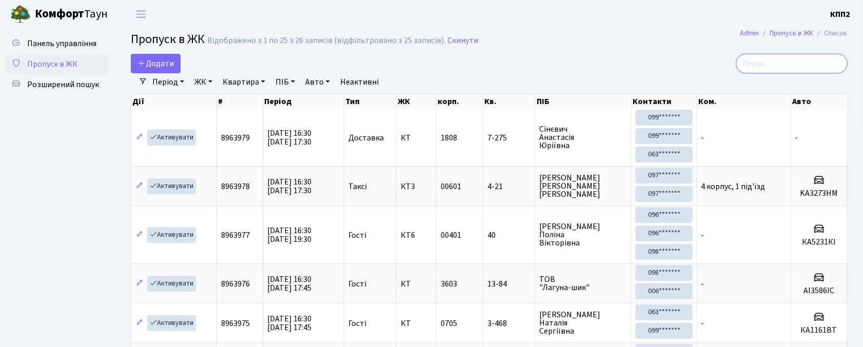
click at [774, 66] on input "search" at bounding box center [791, 64] width 111 height 20
type input "2"
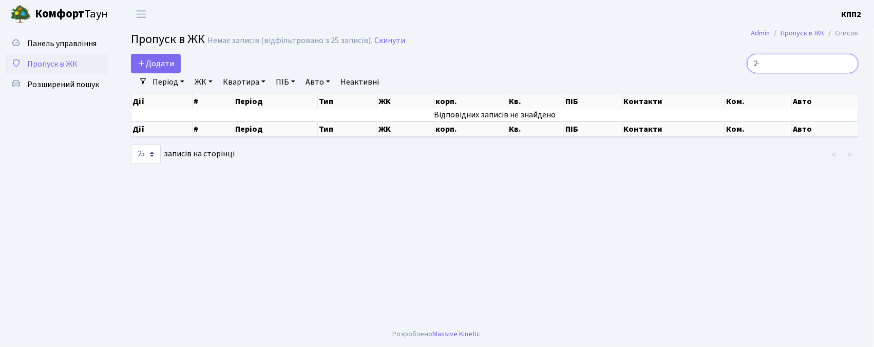
type input "2"
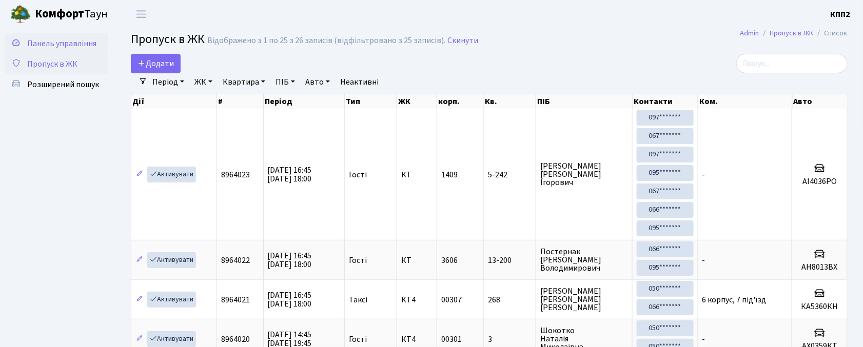
click at [72, 42] on span "Панель управління" at bounding box center [61, 43] width 69 height 11
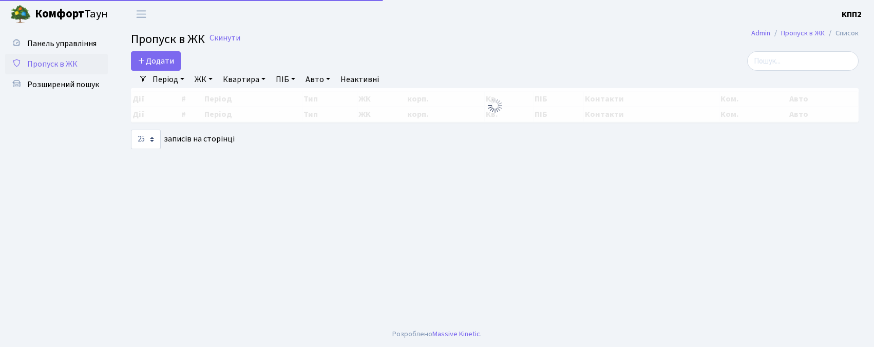
select select "25"
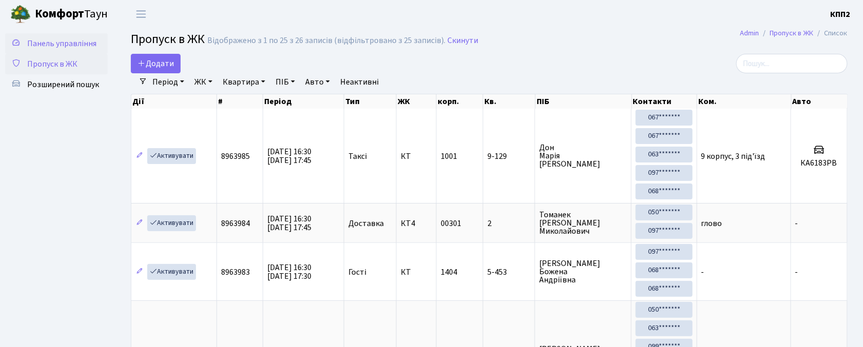
click at [52, 41] on span "Панель управління" at bounding box center [61, 43] width 69 height 11
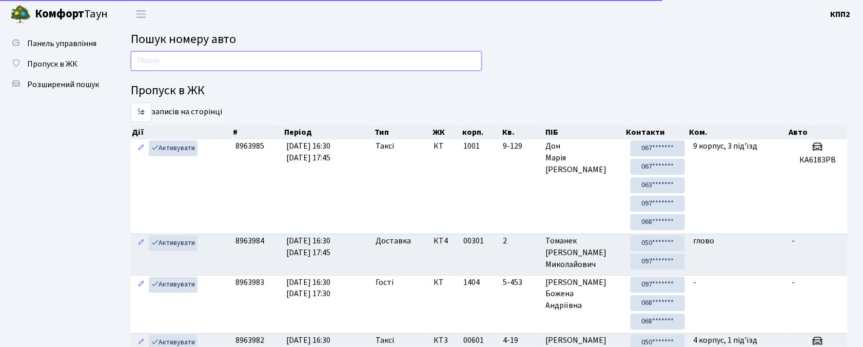
drag, startPoint x: 327, startPoint y: 54, endPoint x: 332, endPoint y: 59, distance: 6.5
click at [331, 59] on input "text" at bounding box center [306, 61] width 351 height 20
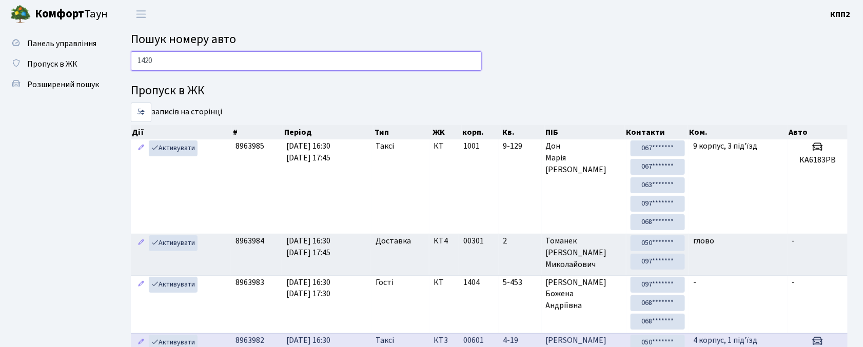
type input "1420"
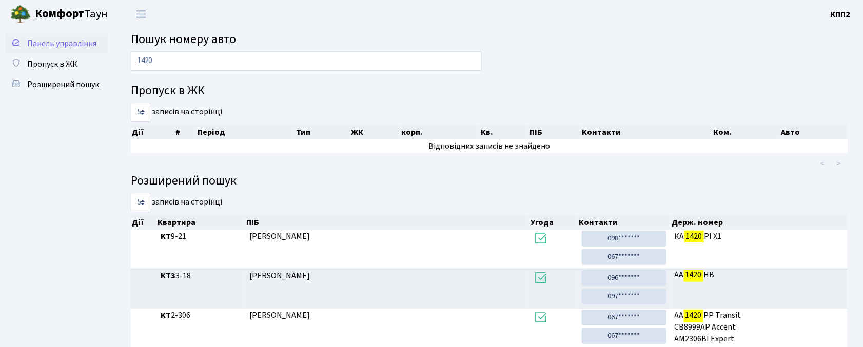
click at [61, 40] on span "Панель управління" at bounding box center [61, 43] width 69 height 11
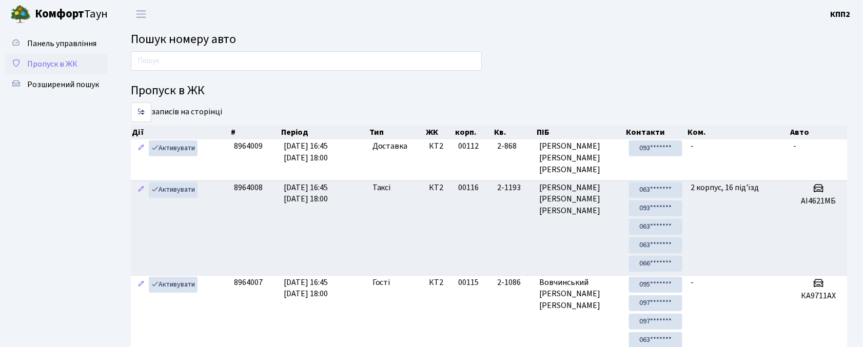
click at [66, 59] on span "Пропуск в ЖК" at bounding box center [52, 64] width 50 height 11
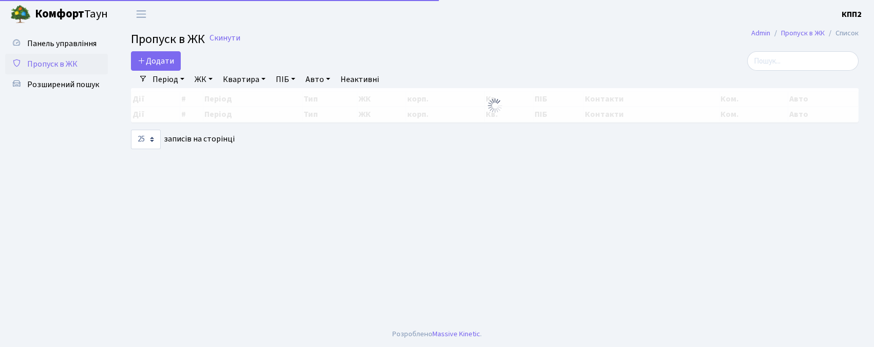
select select "25"
click at [816, 70] on input "search" at bounding box center [802, 61] width 111 height 20
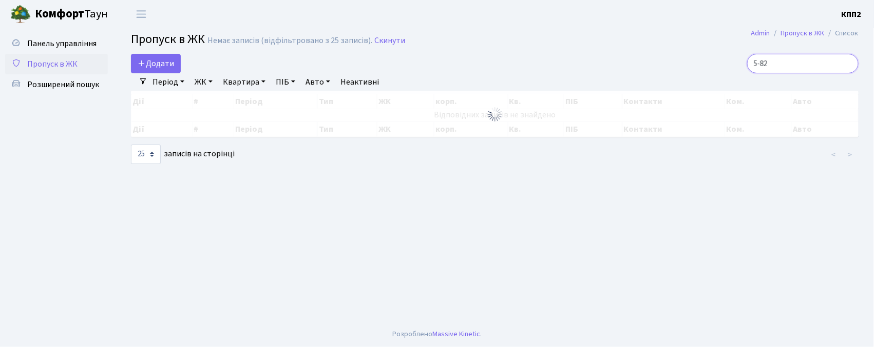
type input "5-82"
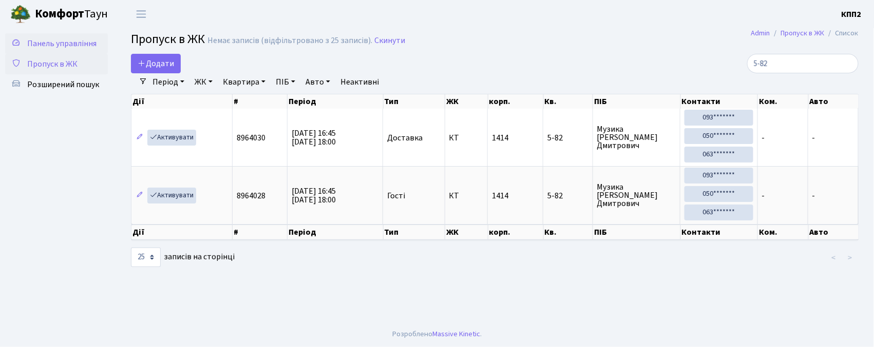
click at [64, 39] on span "Панель управління" at bounding box center [61, 43] width 69 height 11
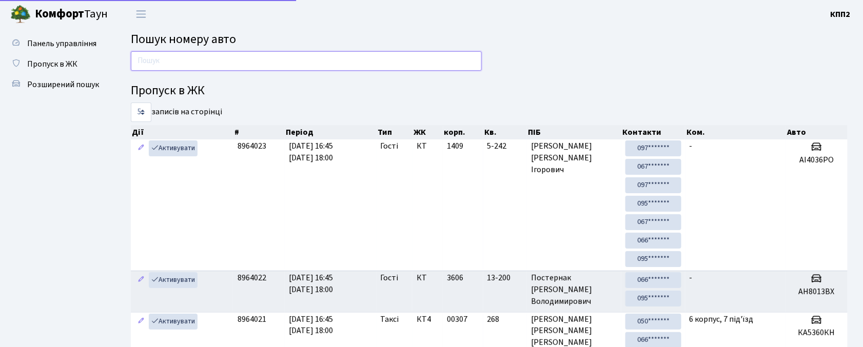
click at [214, 56] on input "text" at bounding box center [306, 61] width 351 height 20
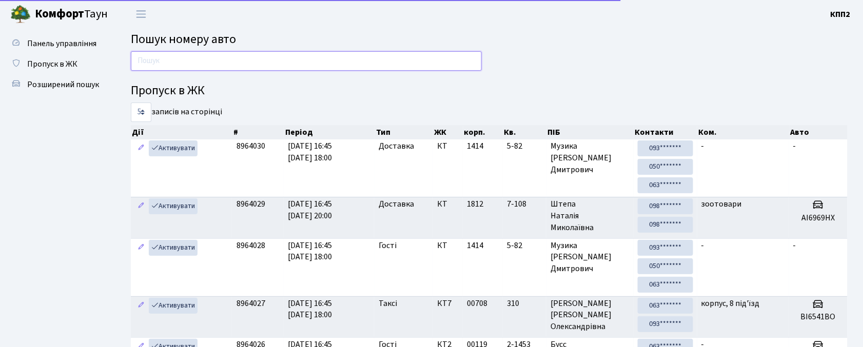
click at [196, 66] on input "text" at bounding box center [306, 61] width 351 height 20
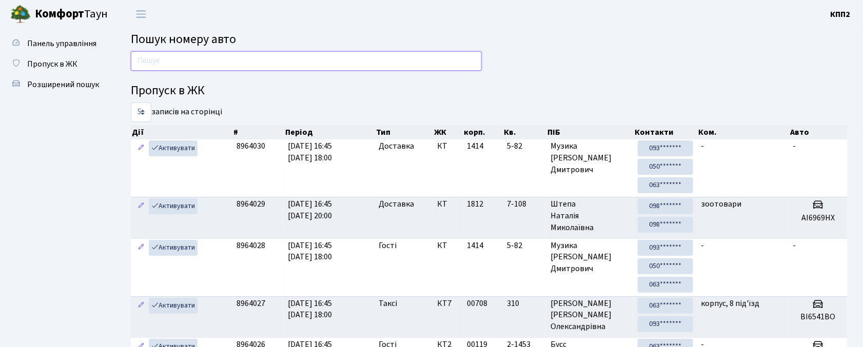
click at [170, 63] on input "text" at bounding box center [306, 61] width 351 height 20
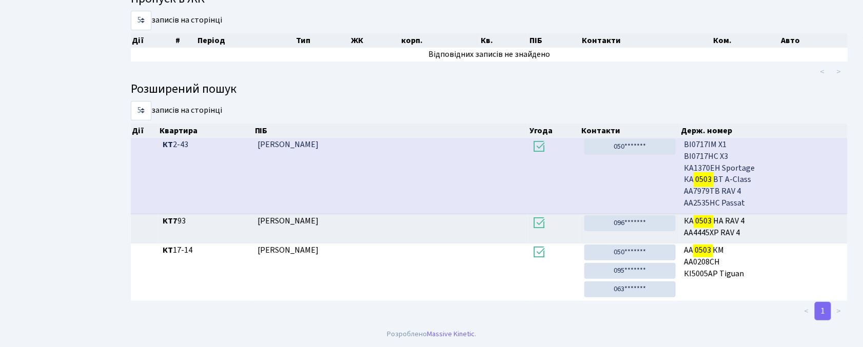
scroll to position [55, 0]
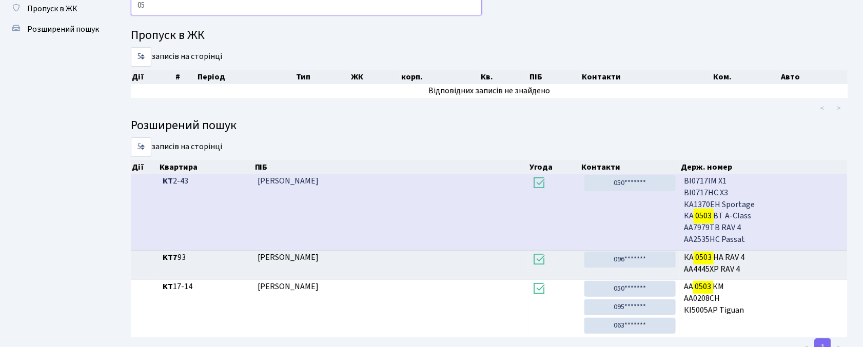
type input "0"
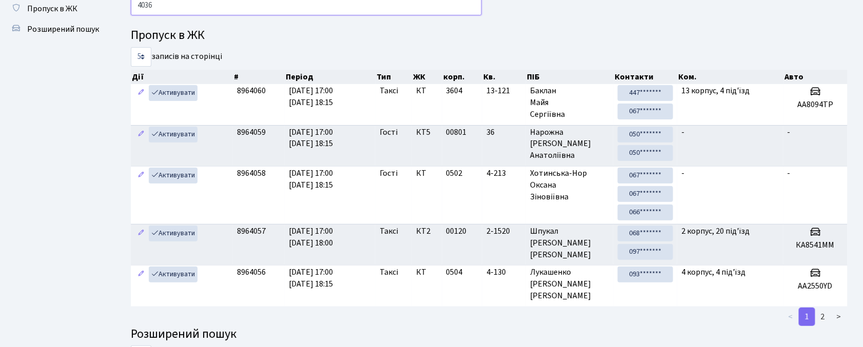
type input "4036"
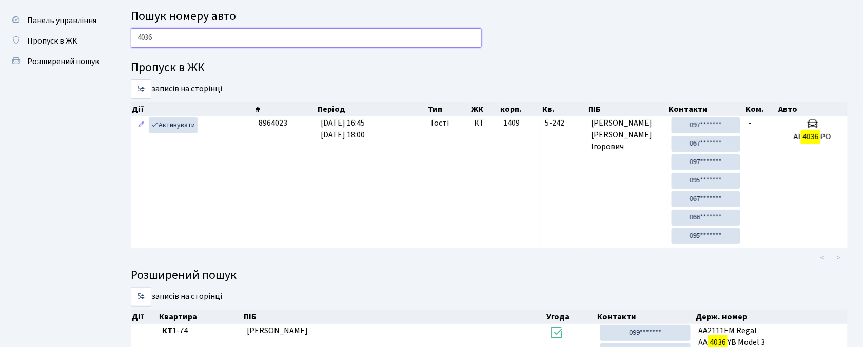
scroll to position [0, 0]
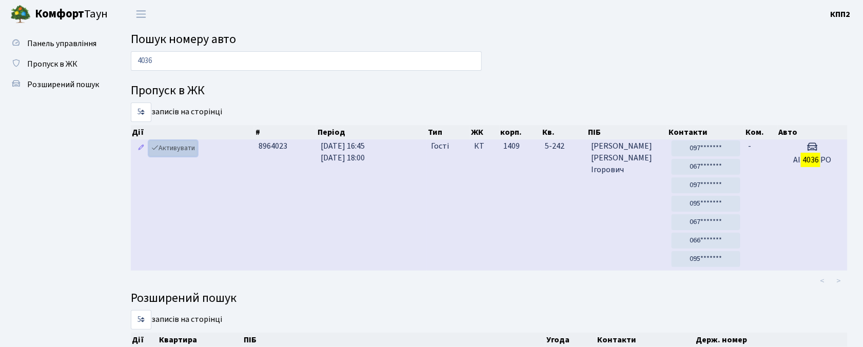
click at [189, 150] on link "Активувати" at bounding box center [173, 149] width 49 height 16
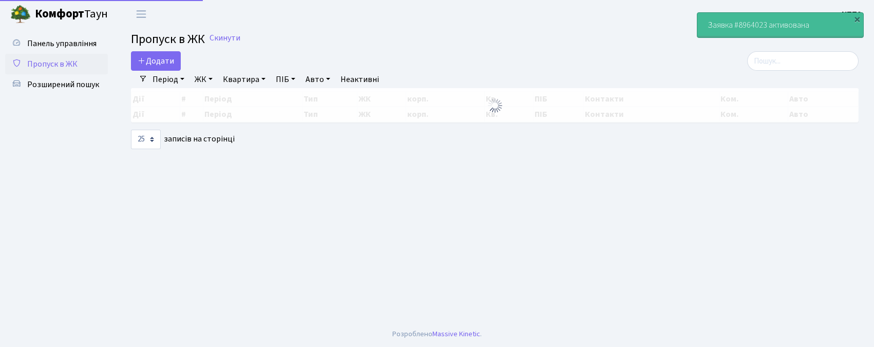
select select "25"
click at [791, 55] on input "search" at bounding box center [802, 61] width 111 height 20
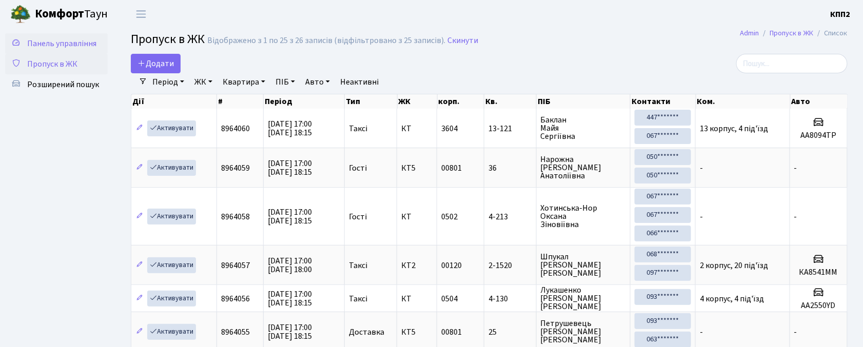
click at [54, 39] on span "Панель управління" at bounding box center [61, 43] width 69 height 11
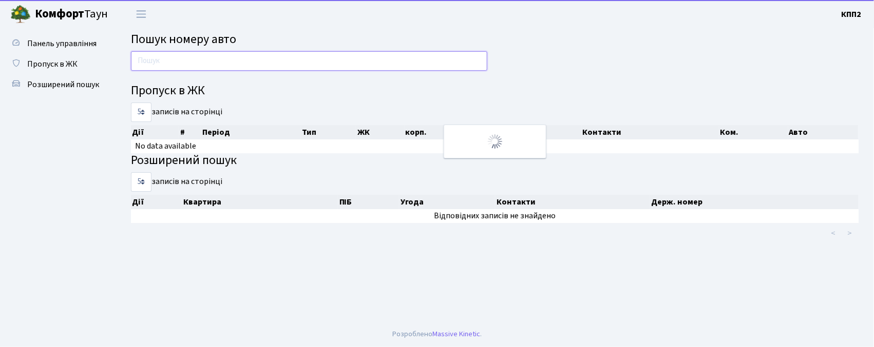
drag, startPoint x: 0, startPoint y: 0, endPoint x: 211, endPoint y: 63, distance: 220.5
click at [211, 64] on input "text" at bounding box center [309, 61] width 356 height 20
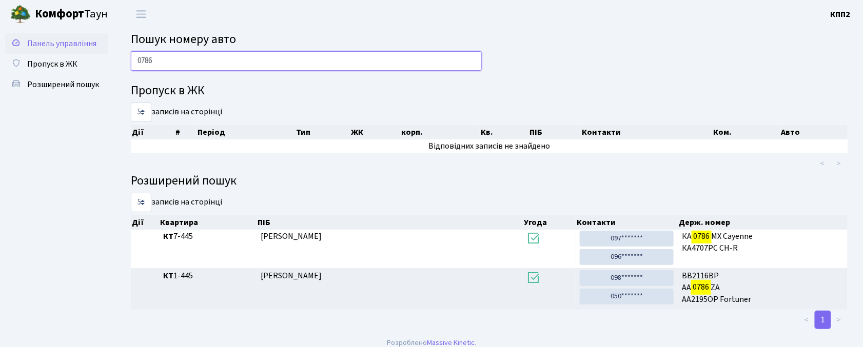
type input "0786"
click at [70, 45] on span "Панель управління" at bounding box center [61, 43] width 69 height 11
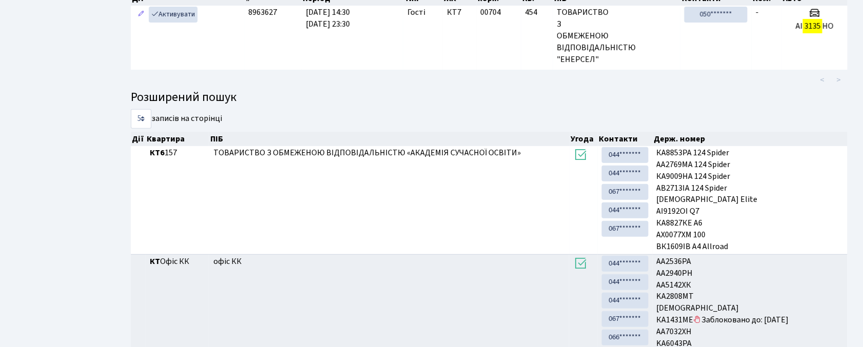
scroll to position [55, 0]
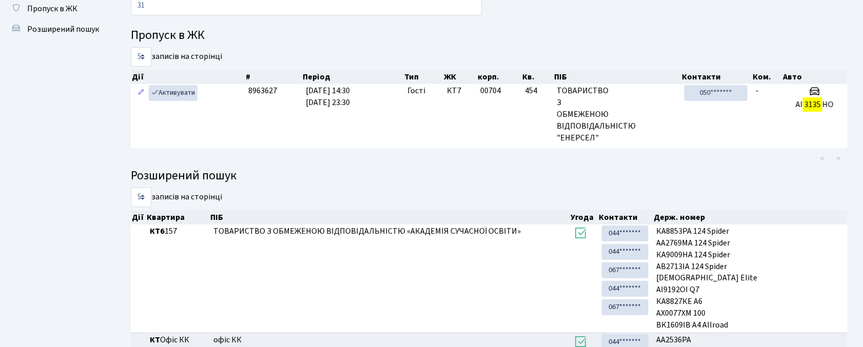
type input "3"
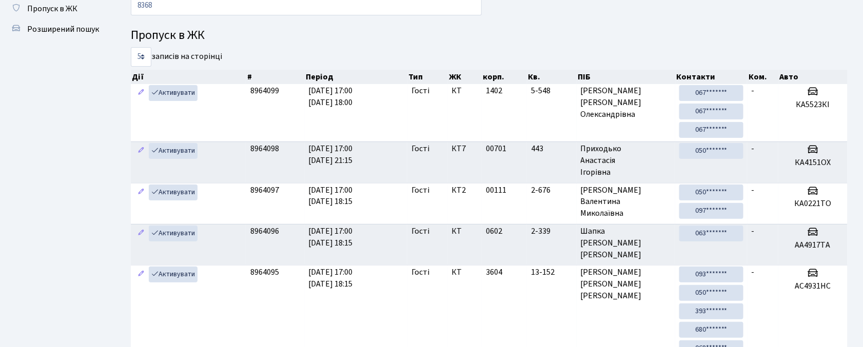
type input "8368"
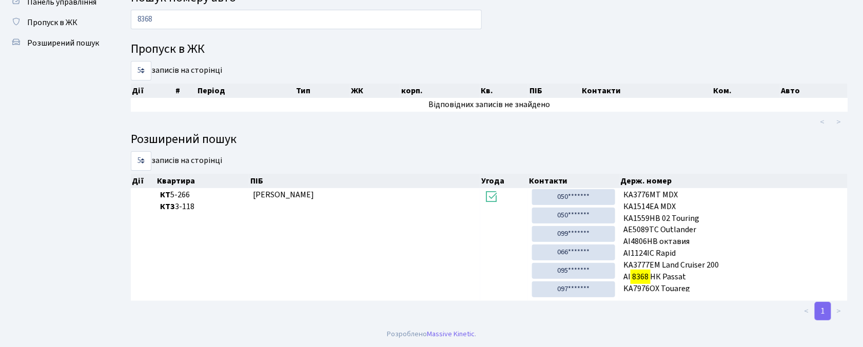
scroll to position [0, 0]
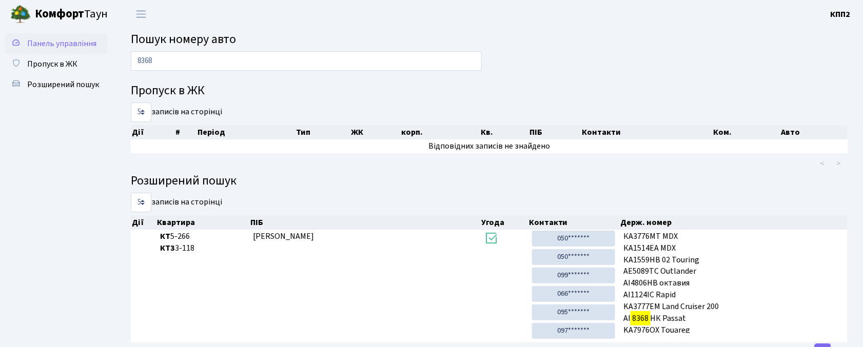
click at [78, 40] on span "Панель управління" at bounding box center [61, 43] width 69 height 11
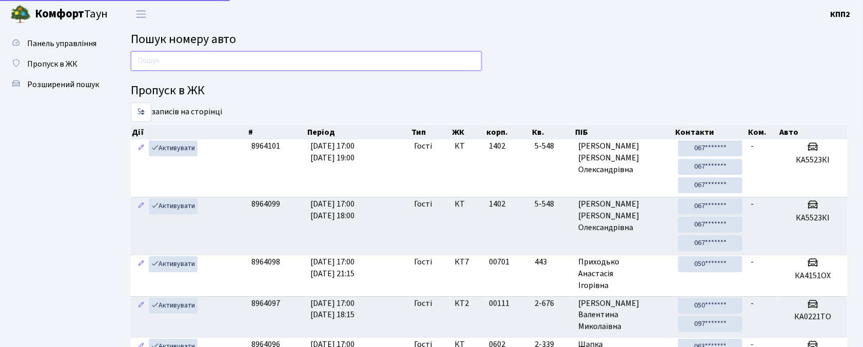
drag, startPoint x: 0, startPoint y: 0, endPoint x: 184, endPoint y: 62, distance: 193.8
click at [184, 62] on input "text" at bounding box center [306, 61] width 351 height 20
click at [50, 68] on span "Пропуск в ЖК" at bounding box center [52, 64] width 50 height 11
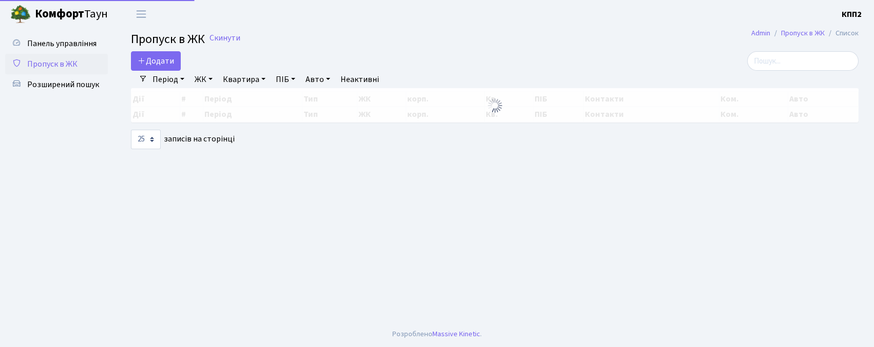
select select "25"
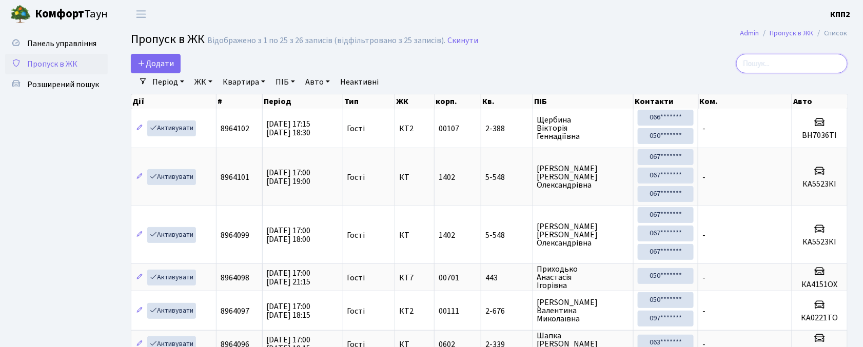
click at [775, 55] on input "search" at bounding box center [791, 64] width 111 height 20
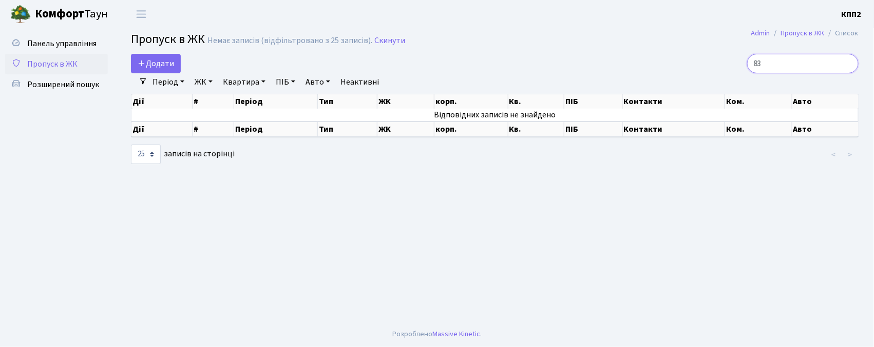
type input "8"
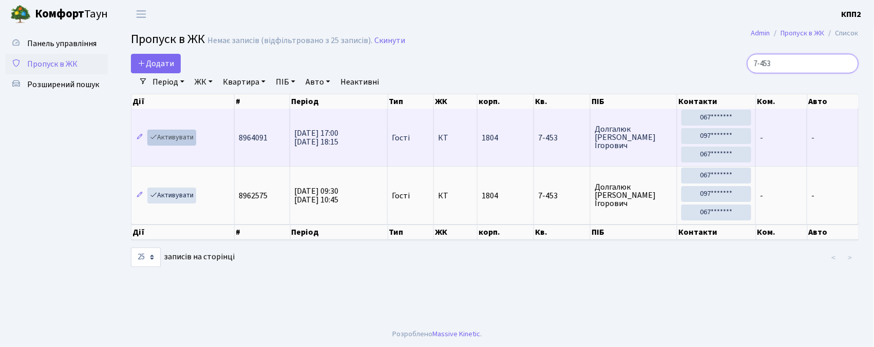
type input "7-453"
click at [183, 137] on link "Активувати" at bounding box center [171, 138] width 49 height 16
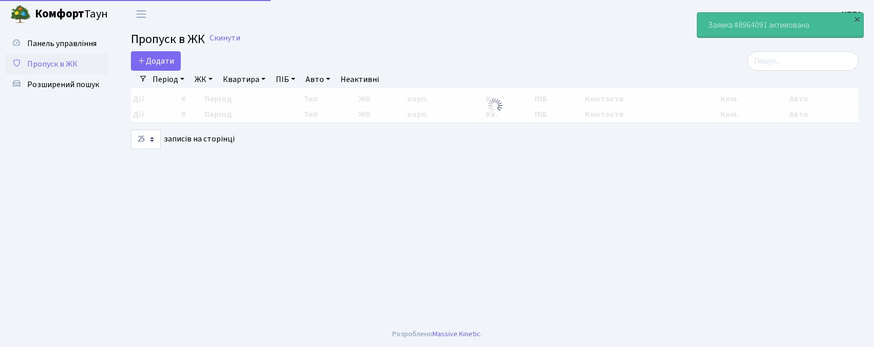
select select "25"
click at [781, 50] on main "Admin Пропуск в ЖК Список Пропуск в ЖК Скинути Додати Фільтри Період [DATE] - […" at bounding box center [494, 175] width 758 height 294
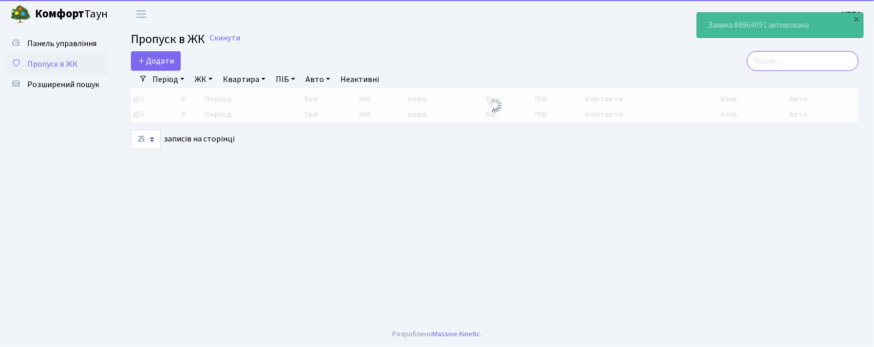
click at [781, 62] on input "search" at bounding box center [802, 61] width 111 height 20
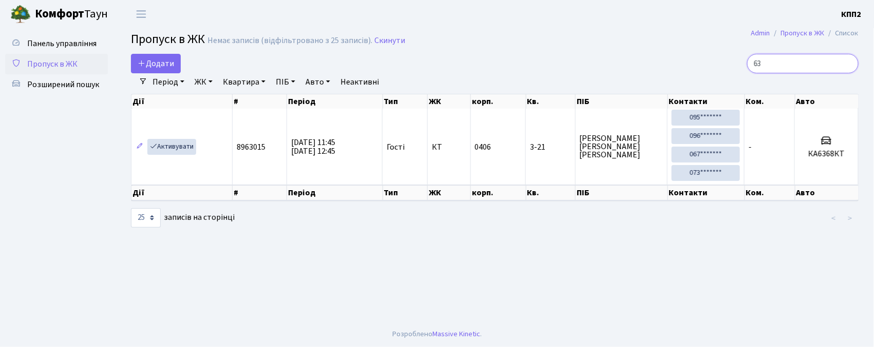
type input "6"
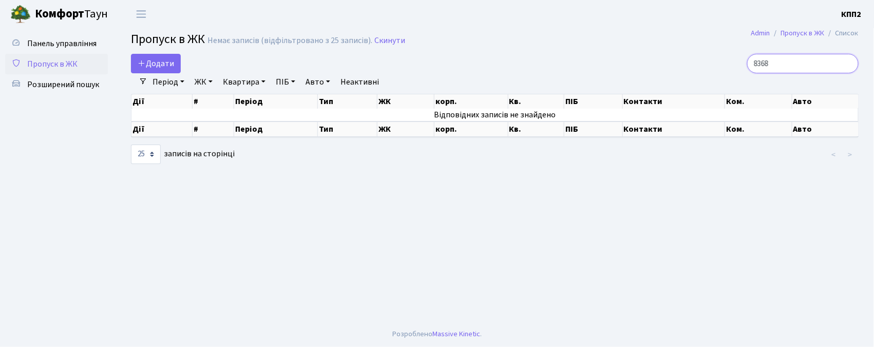
drag, startPoint x: 809, startPoint y: 64, endPoint x: 735, endPoint y: 61, distance: 73.5
click at [737, 60] on div "8368" at bounding box center [742, 64] width 232 height 20
type input "8368"
click at [87, 48] on span "Панель управління" at bounding box center [61, 43] width 69 height 11
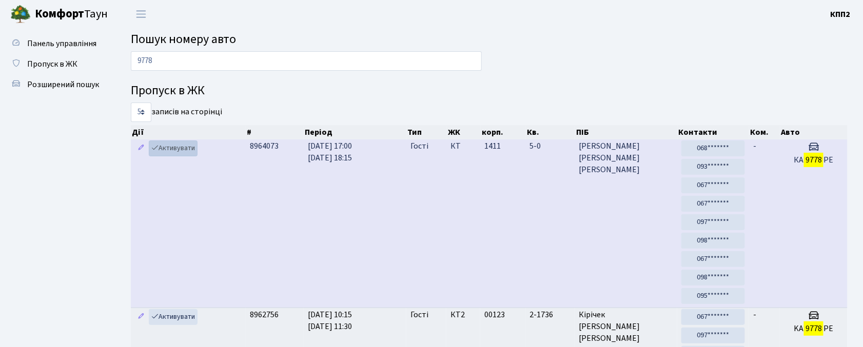
type input "9778"
click at [155, 148] on icon at bounding box center [154, 147] width 7 height 7
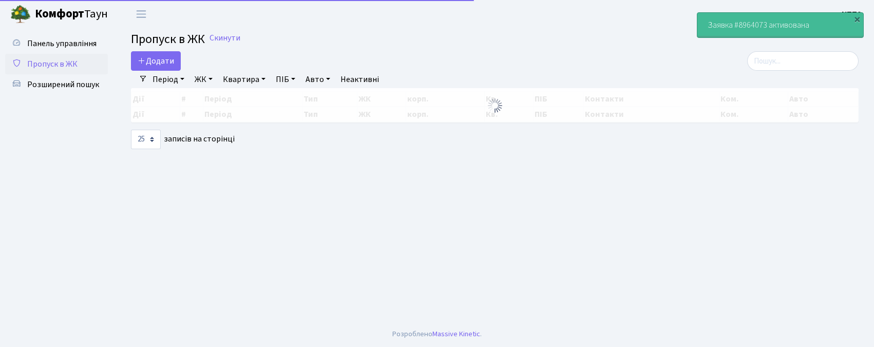
select select "25"
click at [813, 62] on input "search" at bounding box center [802, 61] width 111 height 20
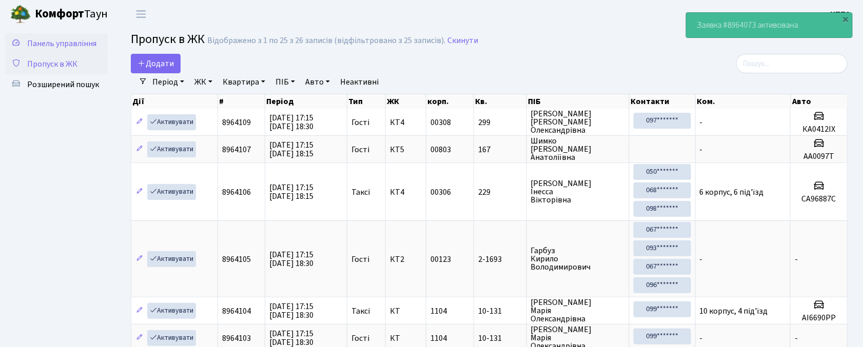
click at [89, 43] on span "Панель управління" at bounding box center [61, 43] width 69 height 11
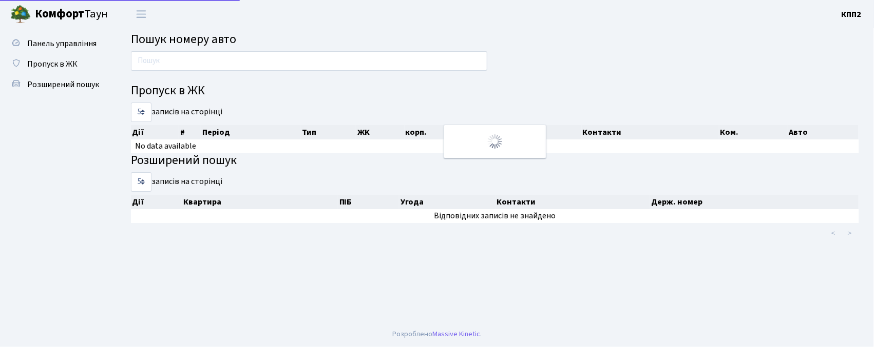
click at [189, 67] on input "text" at bounding box center [309, 61] width 356 height 20
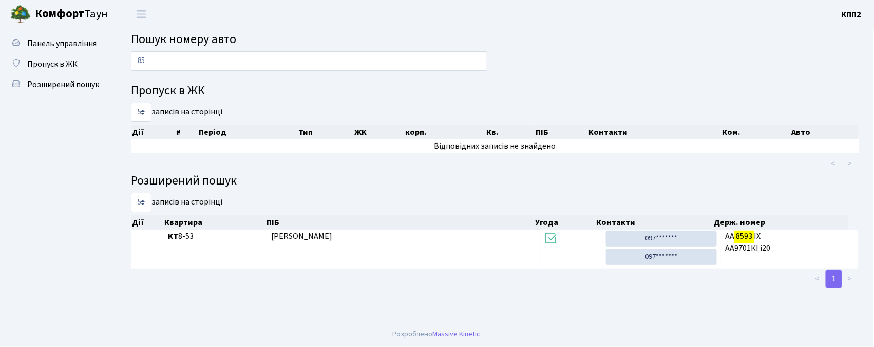
type input "8"
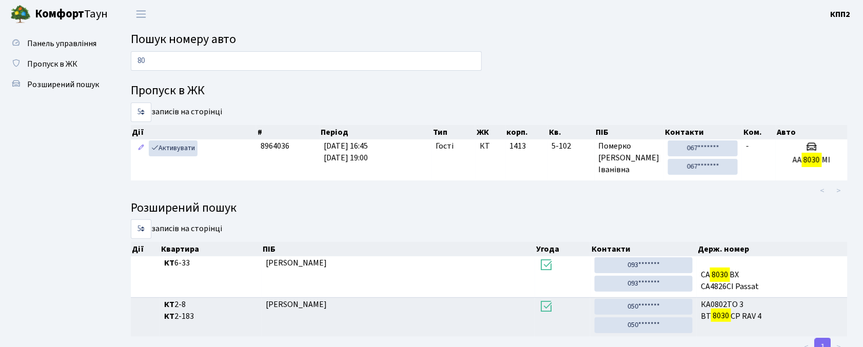
type input "8"
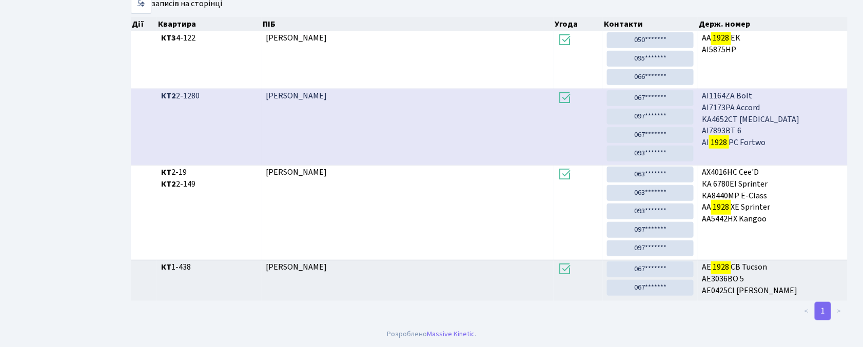
scroll to position [55, 0]
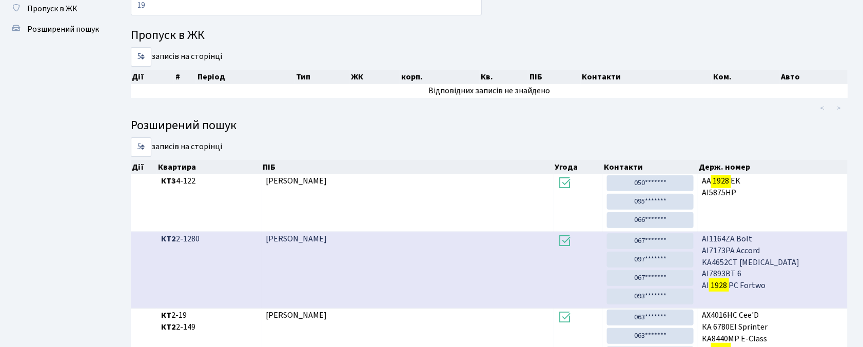
type input "1"
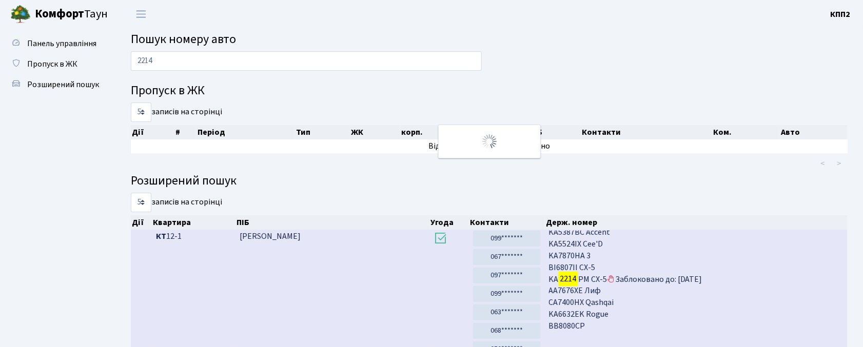
scroll to position [137, 0]
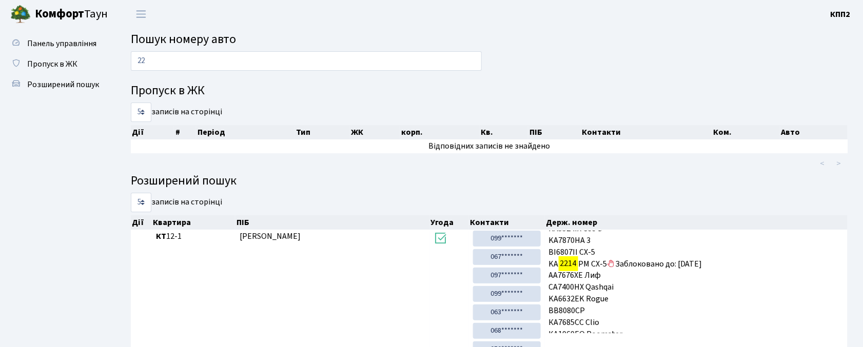
type input "2"
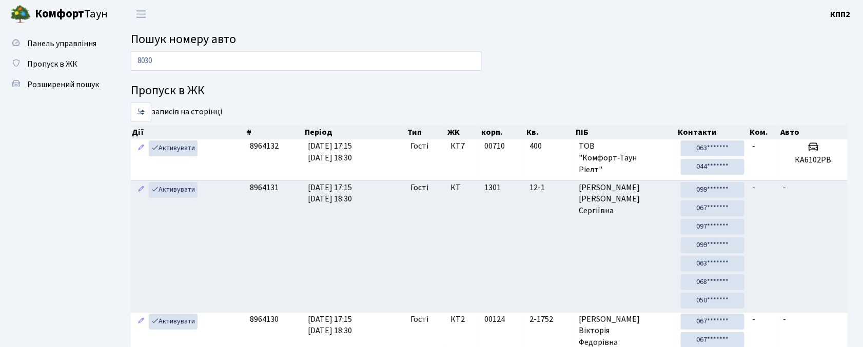
type input "8030"
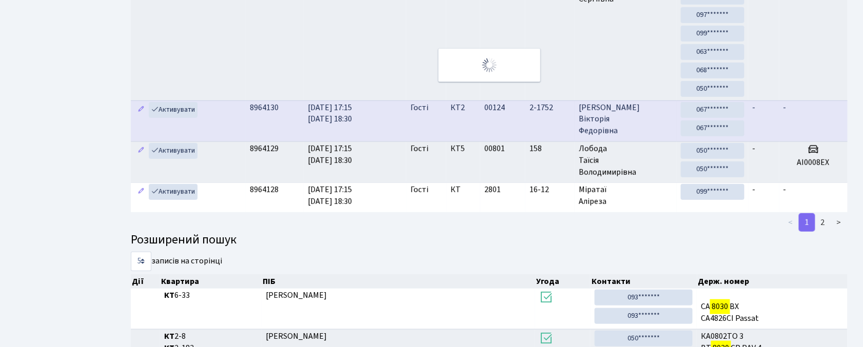
scroll to position [0, 0]
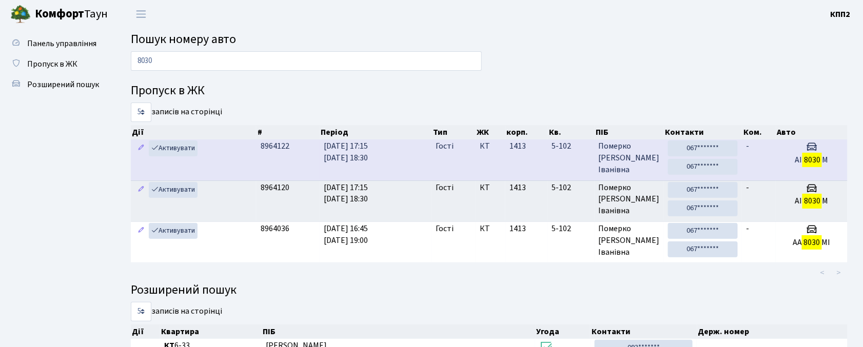
click at [542, 173] on td "1413" at bounding box center [527, 160] width 42 height 41
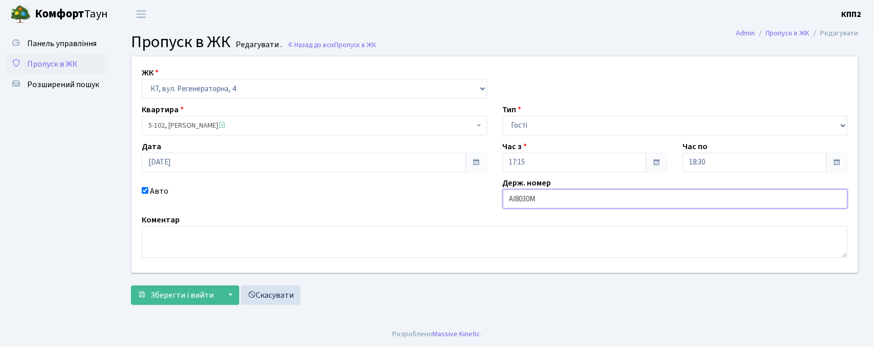
click at [591, 193] on input "АІ8030М" at bounding box center [674, 199] width 345 height 20
type input "АІ8030МІ"
click at [137, 294] on button "Зберегти і вийти" at bounding box center [175, 296] width 89 height 20
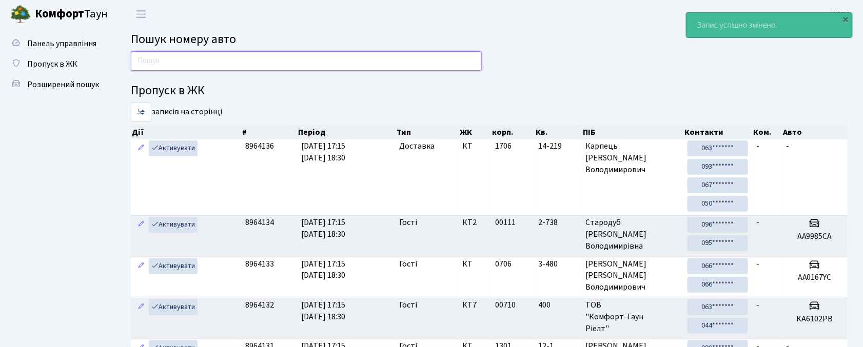
click at [392, 57] on input "text" at bounding box center [306, 61] width 351 height 20
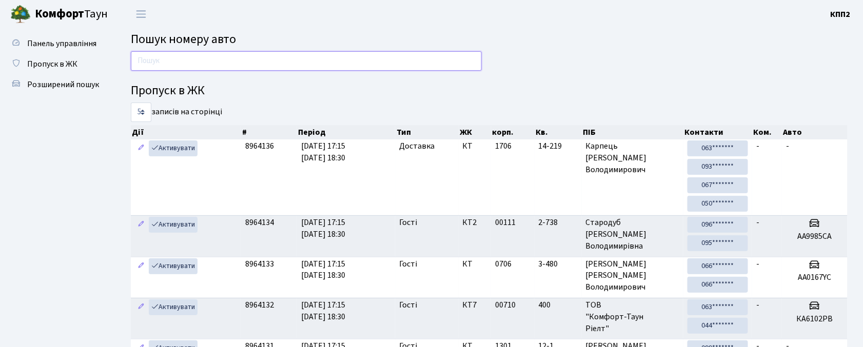
drag, startPoint x: 167, startPoint y: 63, endPoint x: 196, endPoint y: 62, distance: 28.2
click at [167, 63] on input "text" at bounding box center [306, 61] width 351 height 20
click at [52, 148] on ul "Панель управління Пропуск в ЖК Розширений пошук" at bounding box center [56, 305] width 103 height 544
click at [251, 51] on input "text" at bounding box center [306, 61] width 351 height 20
type input "0166"
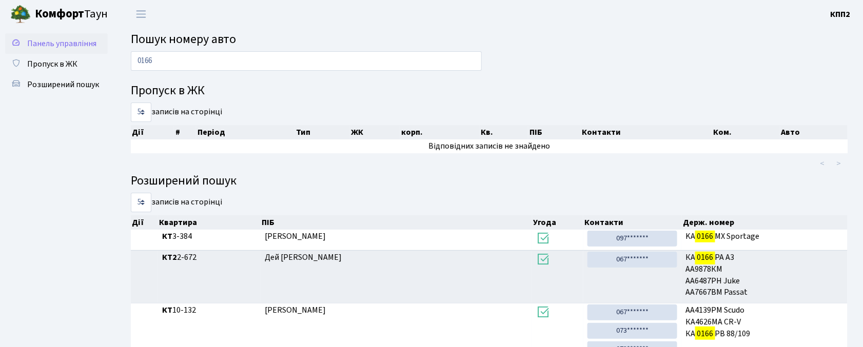
click at [71, 35] on link "Панель управління" at bounding box center [56, 43] width 103 height 21
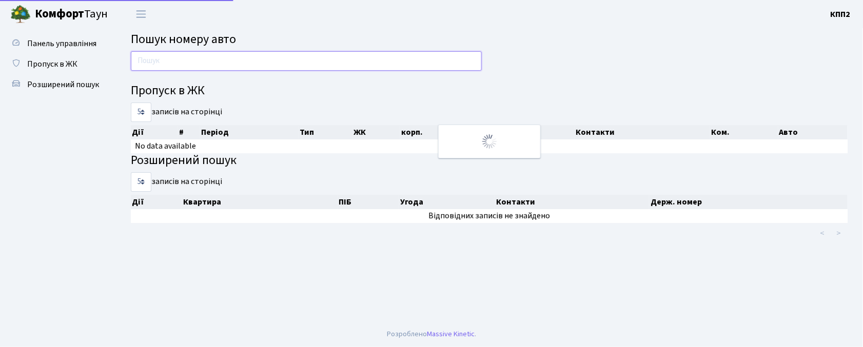
drag, startPoint x: 0, startPoint y: 0, endPoint x: 197, endPoint y: 62, distance: 206.5
click at [197, 62] on input "text" at bounding box center [306, 61] width 351 height 20
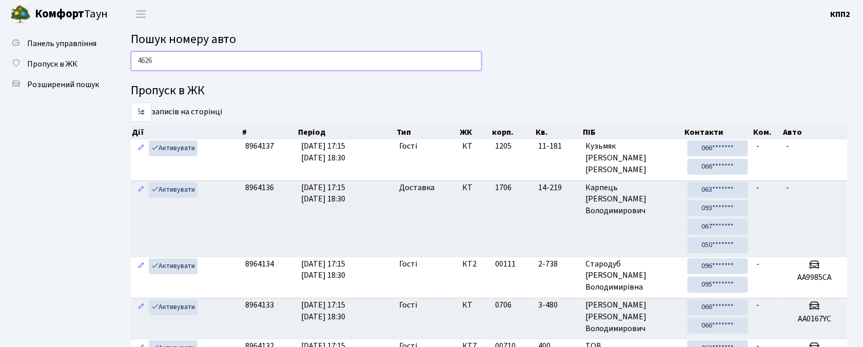
type input "4626"
click at [52, 35] on link "Панель управління" at bounding box center [56, 43] width 103 height 21
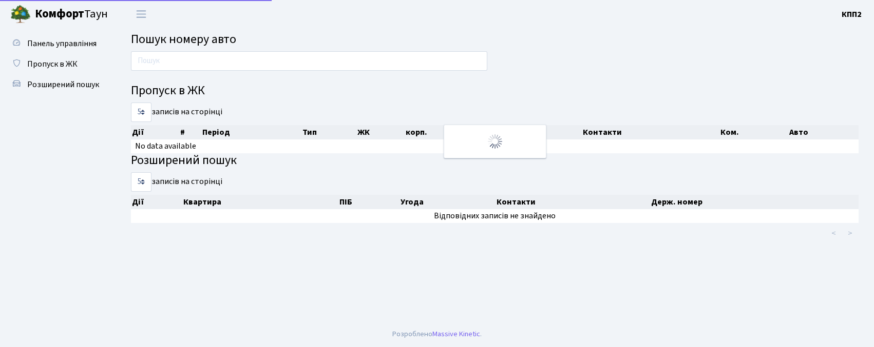
click at [152, 56] on input "text" at bounding box center [309, 61] width 356 height 20
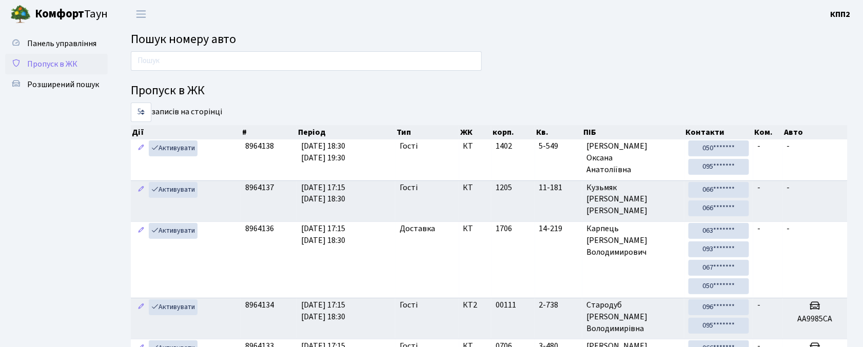
drag, startPoint x: 56, startPoint y: 64, endPoint x: 62, endPoint y: 66, distance: 6.0
click at [56, 64] on span "Пропуск в ЖК" at bounding box center [52, 64] width 50 height 11
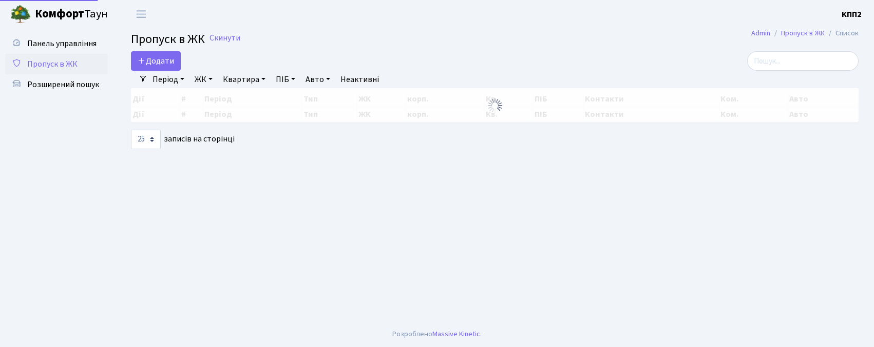
select select "25"
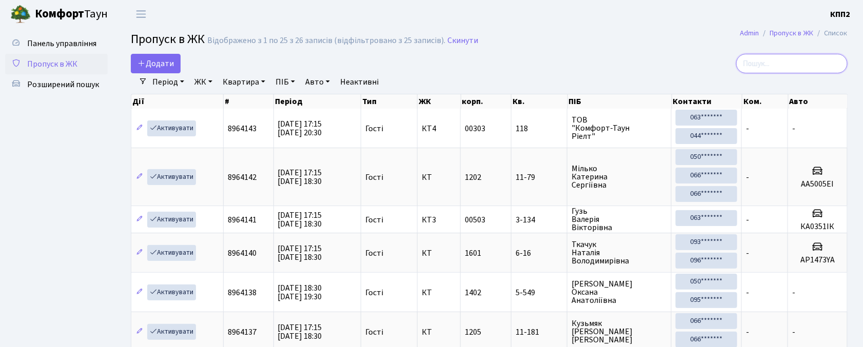
click at [797, 64] on input "search" at bounding box center [791, 64] width 111 height 20
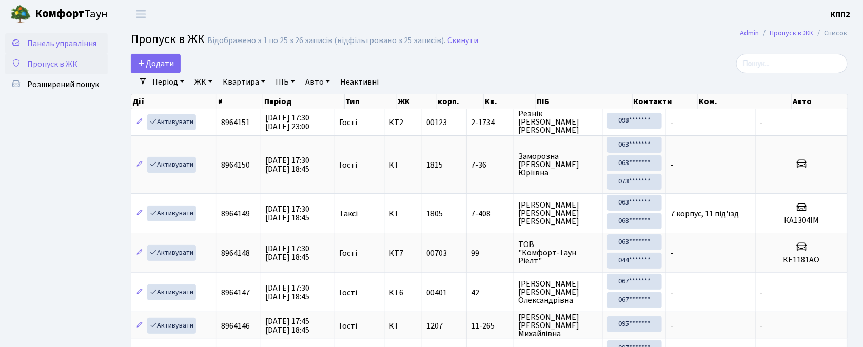
click at [94, 43] on span "Панель управління" at bounding box center [61, 43] width 69 height 11
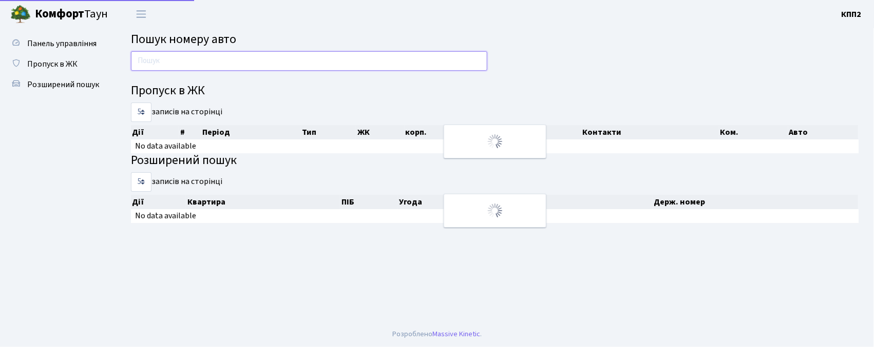
click at [211, 62] on input "text" at bounding box center [309, 61] width 356 height 20
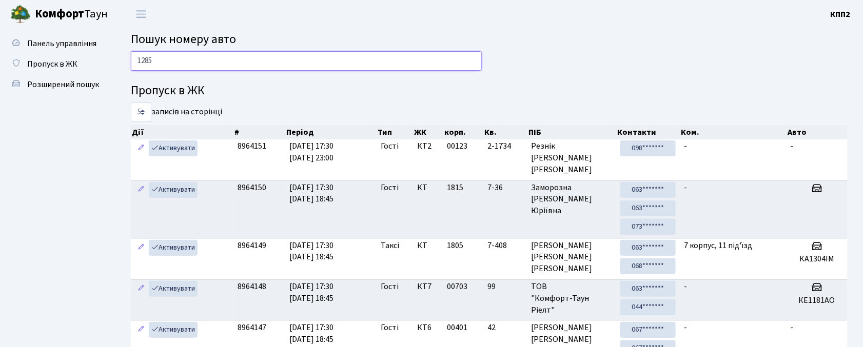
type input "1285"
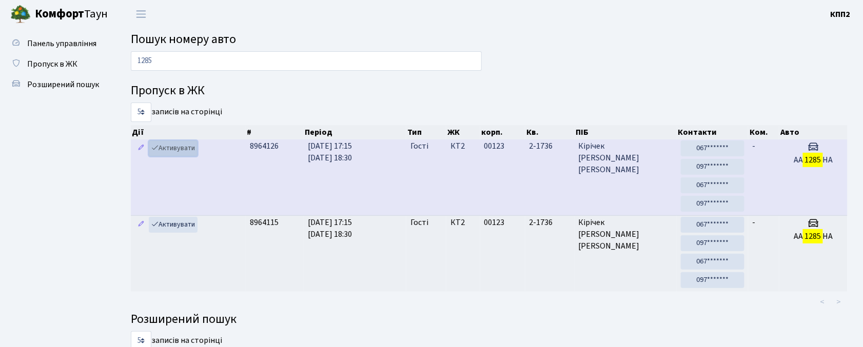
click at [188, 153] on link "Активувати" at bounding box center [173, 149] width 49 height 16
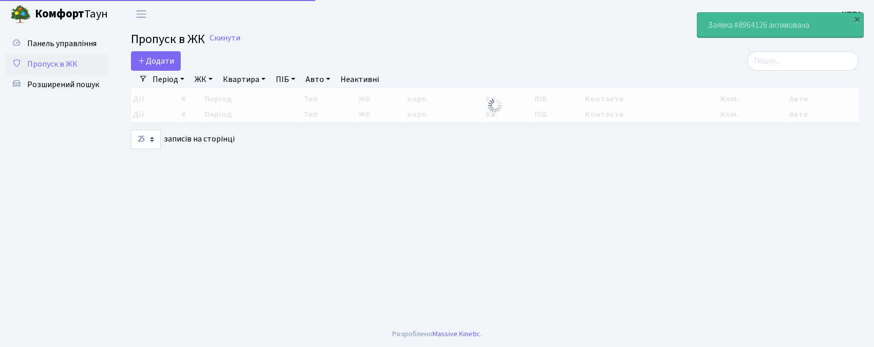
select select "25"
click at [799, 64] on input "search" at bounding box center [802, 61] width 111 height 20
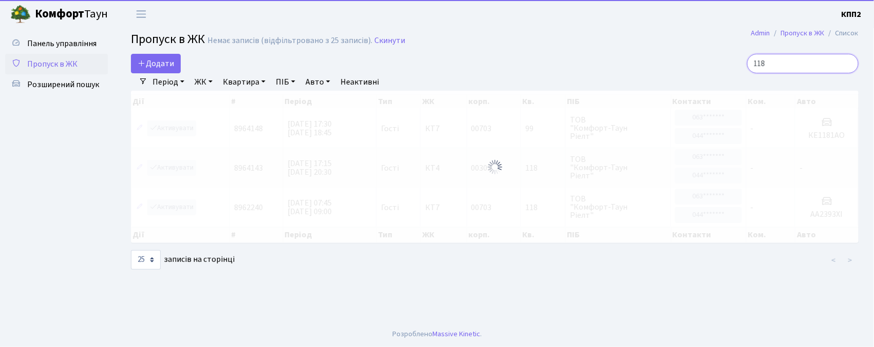
type input "118"
click at [54, 59] on span "Пропуск в ЖК" at bounding box center [52, 64] width 50 height 11
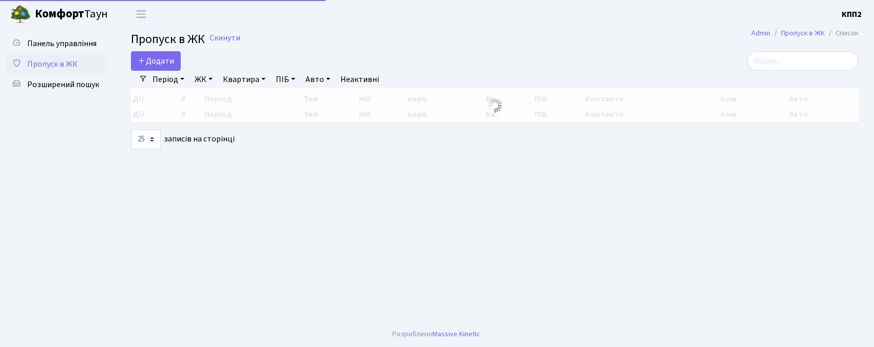
select select "25"
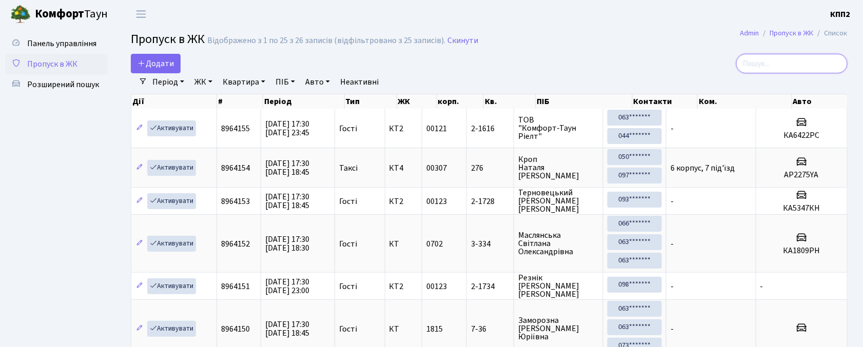
click at [791, 61] on input "search" at bounding box center [791, 64] width 111 height 20
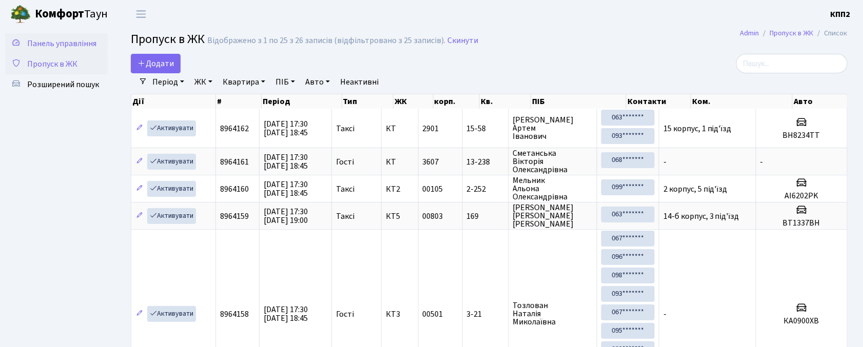
click at [56, 39] on span "Панель управління" at bounding box center [61, 43] width 69 height 11
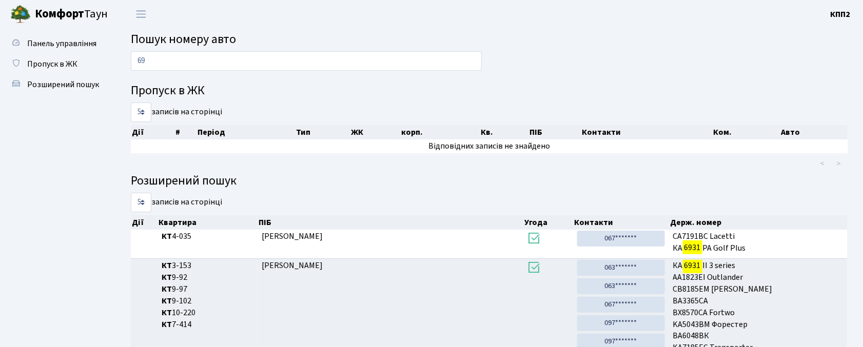
type input "6"
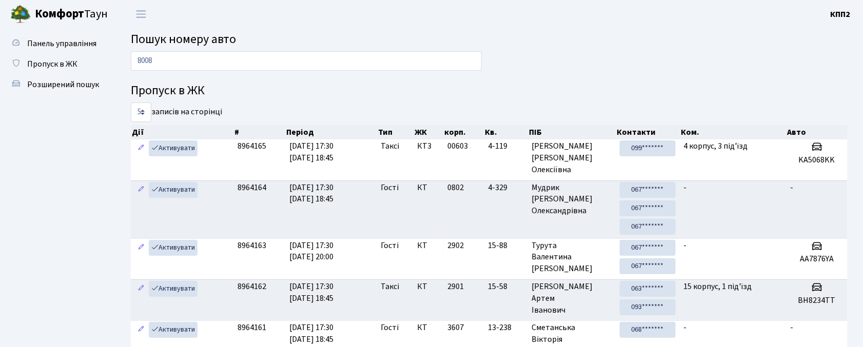
type input "8008"
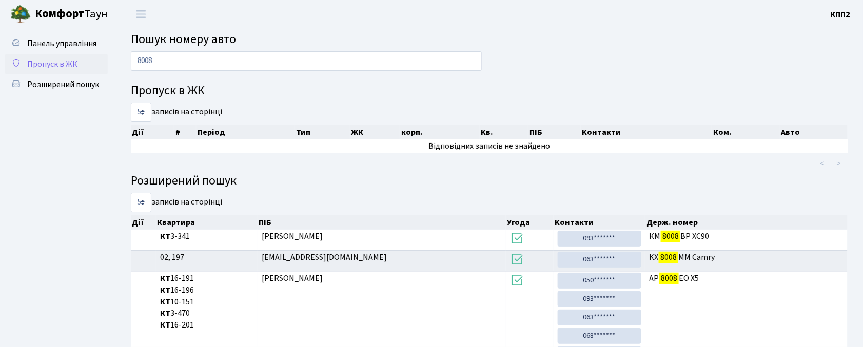
click at [52, 60] on span "Пропуск в ЖК" at bounding box center [52, 64] width 50 height 11
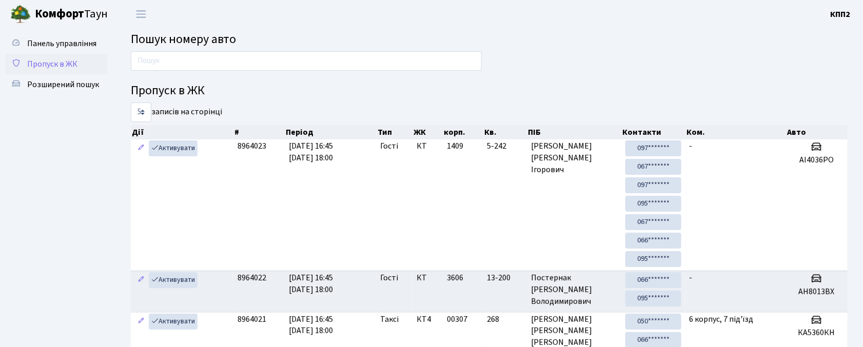
click at [52, 54] on link "Пропуск в ЖК" at bounding box center [56, 64] width 103 height 21
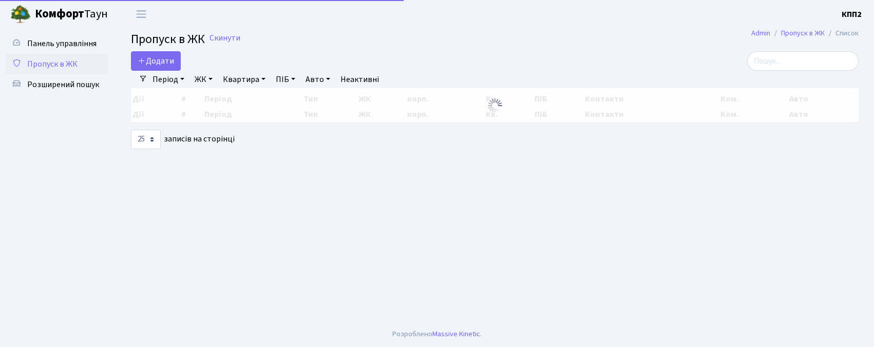
select select "25"
drag, startPoint x: 0, startPoint y: 0, endPoint x: 155, endPoint y: 82, distance: 175.4
click at [142, 50] on main "Admin Пропуск в ЖК Список Пропуск в ЖК Скинути Додати Фільтри Період 09.09.2025…" at bounding box center [494, 175] width 758 height 294
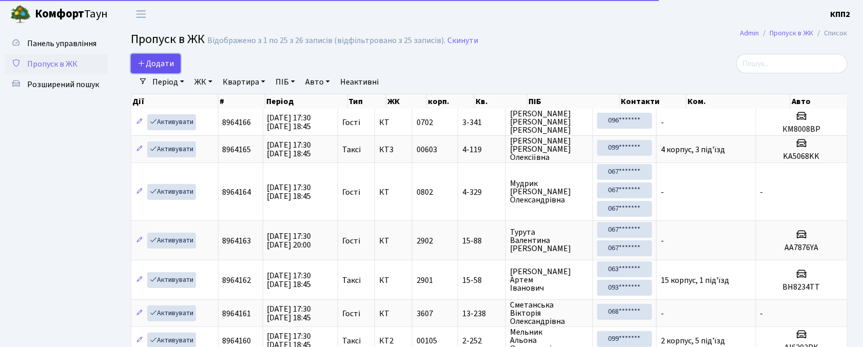
click at [147, 66] on span "Додати" at bounding box center [156, 63] width 36 height 11
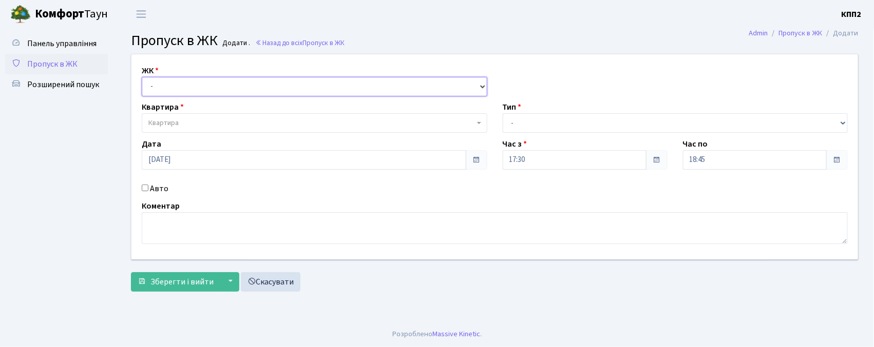
click at [181, 83] on select "- КТ, вул. Регенераторна, 4 КТ2, просп. [STREET_ADDRESS] [STREET_ADDRESS] [PERS…" at bounding box center [314, 87] width 345 height 20
select select "302"
click at [142, 77] on select "- КТ, вул. Регенераторна, 4 КТ2, просп. [STREET_ADDRESS] [STREET_ADDRESS] [PERS…" at bounding box center [314, 87] width 345 height 20
select select
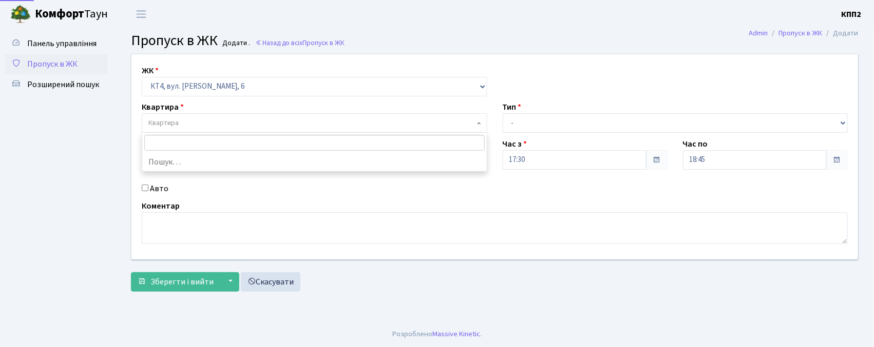
click at [191, 120] on span "Квартира" at bounding box center [311, 123] width 326 height 10
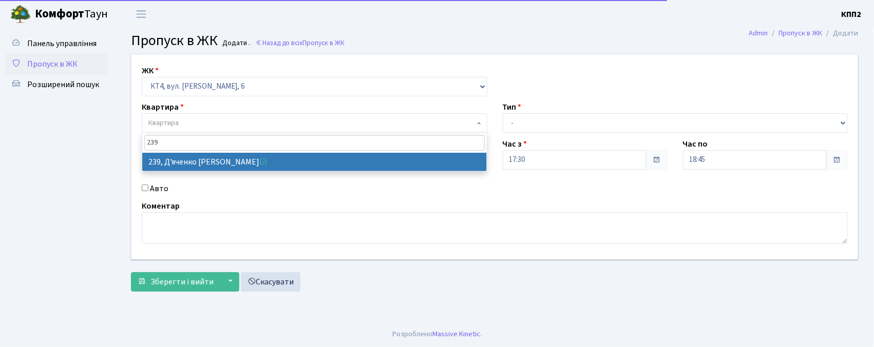
type input "239"
select select "16956"
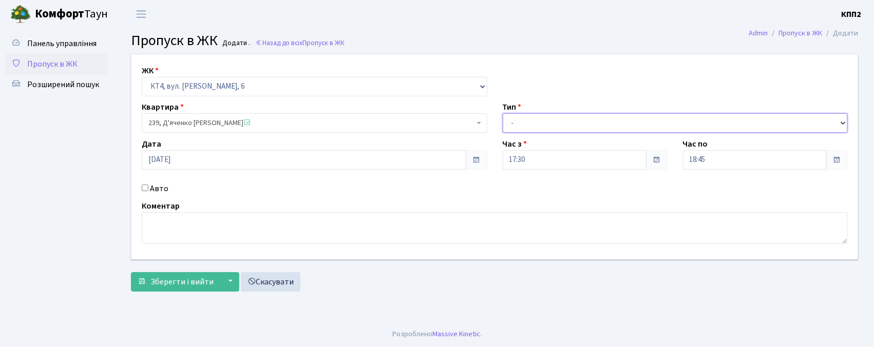
drag, startPoint x: 575, startPoint y: 119, endPoint x: 569, endPoint y: 130, distance: 12.2
click at [575, 119] on select "- Доставка Таксі Гості Сервіс" at bounding box center [674, 123] width 345 height 20
select select "1"
click at [502, 113] on select "- Доставка Таксі Гості Сервіс" at bounding box center [674, 123] width 345 height 20
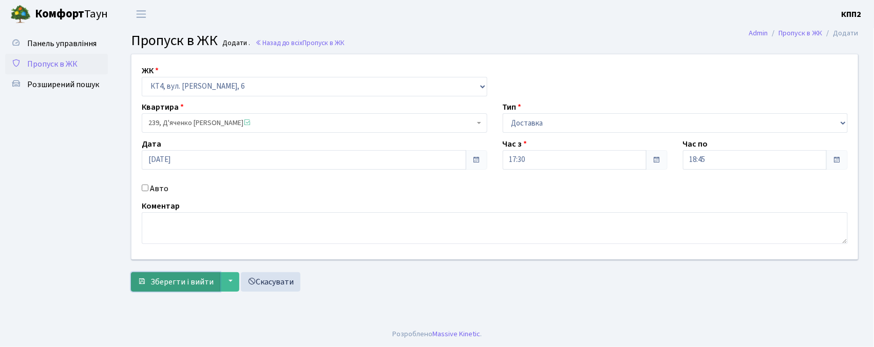
click at [177, 280] on span "Зберегти і вийти" at bounding box center [181, 282] width 63 height 11
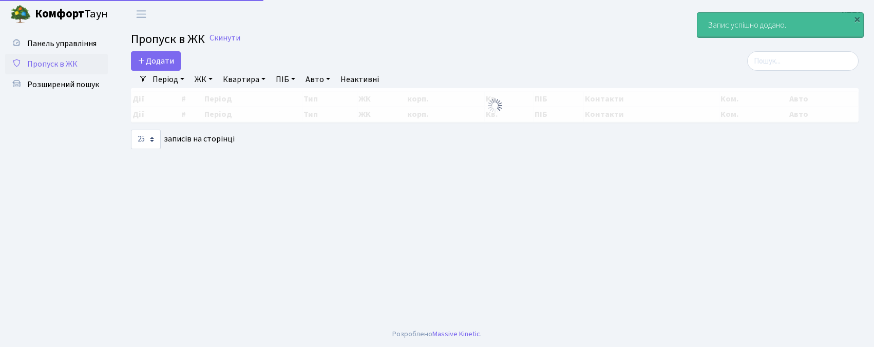
select select "25"
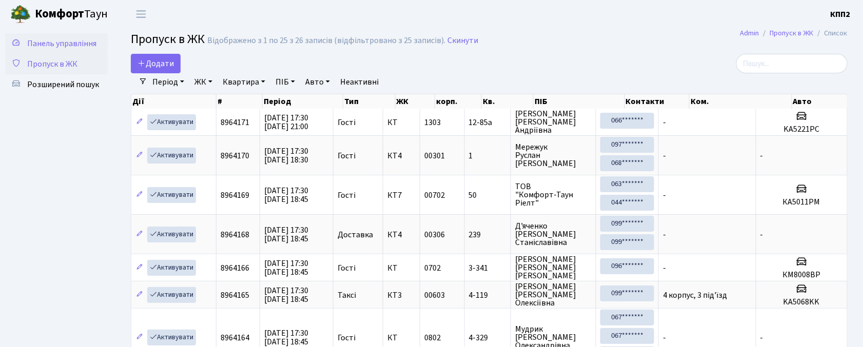
click at [79, 39] on span "Панель управління" at bounding box center [61, 43] width 69 height 11
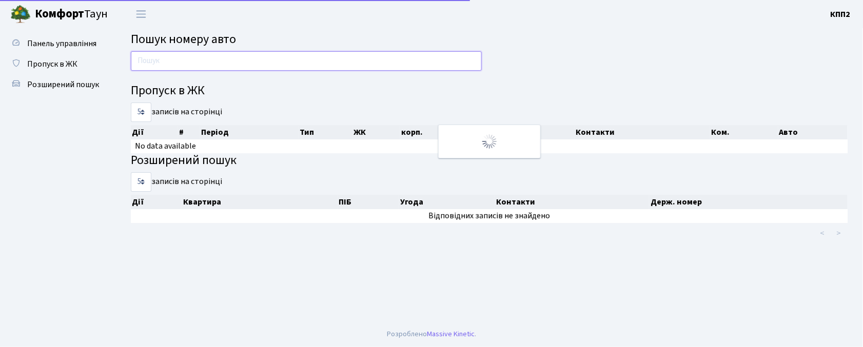
drag, startPoint x: 0, startPoint y: 0, endPoint x: 214, endPoint y: 51, distance: 220.1
click at [216, 51] on input "text" at bounding box center [306, 61] width 351 height 20
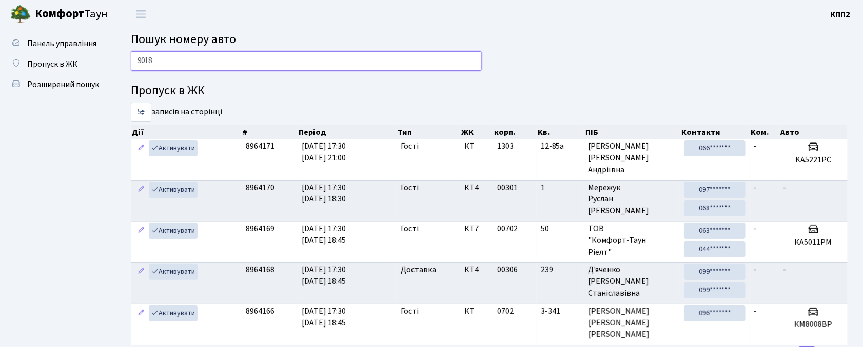
type input "9018"
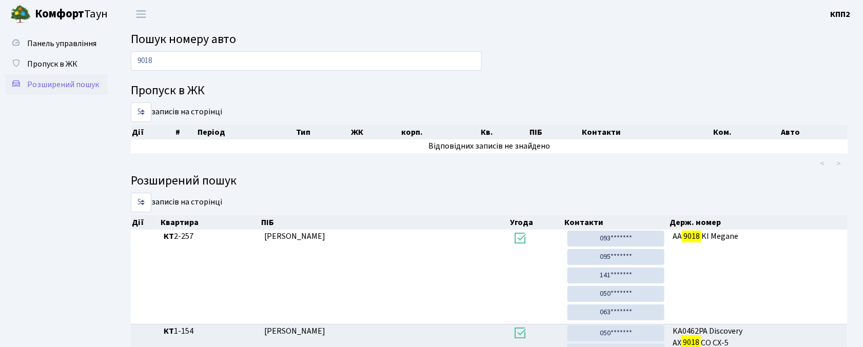
drag, startPoint x: 82, startPoint y: 62, endPoint x: 103, endPoint y: 74, distance: 23.9
click at [81, 62] on link "Пропуск в ЖК" at bounding box center [56, 64] width 103 height 21
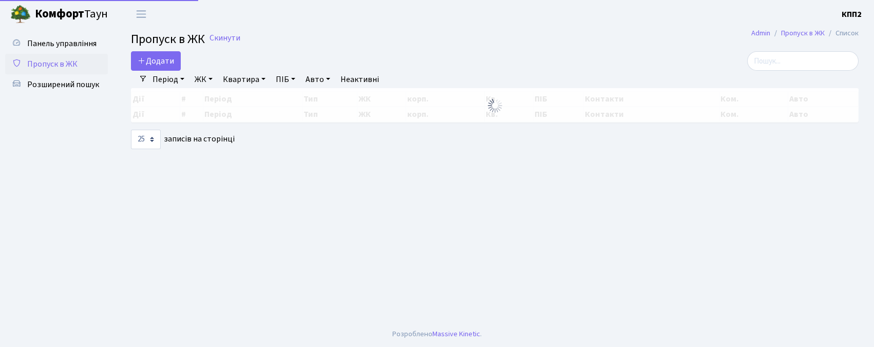
select select "25"
click at [783, 57] on input "search" at bounding box center [802, 61] width 111 height 20
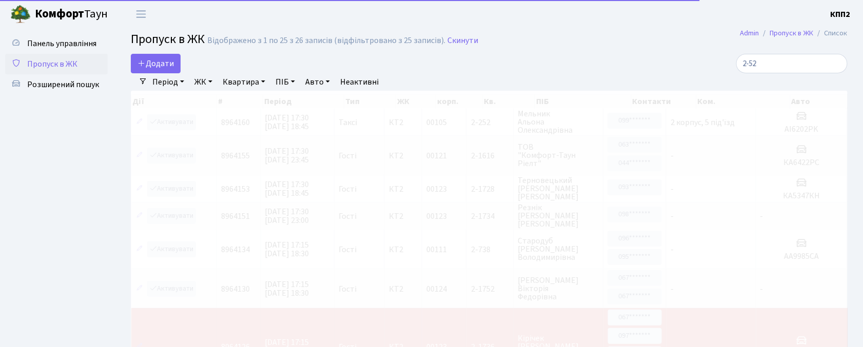
click at [203, 81] on link "ЖК" at bounding box center [203, 81] width 26 height 17
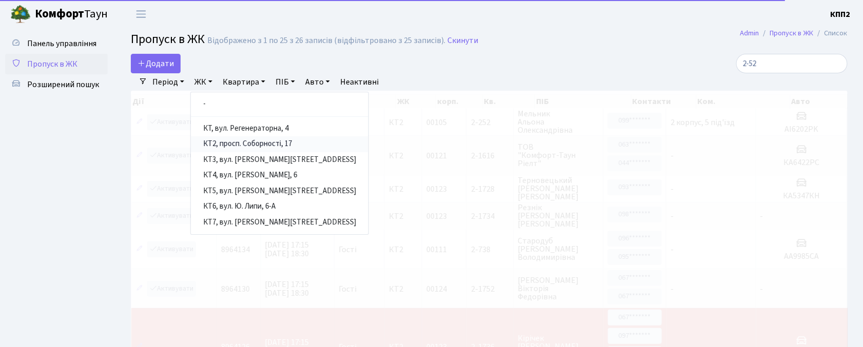
click at [248, 142] on link "КТ2, просп. Соборності, 17" at bounding box center [280, 145] width 178 height 16
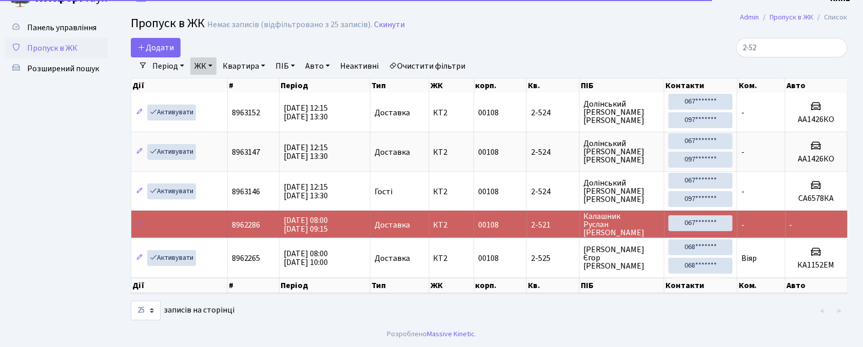
scroll to position [21, 0]
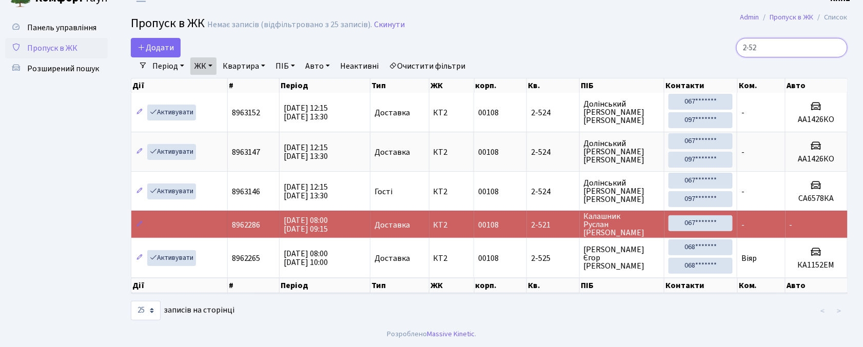
drag, startPoint x: 793, startPoint y: 42, endPoint x: 559, endPoint y: 40, distance: 234.6
click at [559, 40] on div "Додати 2-52" at bounding box center [489, 48] width 732 height 20
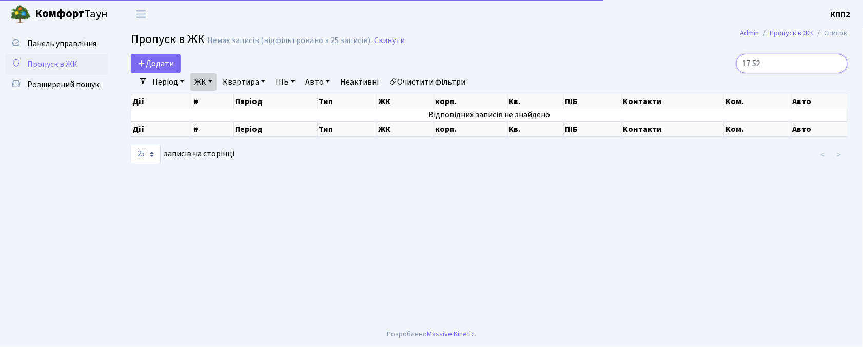
scroll to position [0, 0]
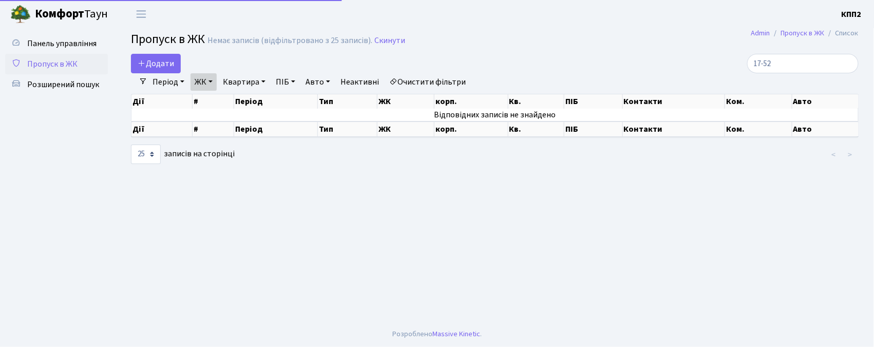
click at [208, 79] on link "ЖК" at bounding box center [203, 81] width 26 height 17
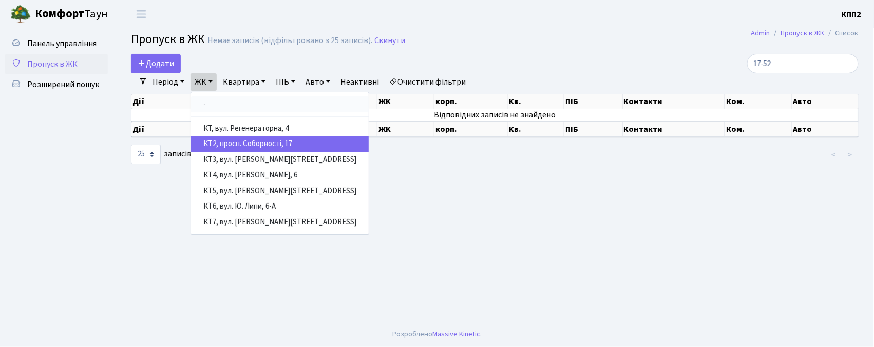
click at [217, 103] on link "-" at bounding box center [280, 104] width 178 height 16
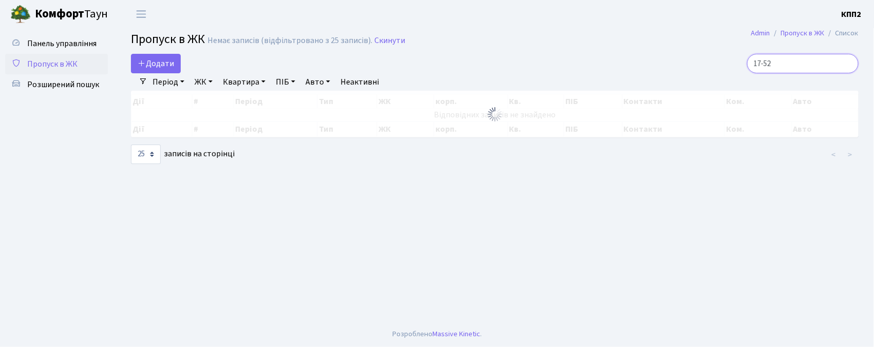
click at [801, 61] on input "17-52" at bounding box center [802, 64] width 111 height 20
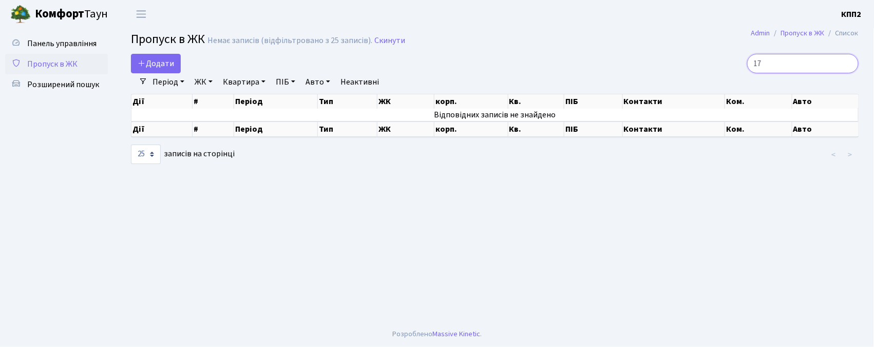
type input "1"
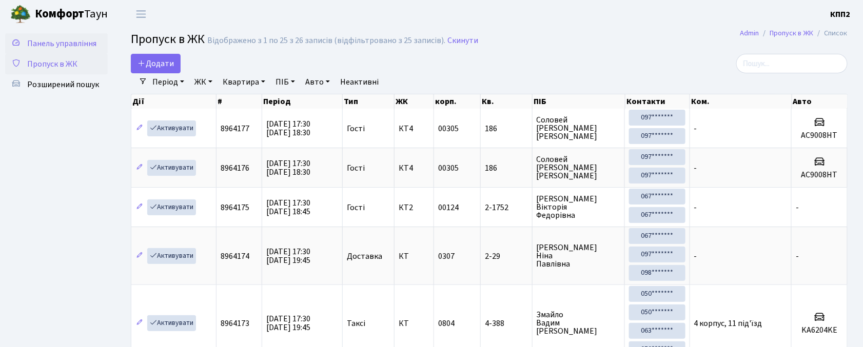
click at [69, 36] on link "Панель управління" at bounding box center [56, 43] width 103 height 21
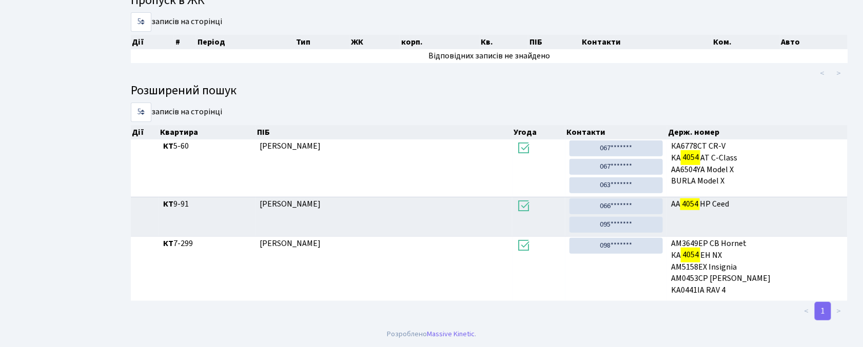
scroll to position [55, 0]
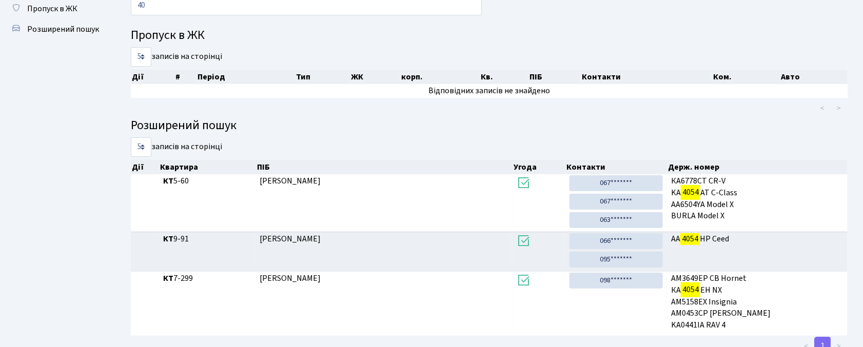
type input "4"
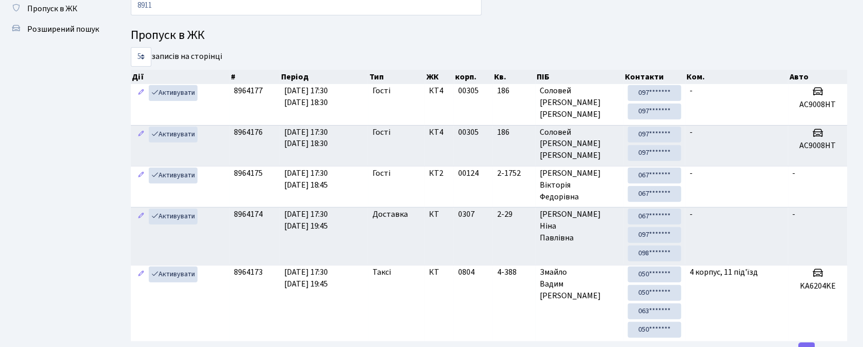
type input "8911"
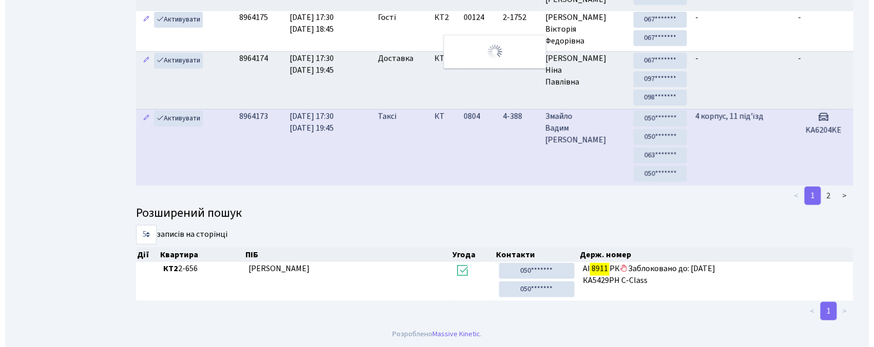
scroll to position [0, 0]
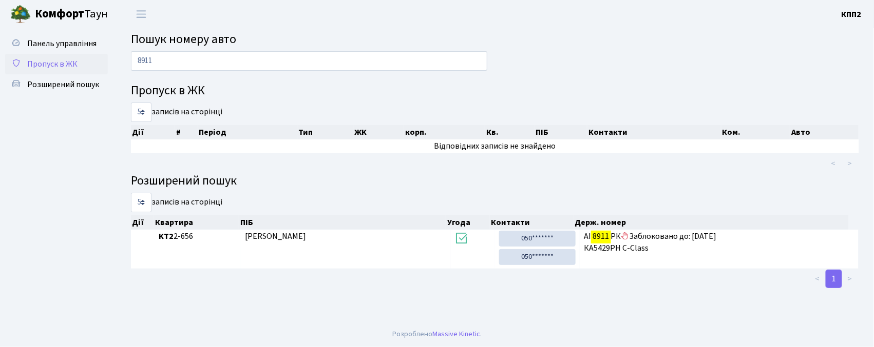
click at [56, 63] on span "Пропуск в ЖК" at bounding box center [52, 64] width 50 height 11
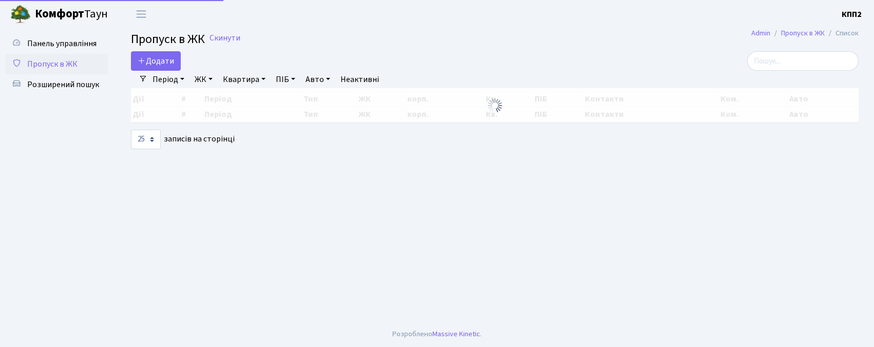
select select "25"
click at [794, 63] on input "search" at bounding box center [802, 61] width 111 height 20
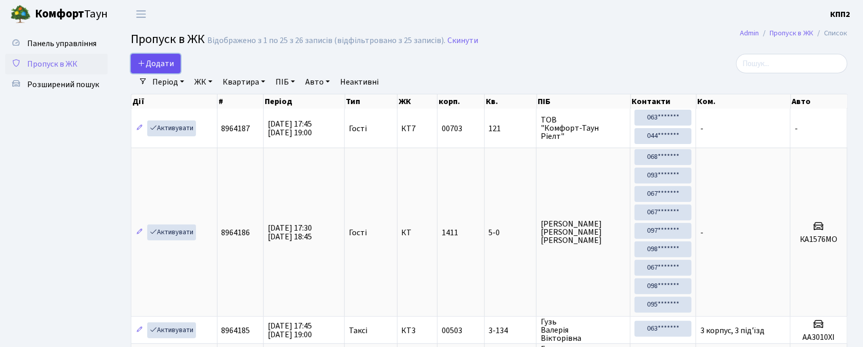
click at [163, 66] on span "Додати" at bounding box center [156, 63] width 36 height 11
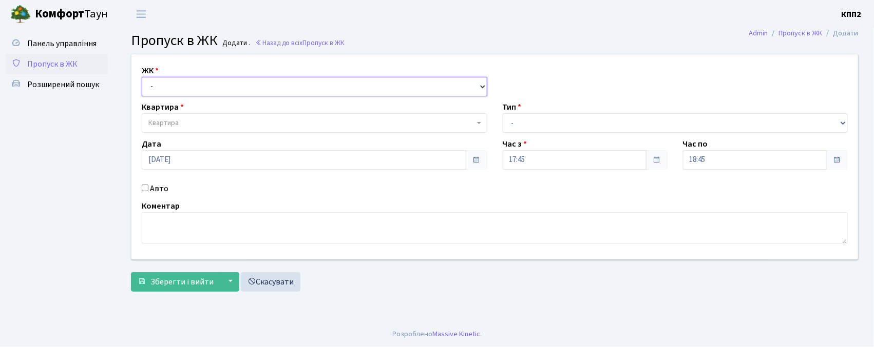
drag, startPoint x: 0, startPoint y: 0, endPoint x: 171, endPoint y: 94, distance: 195.7
click at [169, 91] on select "- КТ, вул. Регенераторна, 4 КТ2, просп. [STREET_ADDRESS] [STREET_ADDRESS] [PERS…" at bounding box center [314, 87] width 345 height 20
select select "271"
click at [142, 77] on select "- КТ, вул. Регенераторна, 4 КТ2, просп. Соборності, 17 КТ3, вул. Березнева, 16 …" at bounding box center [314, 87] width 345 height 20
select select
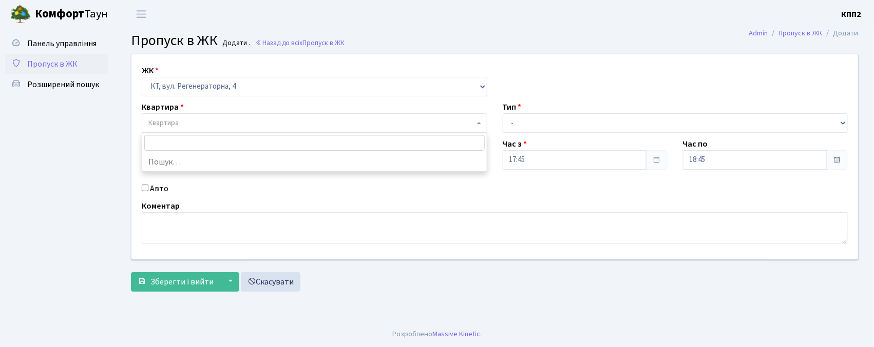
click at [182, 126] on span "Квартира" at bounding box center [311, 123] width 326 height 10
drag, startPoint x: 158, startPoint y: 147, endPoint x: 163, endPoint y: 149, distance: 5.5
click at [159, 147] on input "5-987" at bounding box center [314, 143] width 340 height 16
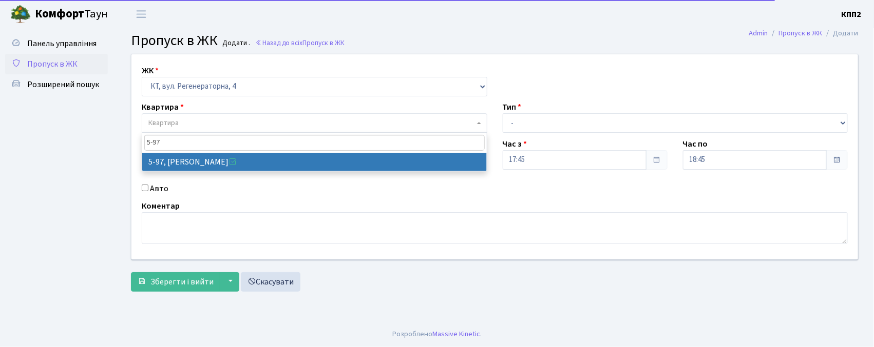
type input "5-97"
select select "2453"
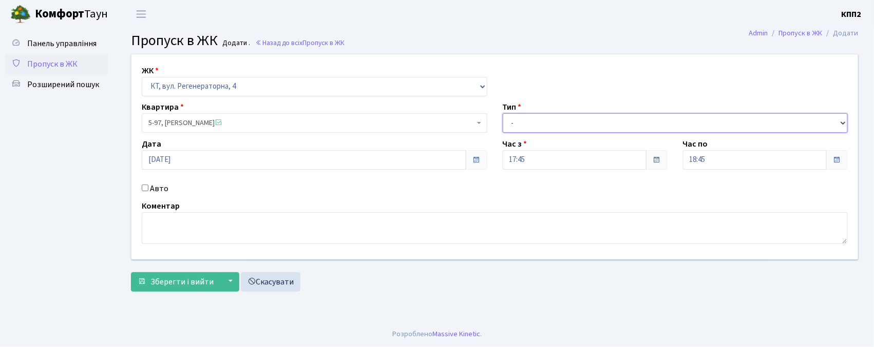
drag, startPoint x: 545, startPoint y: 122, endPoint x: 544, endPoint y: 129, distance: 7.8
click at [545, 122] on select "- Доставка Таксі Гості Сервіс" at bounding box center [674, 123] width 345 height 20
select select "3"
click at [502, 113] on select "- Доставка Таксі Гості Сервіс" at bounding box center [674, 123] width 345 height 20
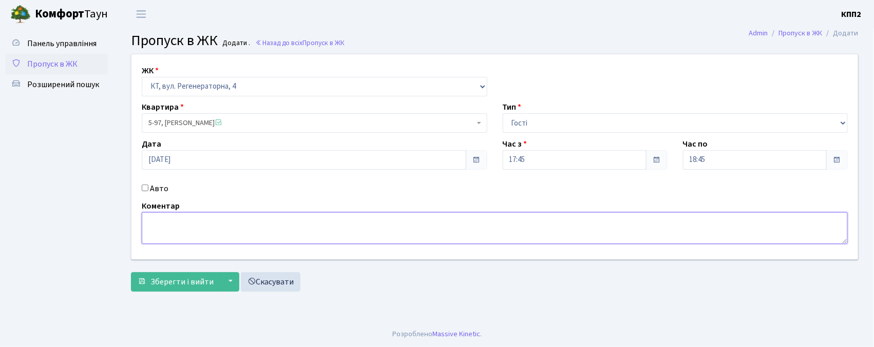
click at [155, 236] on textarea at bounding box center [495, 228] width 706 height 32
type textarea "ДИТИНА ДОДОМУ"
click at [183, 296] on div "ЖК - КТ, вул. Регенераторна, 4 КТ2, просп. Соборності, 17 КТ3, вул. Березнева, …" at bounding box center [494, 175] width 743 height 243
click at [183, 278] on span "Зберегти і вийти" at bounding box center [181, 282] width 63 height 11
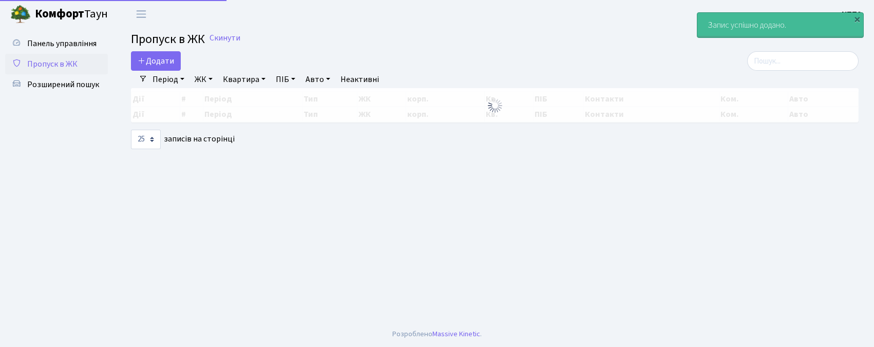
select select "25"
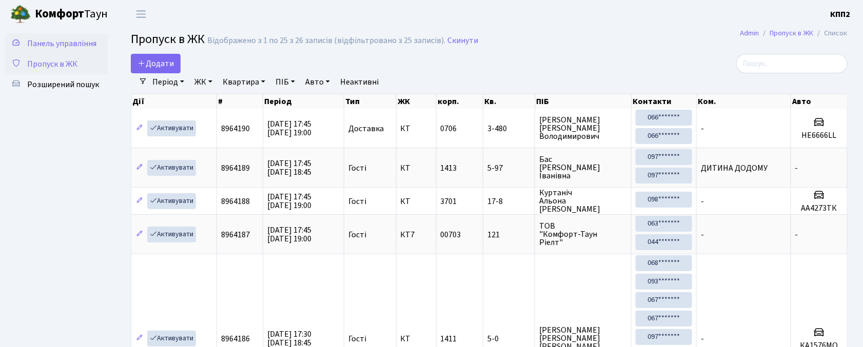
click at [88, 39] on span "Панель управління" at bounding box center [61, 43] width 69 height 11
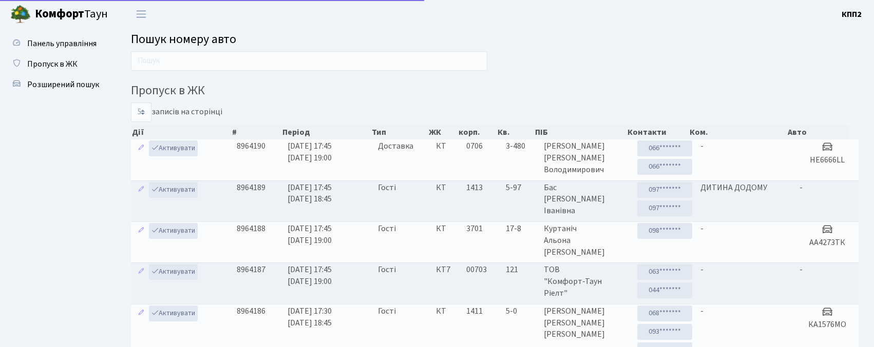
click at [179, 67] on input "text" at bounding box center [309, 61] width 356 height 20
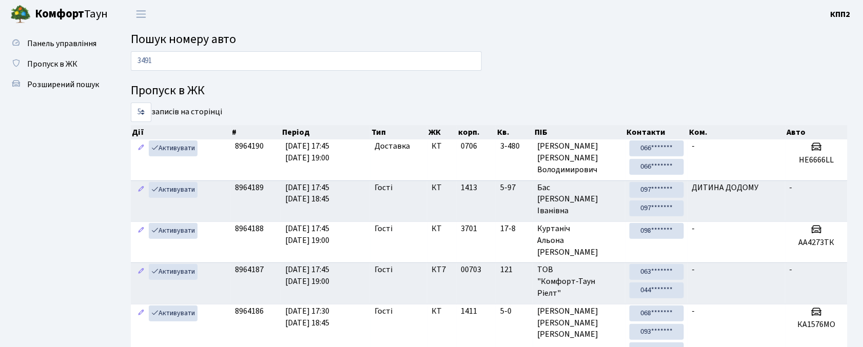
type input "3491"
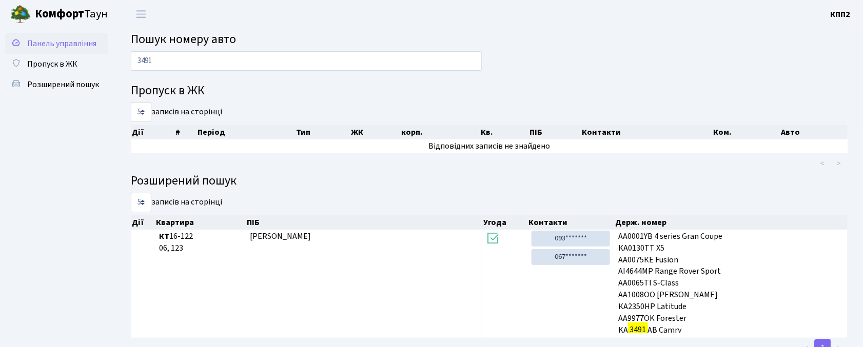
click at [47, 36] on link "Панель управління" at bounding box center [56, 43] width 103 height 21
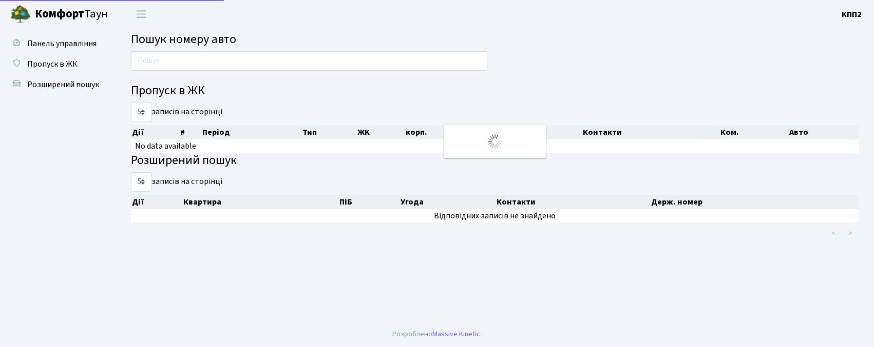
click at [215, 67] on input "text" at bounding box center [309, 61] width 356 height 20
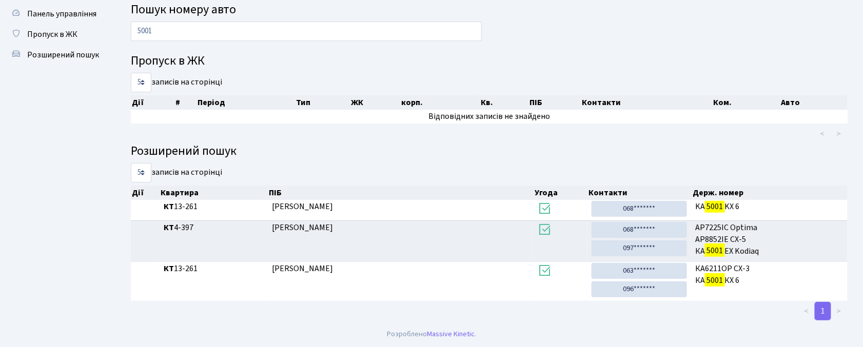
scroll to position [31, 0]
type input "5001"
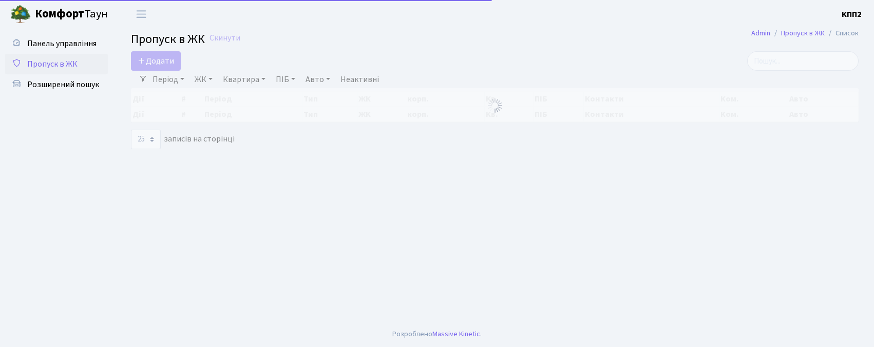
select select "25"
click at [152, 69] on link "Додати" at bounding box center [156, 61] width 50 height 20
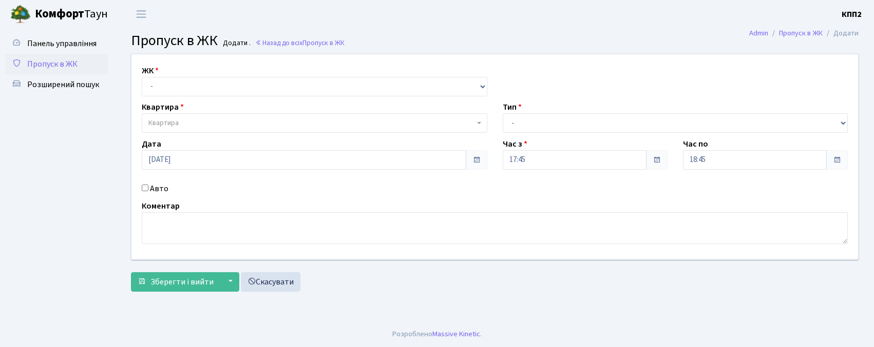
click at [206, 83] on select "- КТ, вул. Регенераторна, 4 КТ2, просп. Соборності, 17 КТ3, вул. Березнева, 16 …" at bounding box center [314, 87] width 345 height 20
select select "302"
click at [142, 77] on select "- КТ, вул. Регенераторна, 4 КТ2, просп. Соборності, 17 КТ3, вул. Березнева, 16 …" at bounding box center [314, 87] width 345 height 20
select select
click at [183, 130] on span "Квартира" at bounding box center [314, 123] width 345 height 20
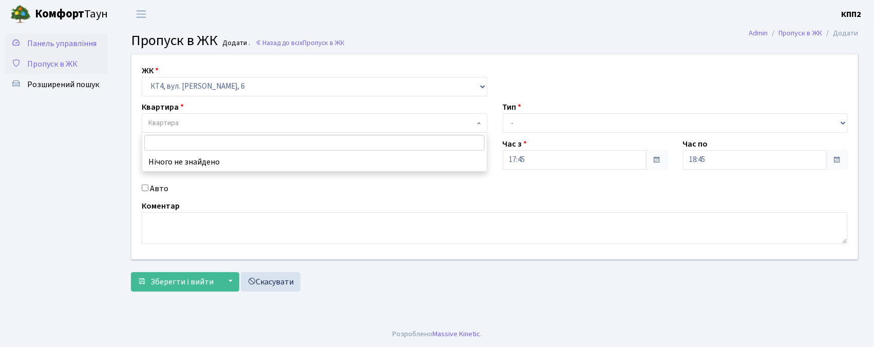
click at [67, 40] on span "Панель управління" at bounding box center [61, 43] width 69 height 11
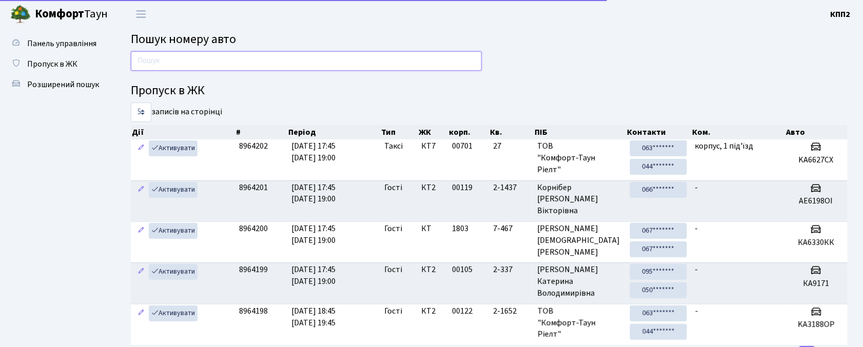
drag, startPoint x: 0, startPoint y: 0, endPoint x: 185, endPoint y: 59, distance: 193.8
click at [185, 59] on input "text" at bounding box center [306, 61] width 351 height 20
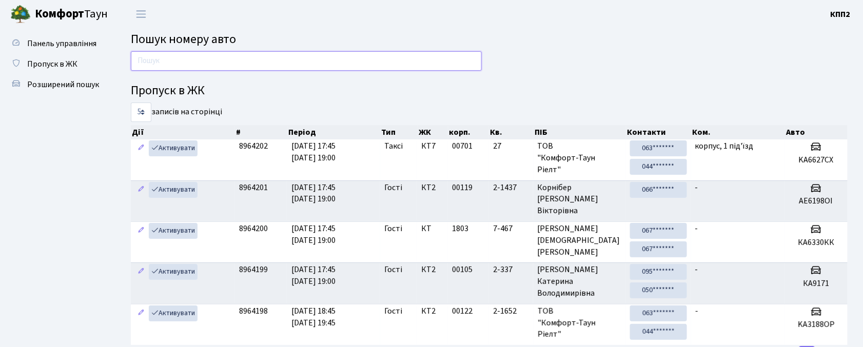
click at [186, 60] on input "text" at bounding box center [306, 61] width 351 height 20
type input "0108"
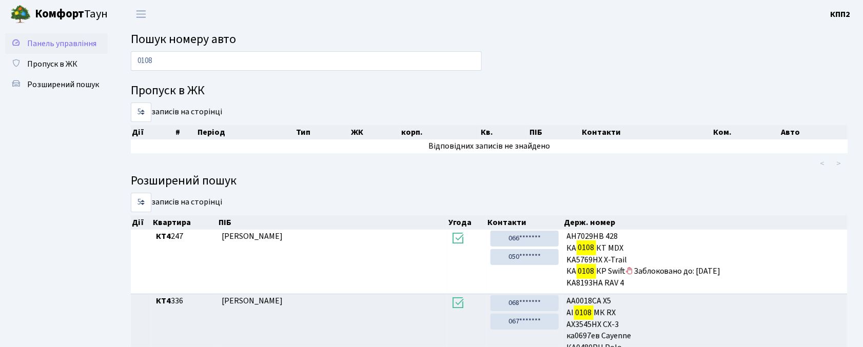
click at [50, 40] on span "Панель управління" at bounding box center [61, 43] width 69 height 11
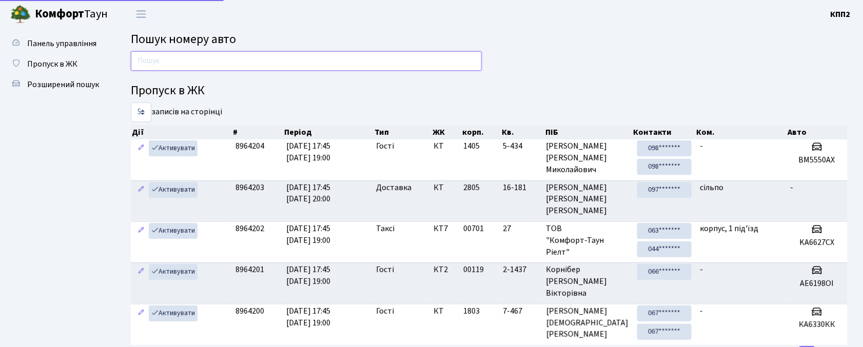
drag, startPoint x: 0, startPoint y: 0, endPoint x: 184, endPoint y: 61, distance: 193.5
click at [184, 61] on input "text" at bounding box center [306, 61] width 351 height 20
click at [185, 60] on input "text" at bounding box center [306, 61] width 351 height 20
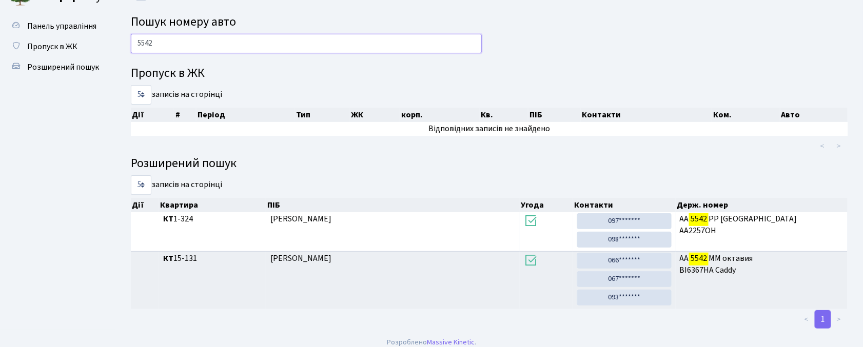
scroll to position [27, 0]
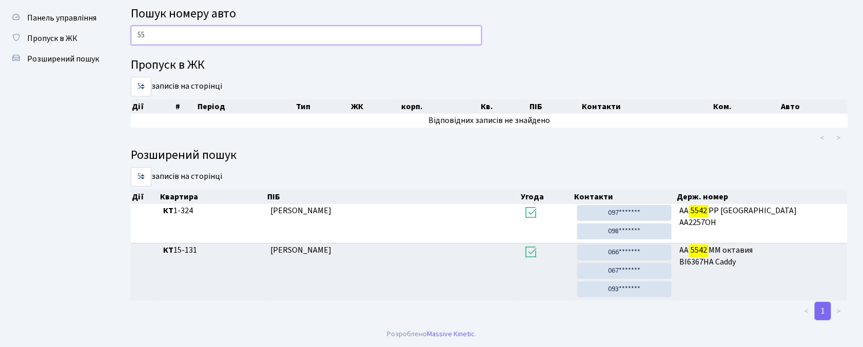
type input "5"
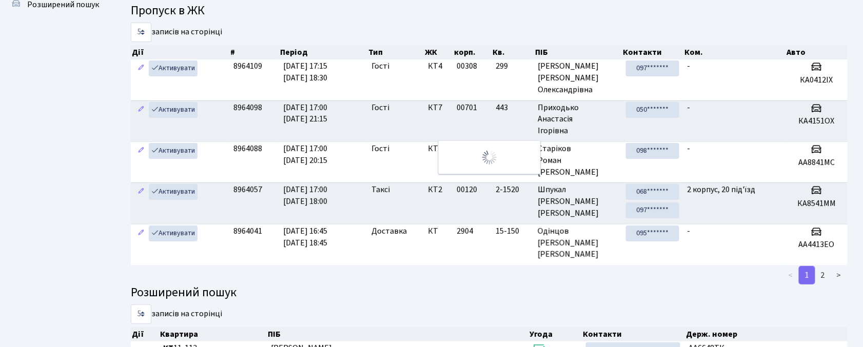
scroll to position [0, 0]
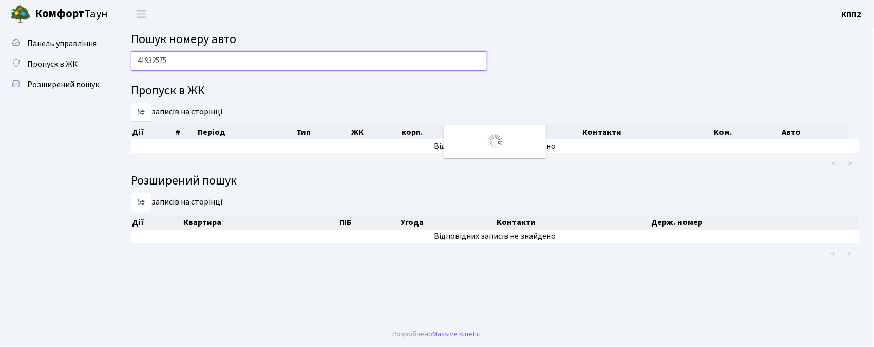
click at [151, 66] on input "41932575" at bounding box center [309, 61] width 356 height 20
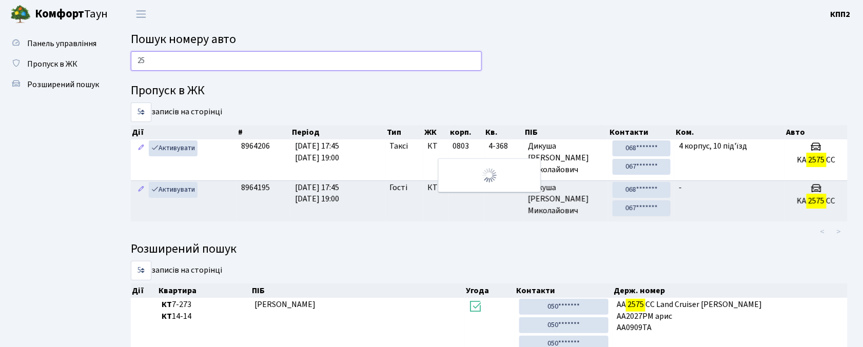
type input "2"
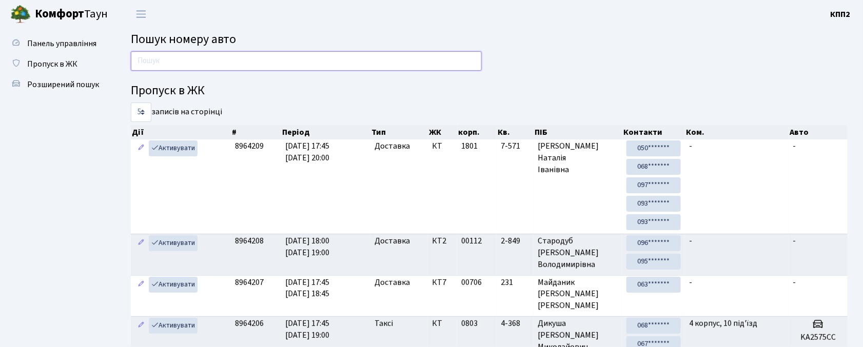
click at [249, 64] on input "text" at bounding box center [306, 61] width 351 height 20
click at [51, 42] on span "Панель управління" at bounding box center [61, 43] width 69 height 11
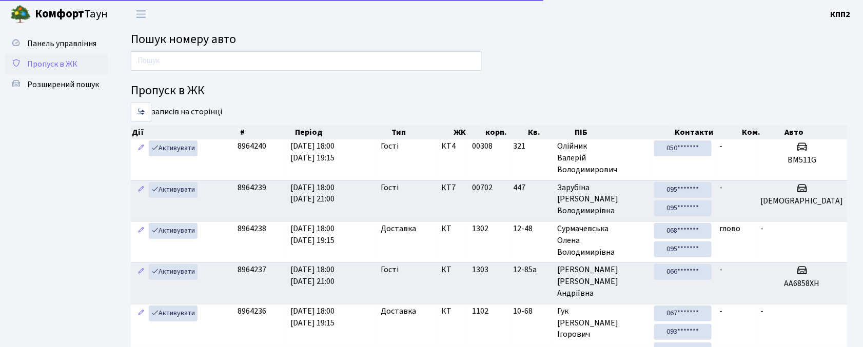
click at [54, 73] on link "Пропуск в ЖК" at bounding box center [56, 64] width 103 height 21
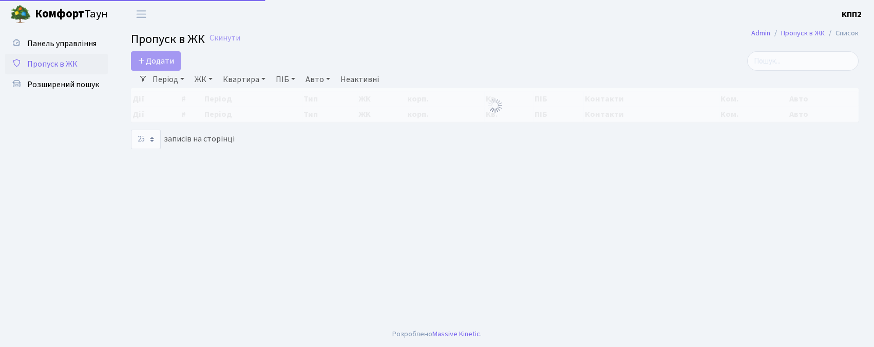
select select "25"
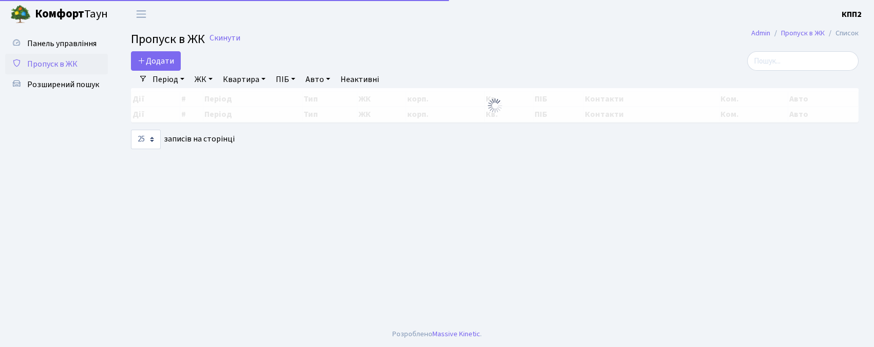
select select "25"
click at [796, 47] on h2 "Пропуск в ЖК Скинути" at bounding box center [494, 39] width 727 height 15
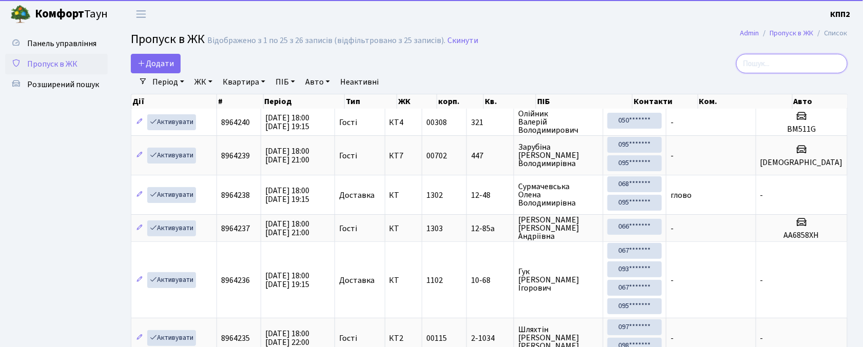
click at [789, 65] on input "search" at bounding box center [791, 64] width 111 height 20
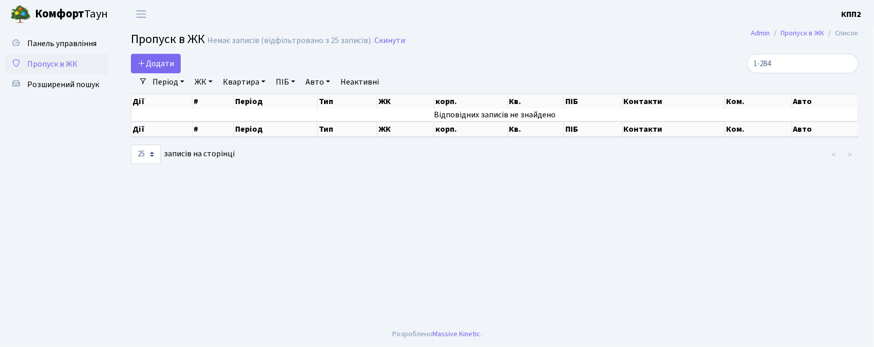
click at [179, 81] on link "Період" at bounding box center [168, 81] width 40 height 17
click at [168, 80] on link "Період" at bounding box center [168, 81] width 40 height 17
click at [801, 65] on input "1-284" at bounding box center [802, 64] width 111 height 20
type input "1"
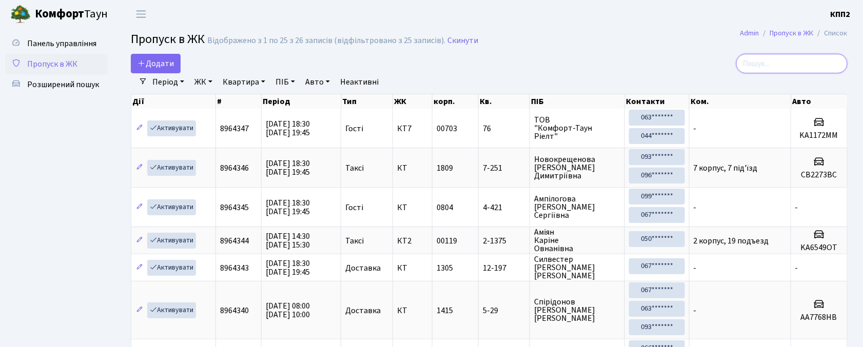
click at [789, 54] on input "search" at bounding box center [791, 64] width 111 height 20
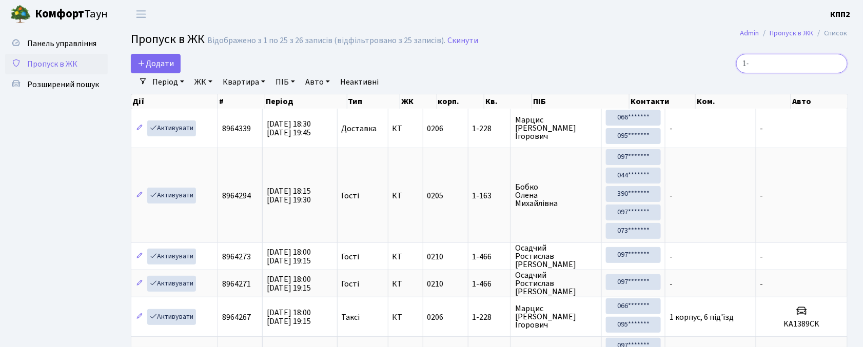
type input "1"
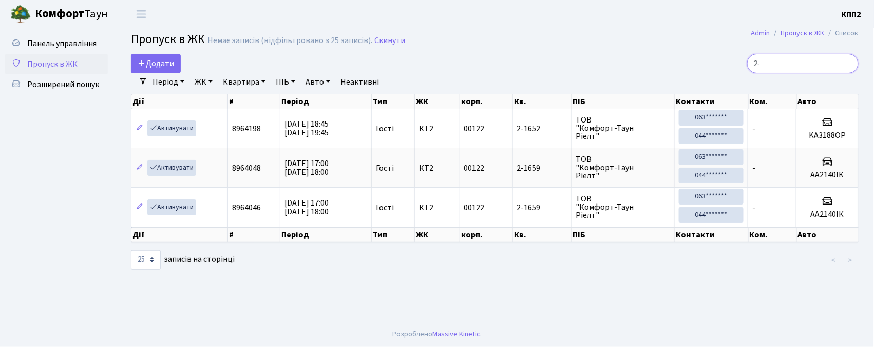
type input "2"
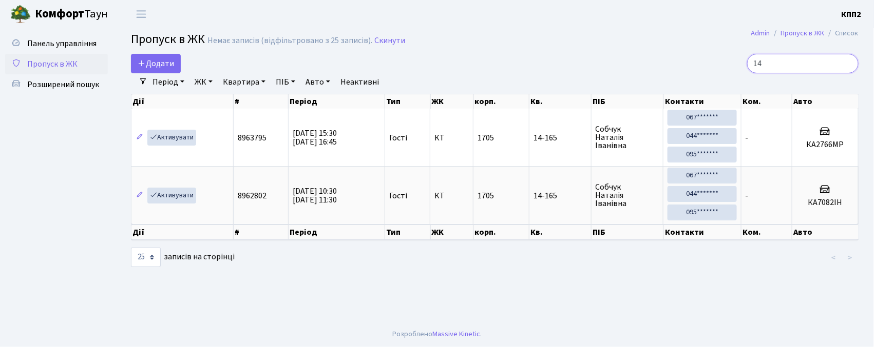
type input "1"
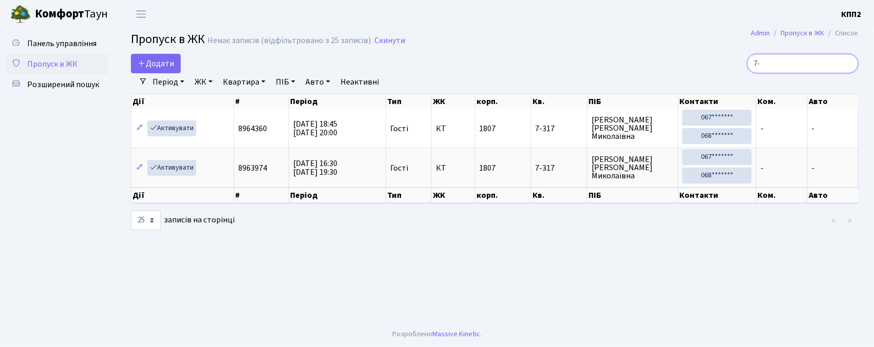
type input "7"
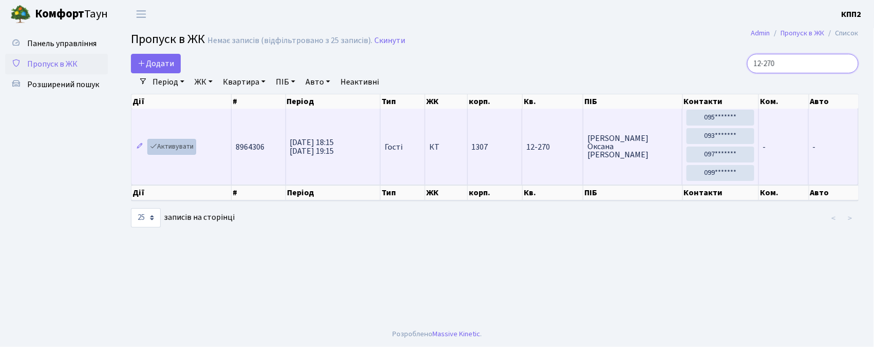
type input "12-270"
click at [169, 142] on link "Активувати" at bounding box center [171, 147] width 49 height 16
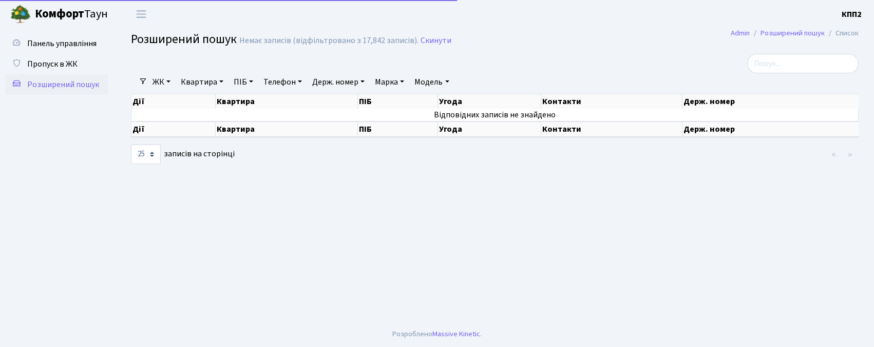
select select "25"
click at [76, 85] on span "Розширений пошук" at bounding box center [63, 84] width 72 height 11
select select "25"
click at [209, 81] on link "Квартира" at bounding box center [202, 81] width 51 height 17
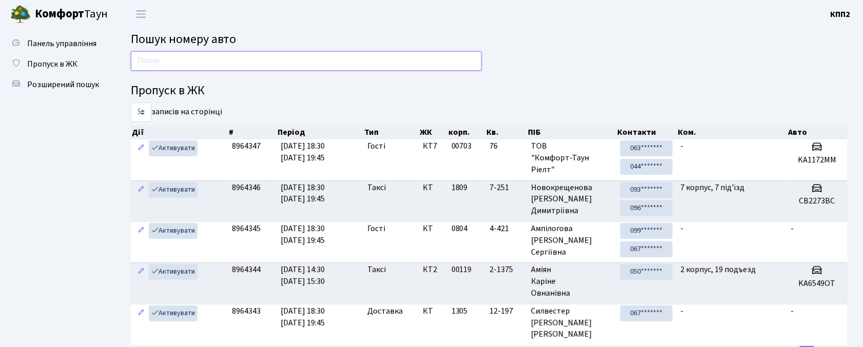
click at [296, 56] on input "text" at bounding box center [306, 61] width 351 height 20
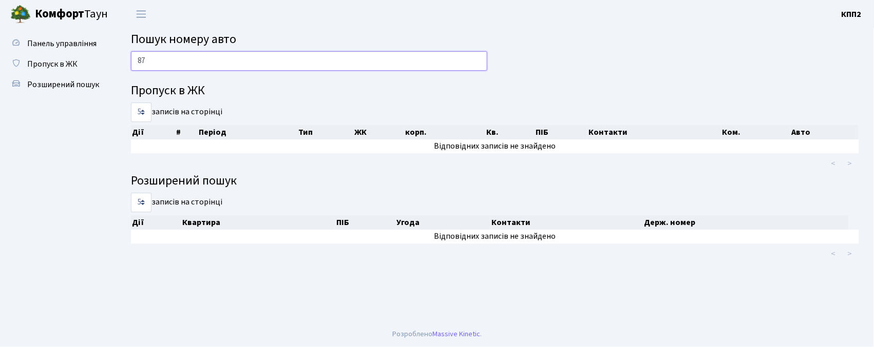
type input "8"
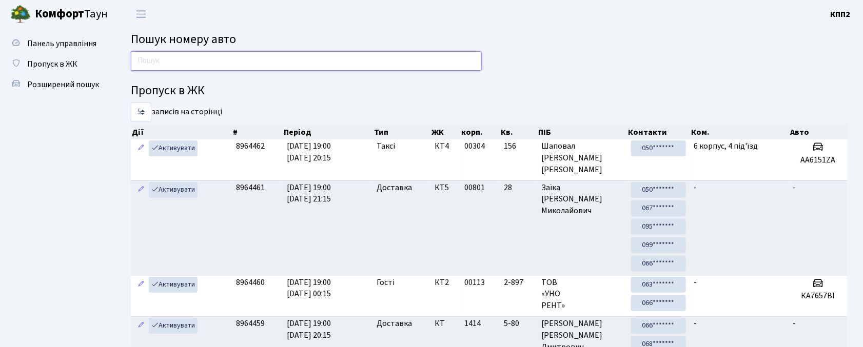
click at [278, 64] on input "text" at bounding box center [306, 61] width 351 height 20
click at [386, 29] on main "Пошук номеру авто Пропуск в ЖК 5 10 25 50 записів на сторінці Дії # Період Тип …" at bounding box center [489, 332] width 748 height 608
click at [316, 67] on input "text" at bounding box center [306, 61] width 351 height 20
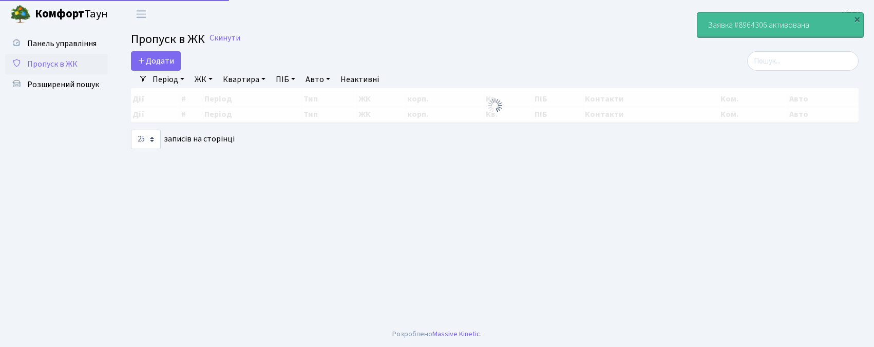
select select "25"
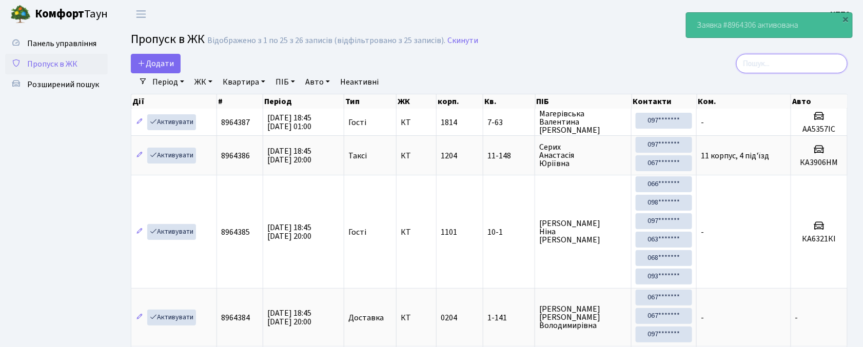
click at [804, 65] on input "search" at bounding box center [791, 64] width 111 height 20
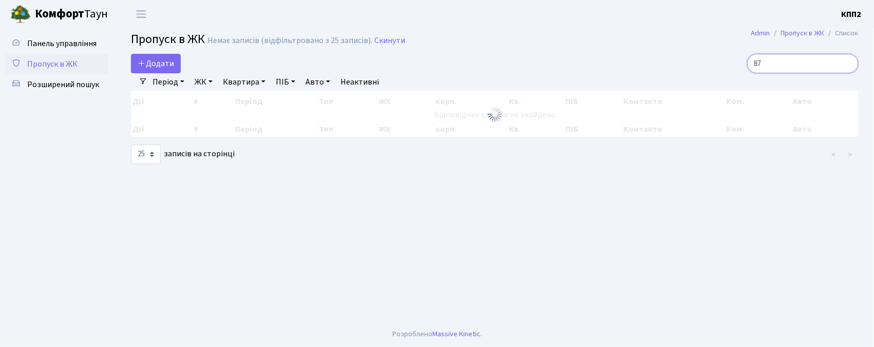
type input "8"
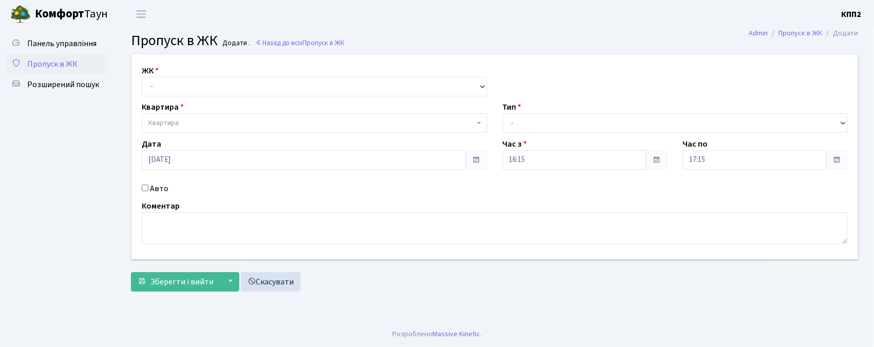
click at [146, 187] on input "Авто" at bounding box center [145, 188] width 7 height 7
checkbox input "true"
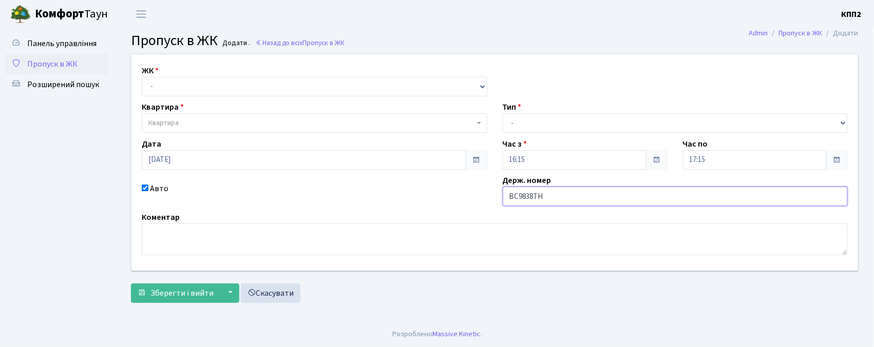
type input "ВС9838ТН"
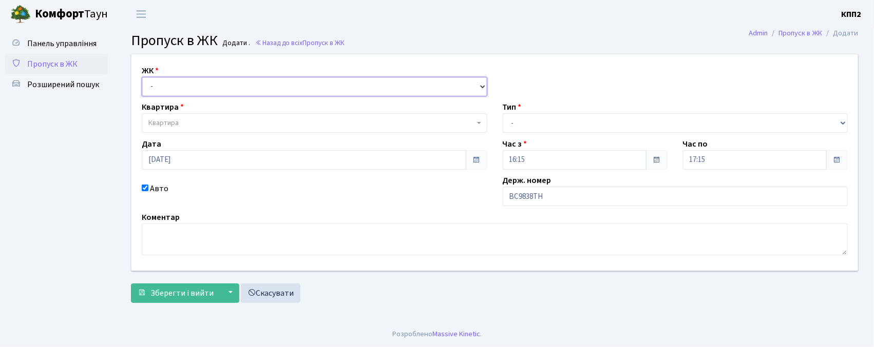
click at [216, 88] on select "- КТ, вул. Регенераторна, 4 КТ2, просп. [STREET_ADDRESS] [STREET_ADDRESS] [PERS…" at bounding box center [314, 87] width 345 height 20
select select "271"
click at [142, 77] on select "- КТ, вул. Регенераторна, 4 КТ2, просп. [STREET_ADDRESS] [STREET_ADDRESS] [PERS…" at bounding box center [314, 87] width 345 height 20
select select
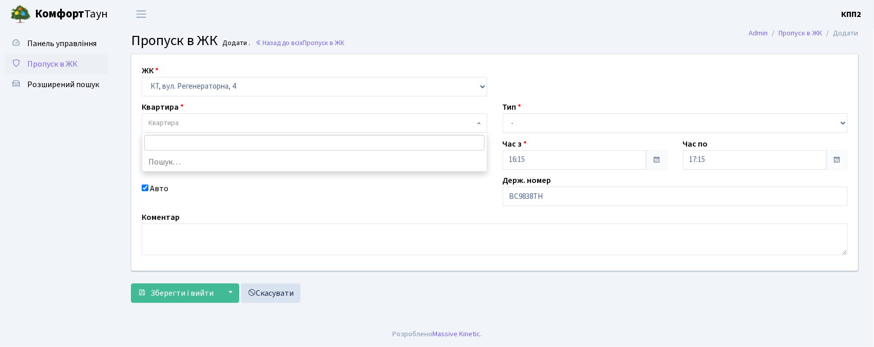
click at [220, 125] on span "Квартира" at bounding box center [311, 123] width 326 height 10
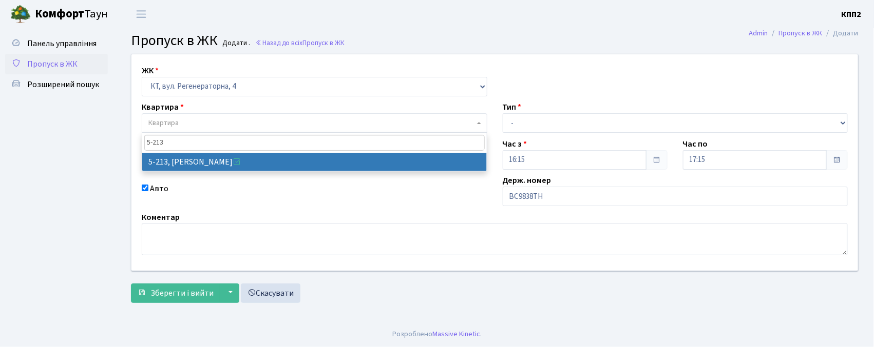
type input "5-213"
select select "2371"
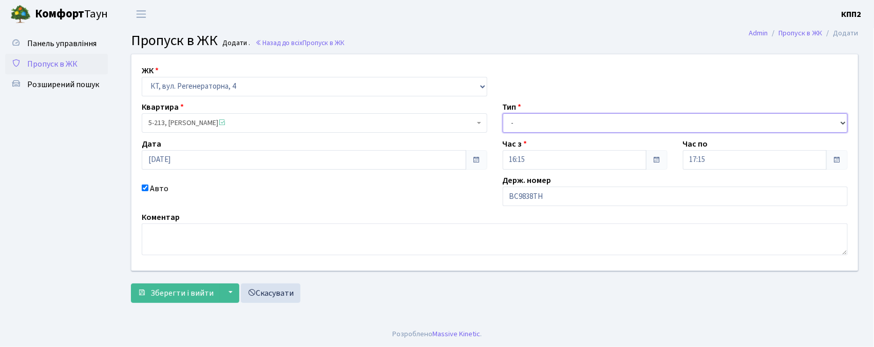
click at [538, 128] on select "- Доставка Таксі Гості Сервіс" at bounding box center [674, 123] width 345 height 20
select select "3"
click at [502, 113] on select "- Доставка Таксі Гості Сервіс" at bounding box center [674, 123] width 345 height 20
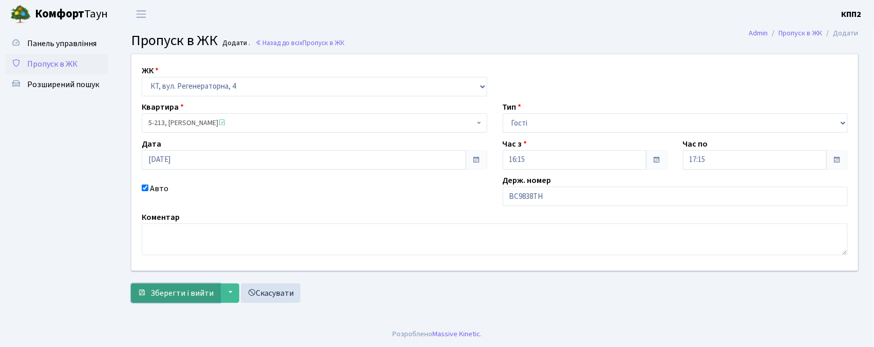
click at [198, 290] on span "Зберегти і вийти" at bounding box center [181, 293] width 63 height 11
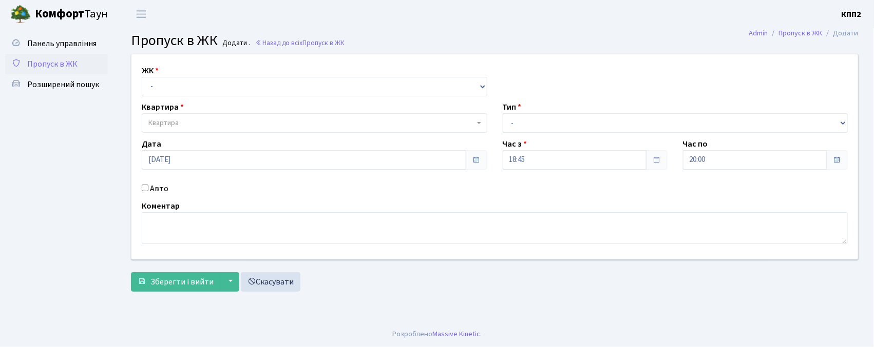
click at [143, 187] on input "Авто" at bounding box center [145, 188] width 7 height 7
checkbox input "true"
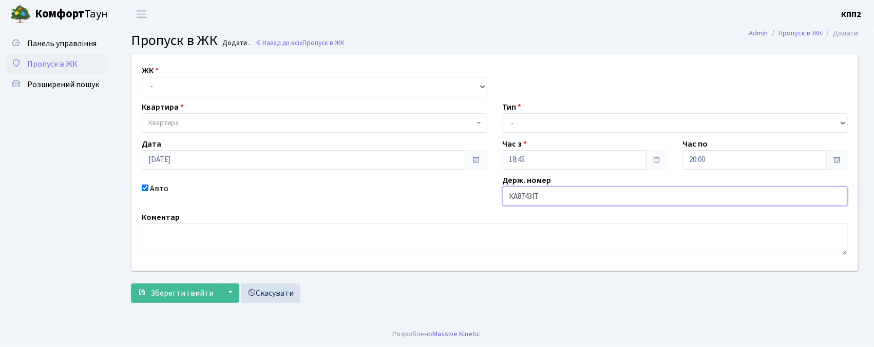
type input "КА8743ІТ"
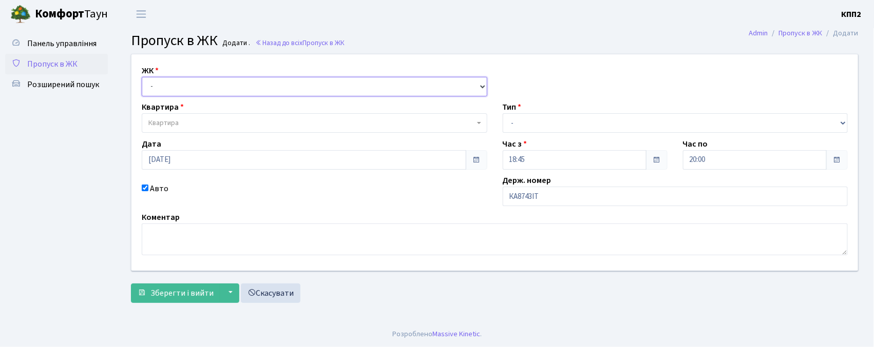
click at [194, 89] on select "- КТ, вул. Регенераторна, 4 КТ2, просп. [STREET_ADDRESS] [STREET_ADDRESS] [PERS…" at bounding box center [314, 87] width 345 height 20
select select "271"
click at [142, 77] on select "- КТ, вул. Регенераторна, 4 КТ2, просп. [STREET_ADDRESS] [STREET_ADDRESS] [PERS…" at bounding box center [314, 87] width 345 height 20
select select
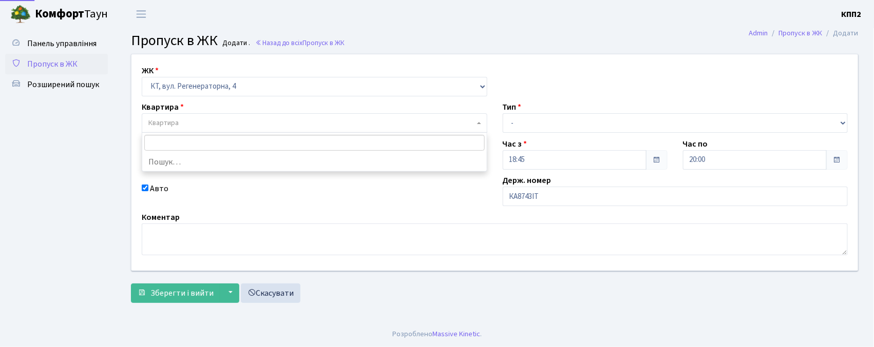
click at [198, 122] on span "Квартира" at bounding box center [311, 123] width 326 height 10
type input "5-452"
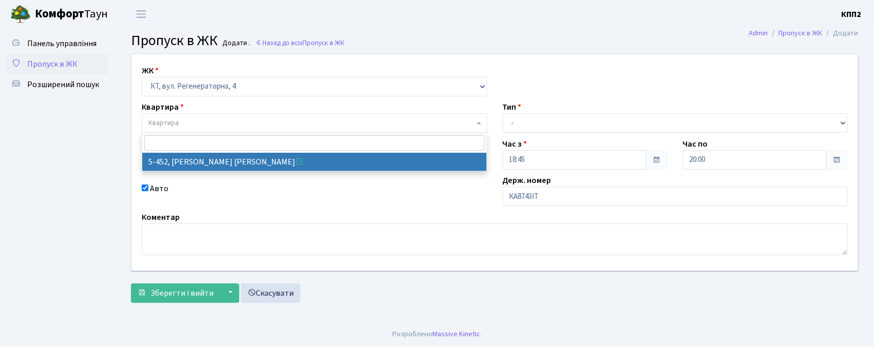
select select "2060"
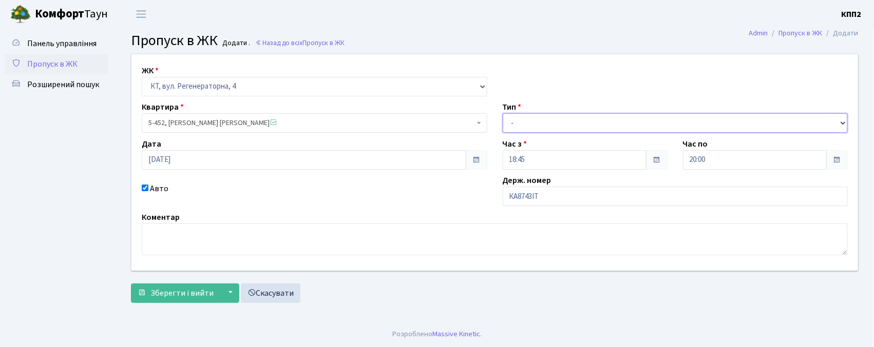
click at [532, 124] on select "- Доставка Таксі Гості Сервіс" at bounding box center [674, 123] width 345 height 20
select select "2"
click at [502, 113] on select "- Доставка Таксі Гості Сервіс" at bounding box center [674, 123] width 345 height 20
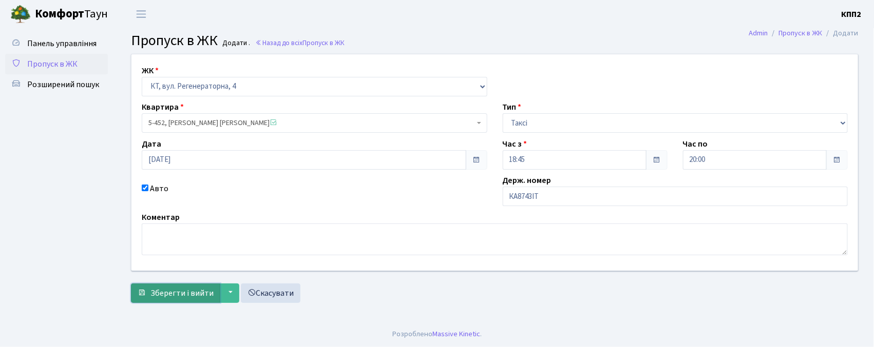
click at [181, 299] on span "Зберегти і вийти" at bounding box center [181, 293] width 63 height 11
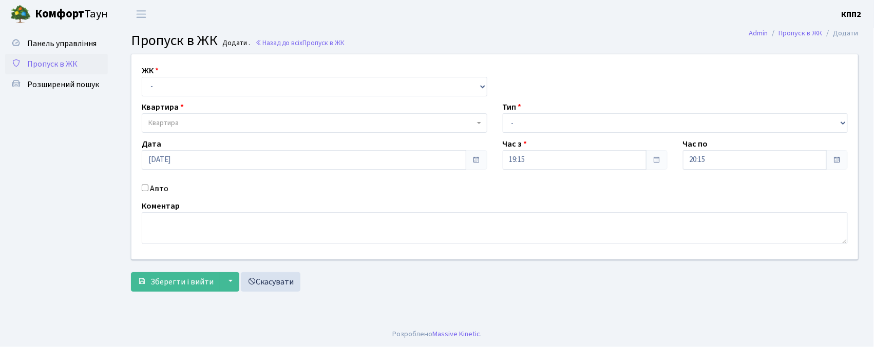
click at [146, 189] on input "Авто" at bounding box center [145, 188] width 7 height 7
checkbox input "true"
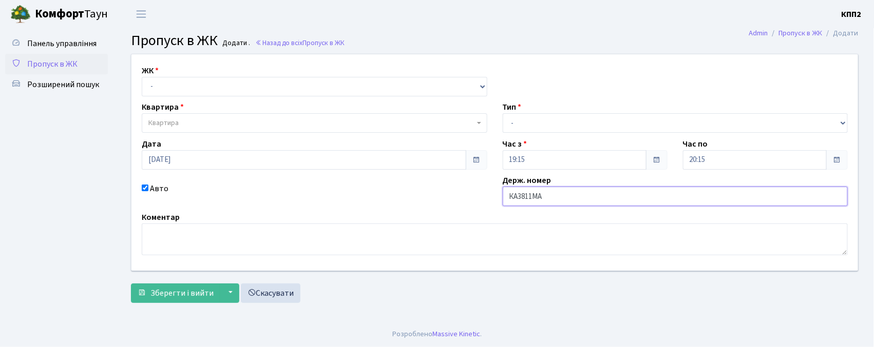
type input "КА3811МА"
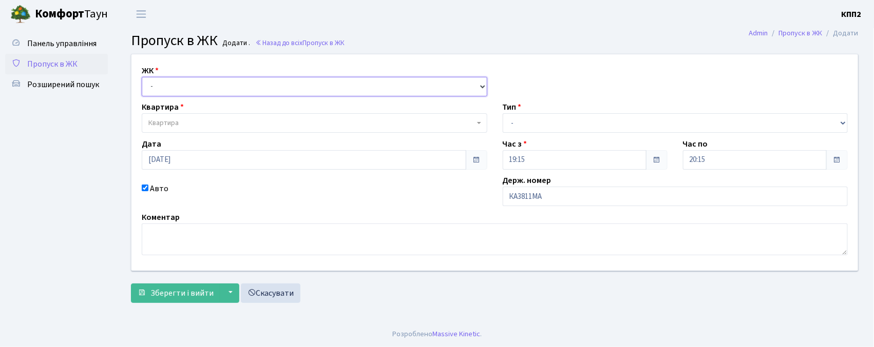
click at [269, 89] on select "- КТ, вул. Регенераторна, 4 КТ2, просп. [STREET_ADDRESS] [STREET_ADDRESS] [PERS…" at bounding box center [314, 87] width 345 height 20
select select "271"
click at [142, 77] on select "- КТ, вул. Регенераторна, 4 КТ2, просп. Соборності, 17 КТ3, вул. Березнева, 16 …" at bounding box center [314, 87] width 345 height 20
select select
click at [259, 123] on span "Квартира" at bounding box center [311, 123] width 326 height 10
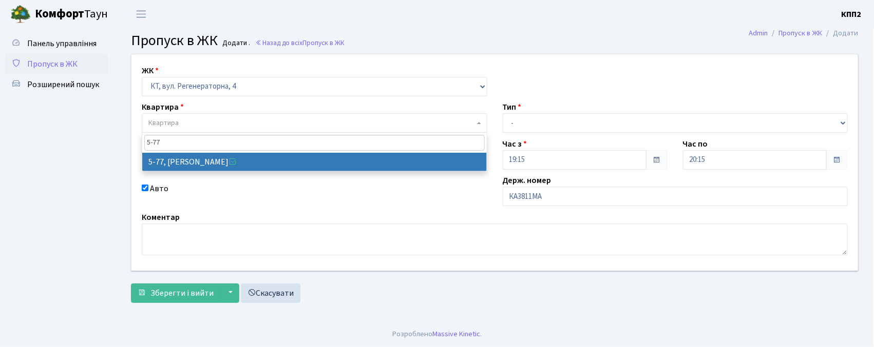
type input "5-77"
select select "2487"
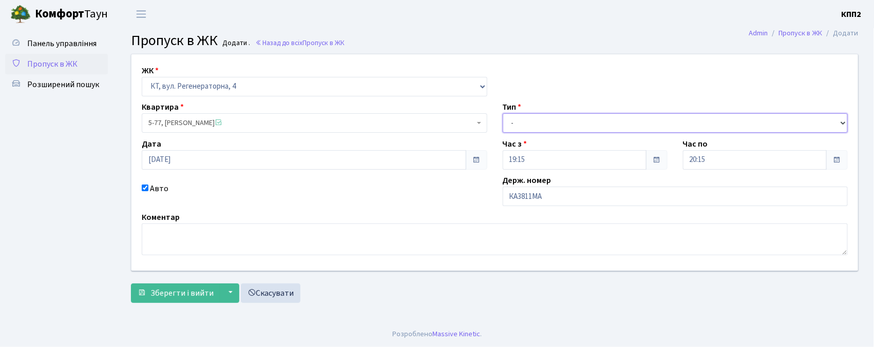
click at [583, 120] on select "- Доставка Таксі Гості Сервіс" at bounding box center [674, 123] width 345 height 20
select select "2"
click at [502, 113] on select "- Доставка Таксі Гості Сервіс" at bounding box center [674, 123] width 345 height 20
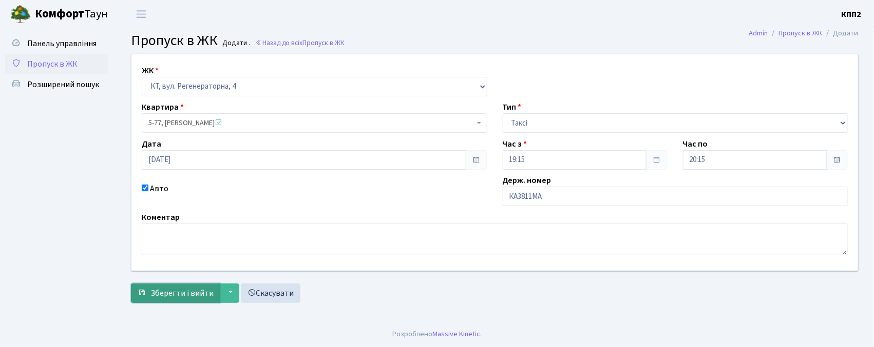
click at [204, 292] on span "Зберегти і вийти" at bounding box center [181, 293] width 63 height 11
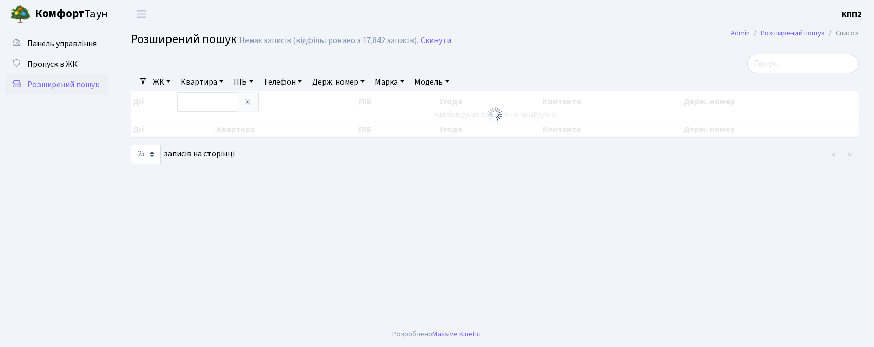
select select "25"
click at [216, 105] on input "text" at bounding box center [207, 102] width 60 height 20
click at [52, 72] on link "Пропуск в ЖК" at bounding box center [56, 64] width 103 height 21
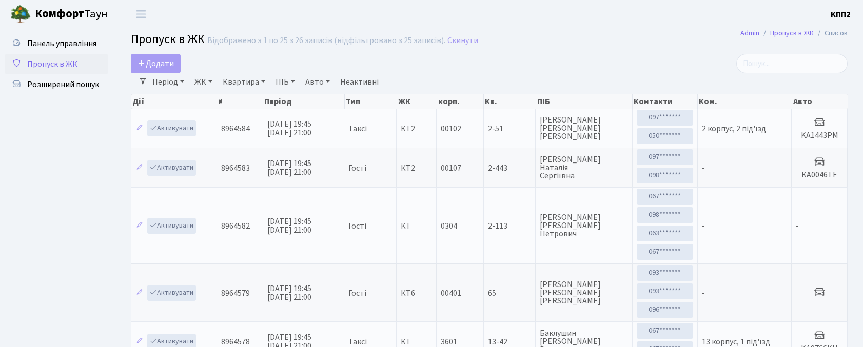
select select "25"
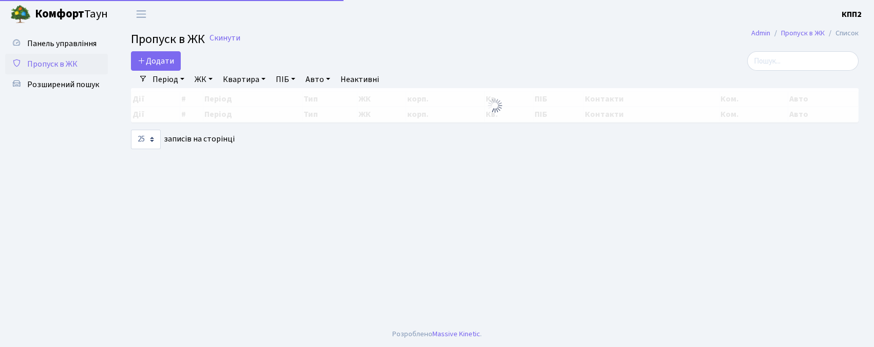
select select "25"
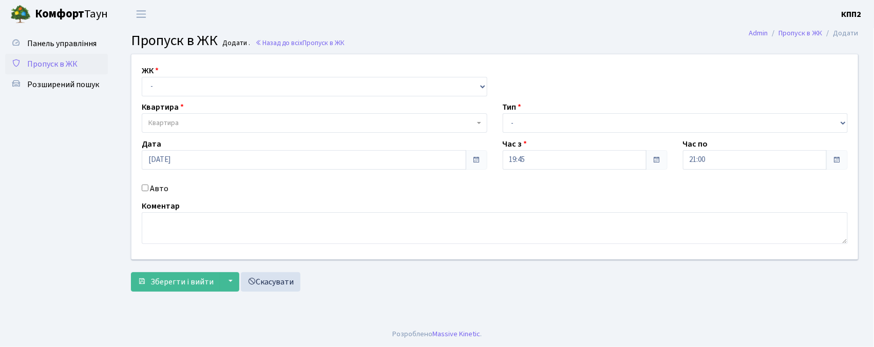
select select "271"
click at [142, 77] on select "- КТ, вул. Регенераторна, 4 КТ2, просп. [STREET_ADDRESS] [STREET_ADDRESS] [PERS…" at bounding box center [314, 87] width 345 height 20
select select
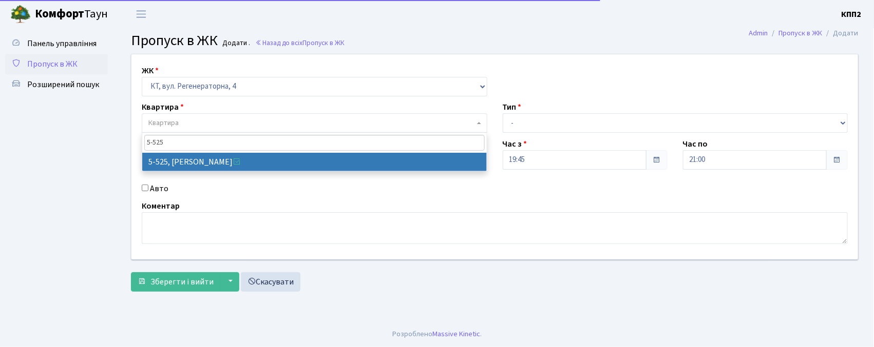
type input "5-525"
select select "1991"
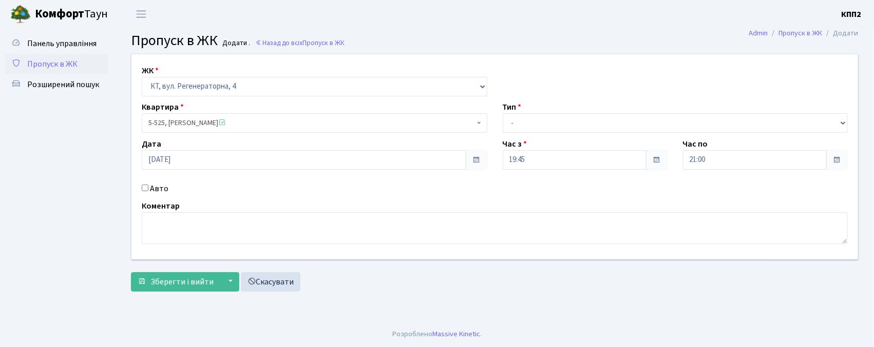
click at [152, 191] on label "Авто" at bounding box center [159, 189] width 18 height 12
click at [148, 191] on input "Авто" at bounding box center [145, 188] width 7 height 7
checkbox input "true"
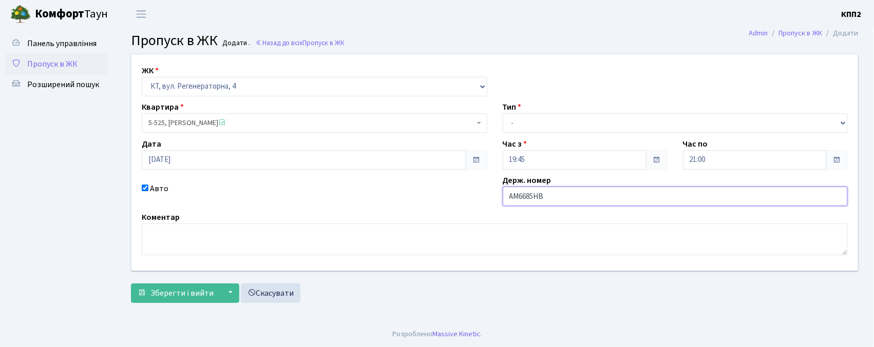
type input "АМ6685НВ"
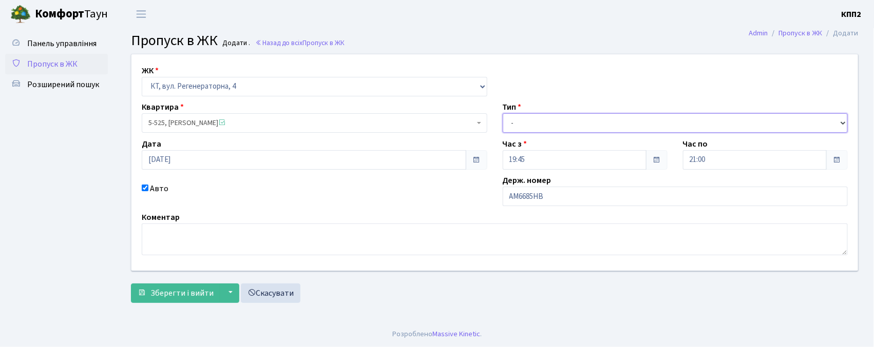
click at [537, 124] on select "- Доставка Таксі Гості Сервіс" at bounding box center [674, 123] width 345 height 20
select select "3"
click at [502, 113] on select "- Доставка Таксі Гості Сервіс" at bounding box center [674, 123] width 345 height 20
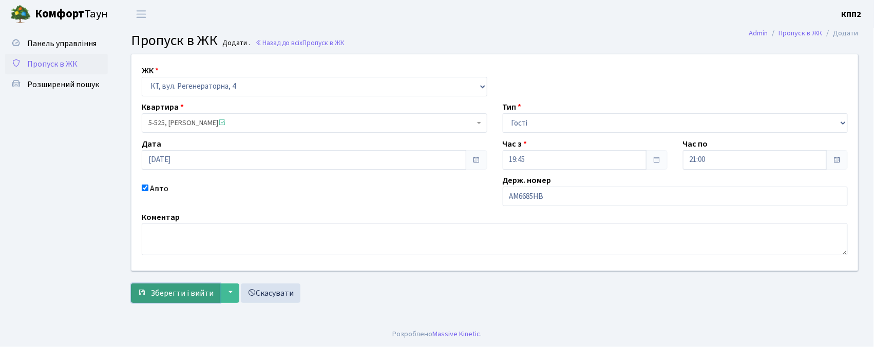
click at [200, 302] on button "Зберегти і вийти" at bounding box center [175, 294] width 89 height 20
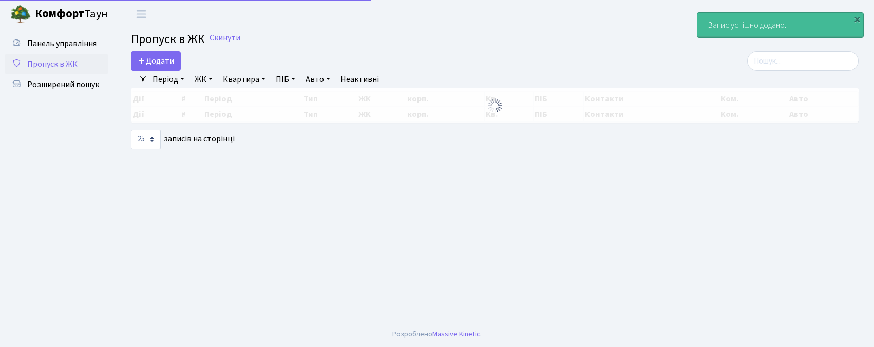
select select "25"
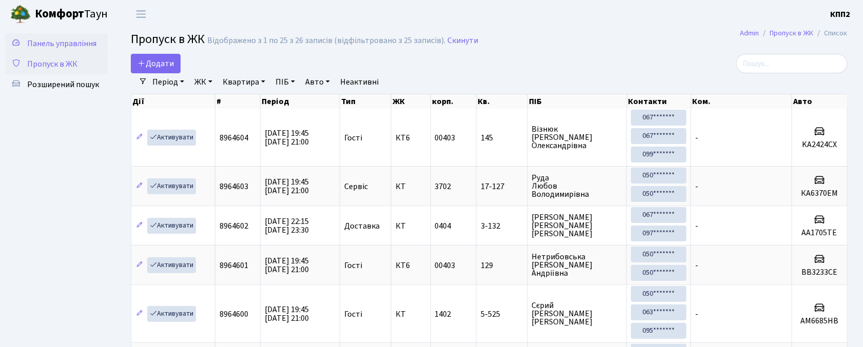
click at [90, 41] on span "Панель управління" at bounding box center [61, 43] width 69 height 11
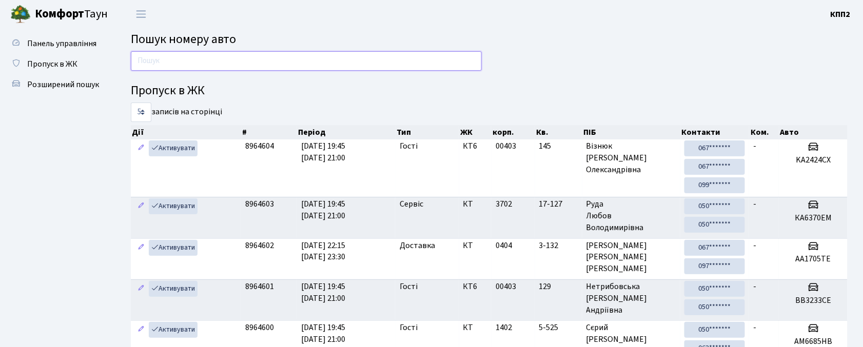
click at [163, 65] on input "text" at bounding box center [306, 61] width 351 height 20
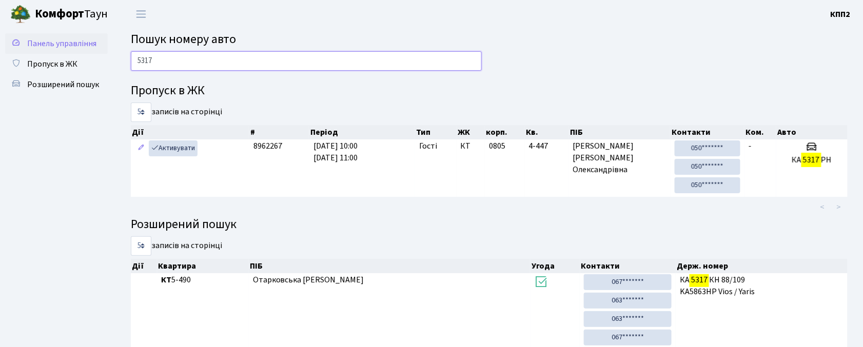
type input "5317"
click at [30, 40] on span "Панель управління" at bounding box center [61, 43] width 69 height 11
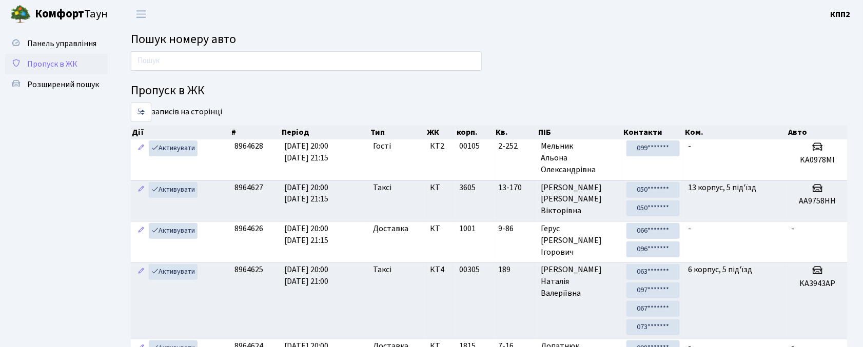
click at [55, 59] on span "Пропуск в ЖК" at bounding box center [52, 64] width 50 height 11
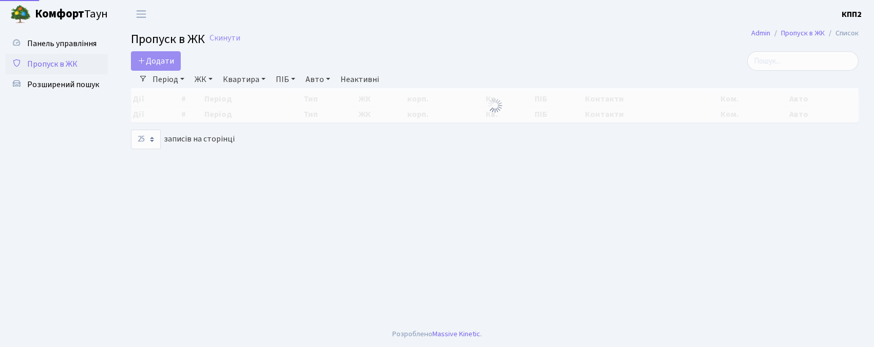
select select "25"
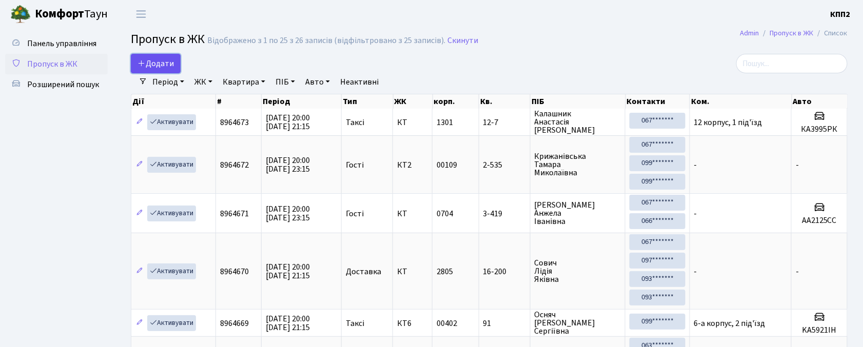
click at [146, 61] on span "Додати" at bounding box center [156, 63] width 36 height 11
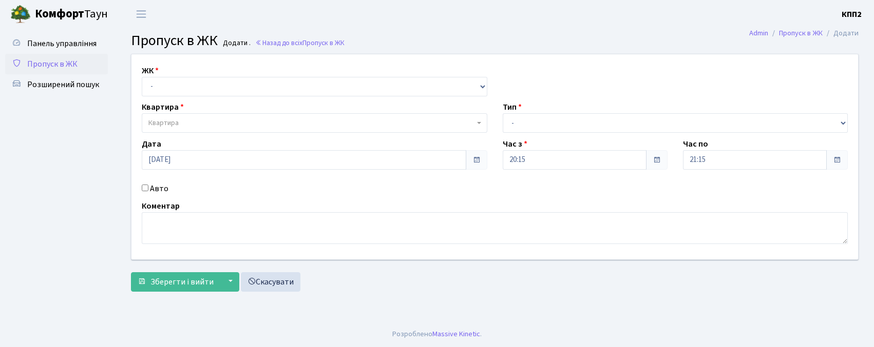
click at [174, 97] on div "ЖК - КТ, вул. Регенераторна, 4 КТ2, просп. [STREET_ADDRESS] [STREET_ADDRESS] [P…" at bounding box center [495, 156] width 742 height 205
click at [171, 85] on select "- КТ, вул. Регенераторна, 4 КТ2, просп. Соборності, 17 КТ3, вул. Березнева, 16 …" at bounding box center [314, 87] width 345 height 20
select select "271"
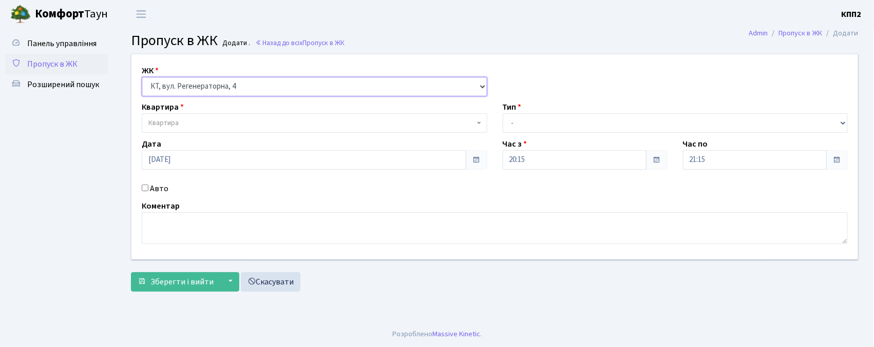
click at [142, 77] on select "- КТ, вул. Регенераторна, 4 КТ2, просп. Соборності, 17 КТ3, вул. Березнева, 16 …" at bounding box center [314, 87] width 345 height 20
select select
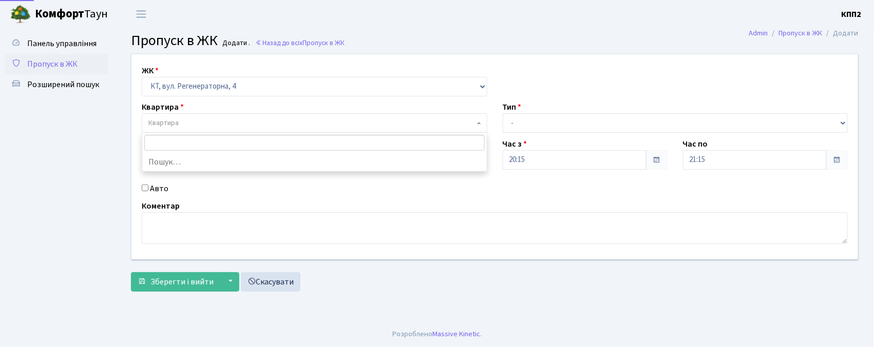
click at [195, 127] on span "Квартира" at bounding box center [311, 123] width 326 height 10
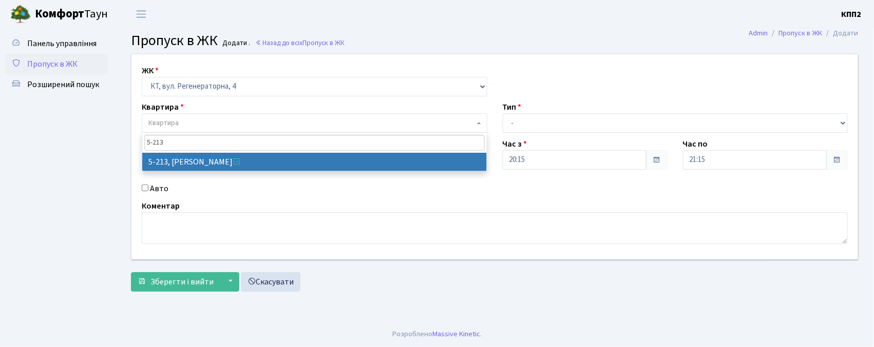
type input "5-213"
select select "2371"
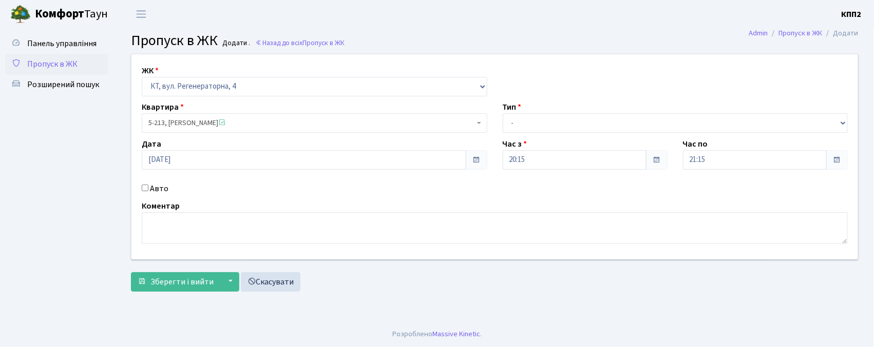
click at [155, 188] on label "Авто" at bounding box center [159, 189] width 18 height 12
click at [148, 188] on input "Авто" at bounding box center [145, 188] width 7 height 7
checkbox input "true"
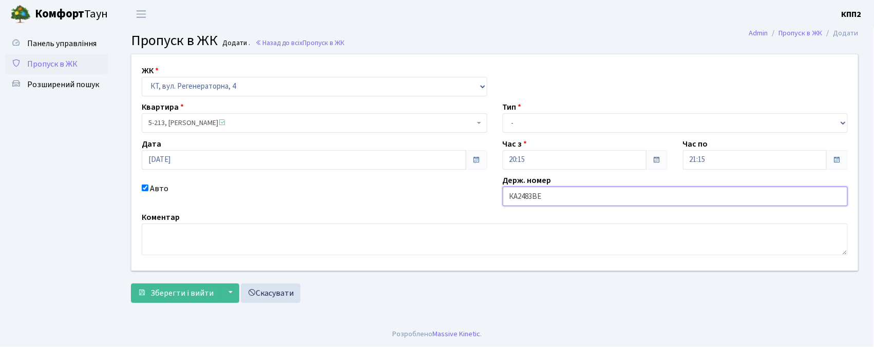
type input "КА2483ВЕ"
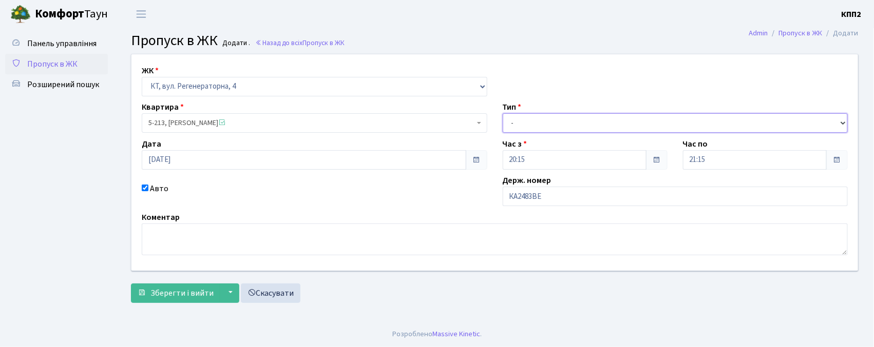
click at [543, 120] on select "- Доставка Таксі Гості Сервіс" at bounding box center [674, 123] width 345 height 20
select select "2"
click at [502, 113] on select "- Доставка Таксі Гості Сервіс" at bounding box center [674, 123] width 345 height 20
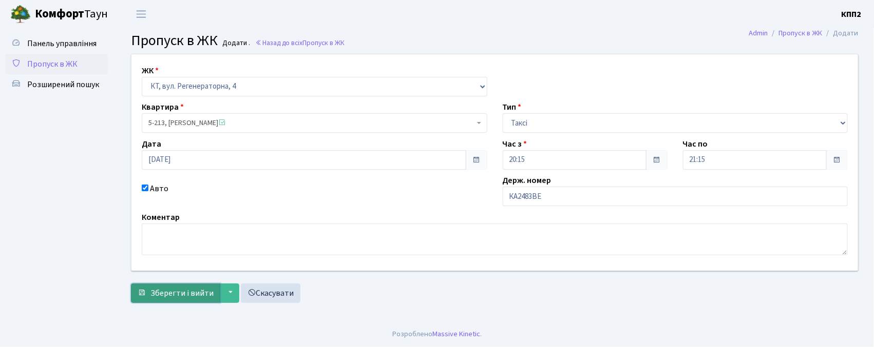
click at [159, 302] on button "Зберегти і вийти" at bounding box center [175, 294] width 89 height 20
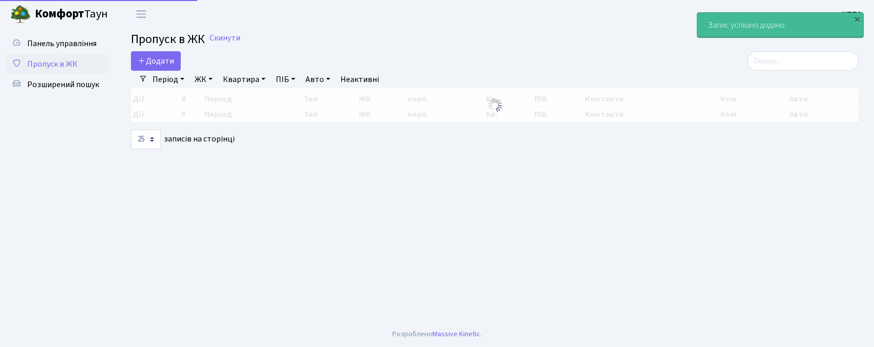
select select "25"
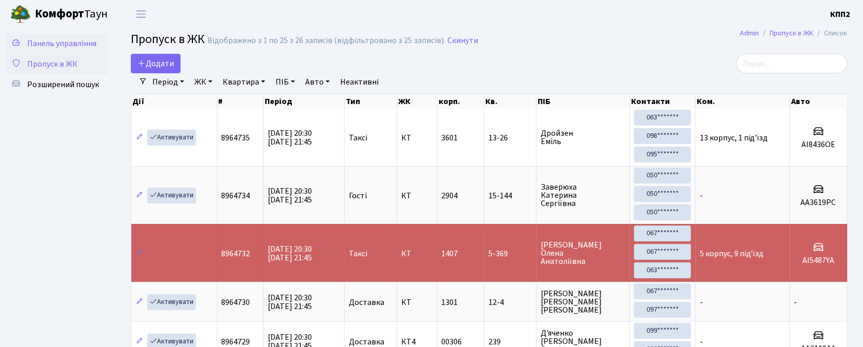
click at [54, 50] on link "Панель управління" at bounding box center [56, 43] width 103 height 21
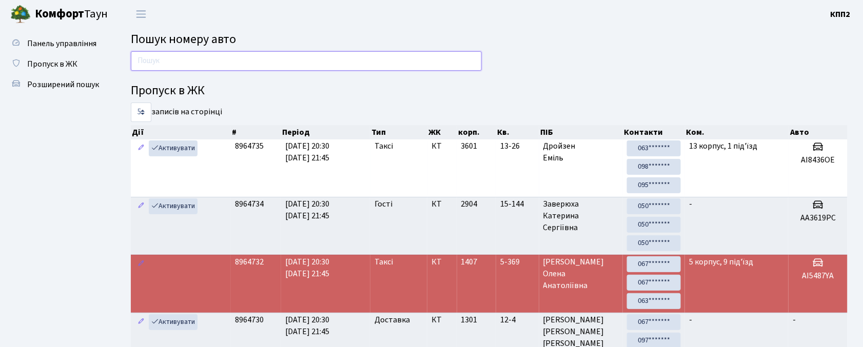
click at [194, 55] on input "text" at bounding box center [306, 61] width 351 height 20
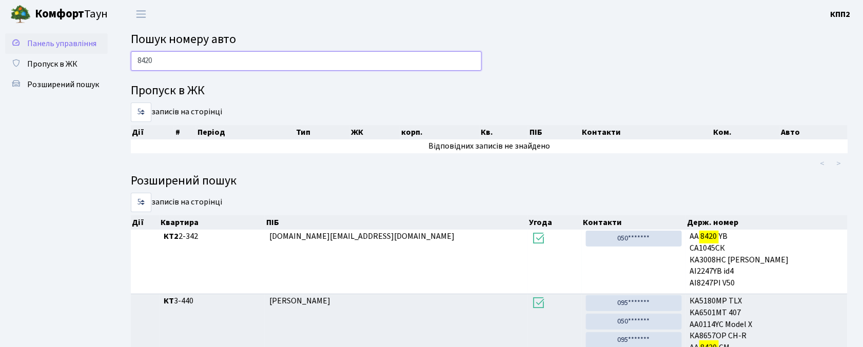
type input "8420"
click at [54, 40] on span "Панель управління" at bounding box center [61, 43] width 69 height 11
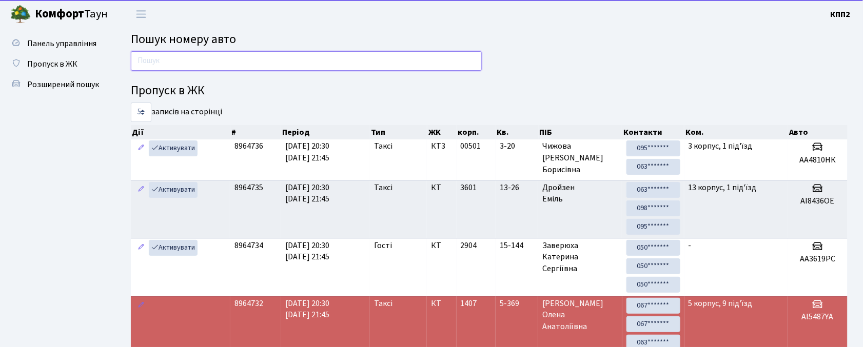
click at [176, 56] on input "text" at bounding box center [306, 61] width 351 height 20
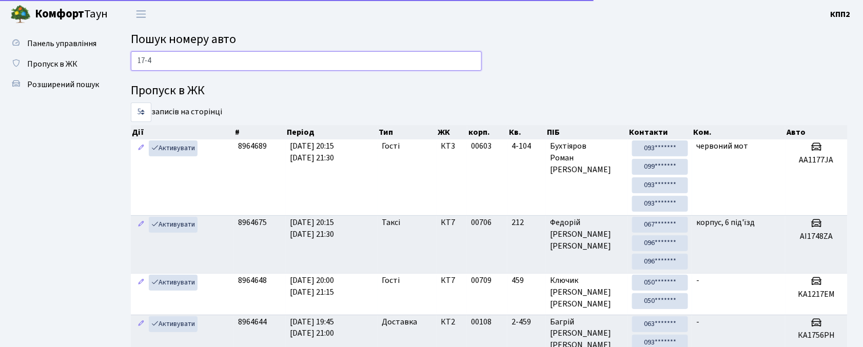
type input "17-42"
